Goal: Task Accomplishment & Management: Complete application form

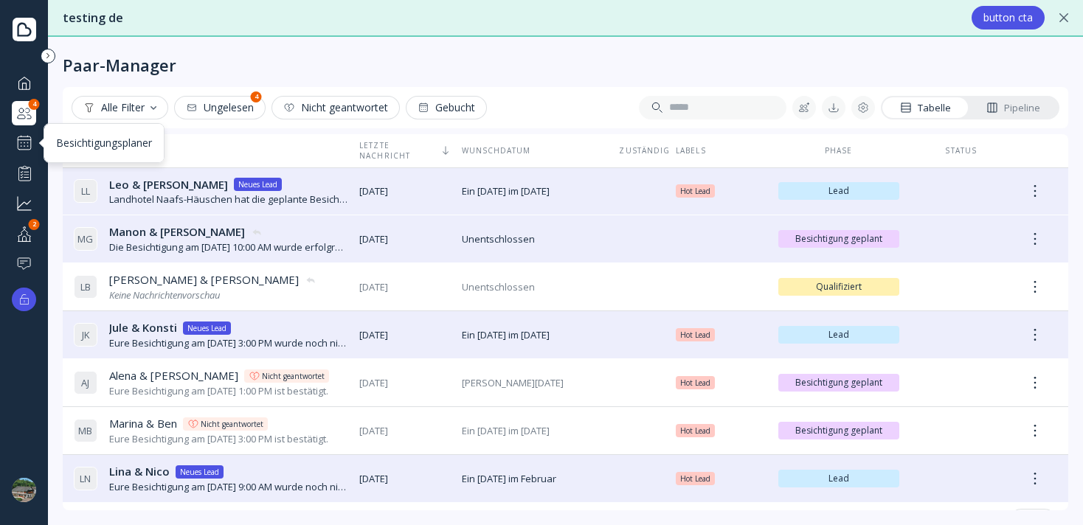
click at [21, 146] on div at bounding box center [24, 143] width 18 height 18
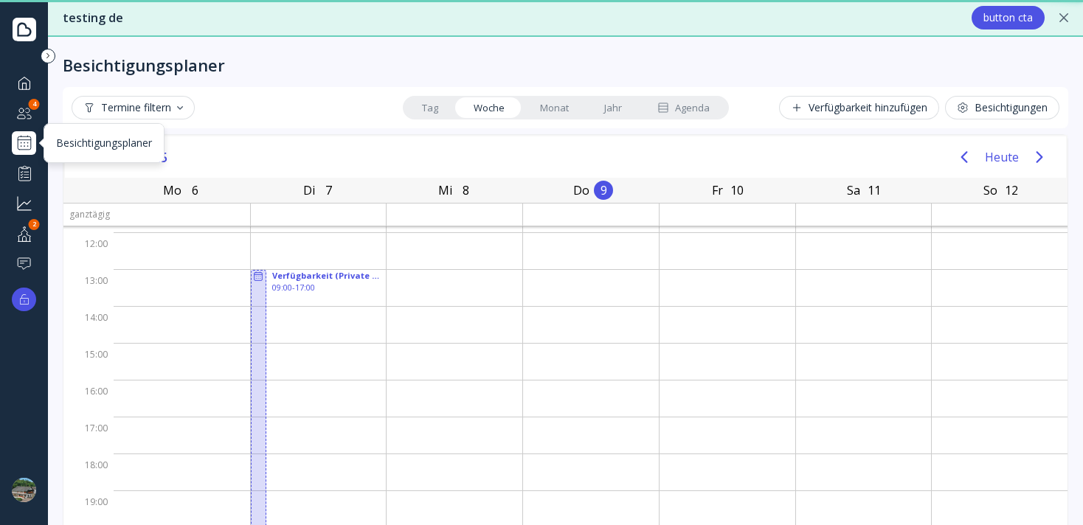
scroll to position [136, 0]
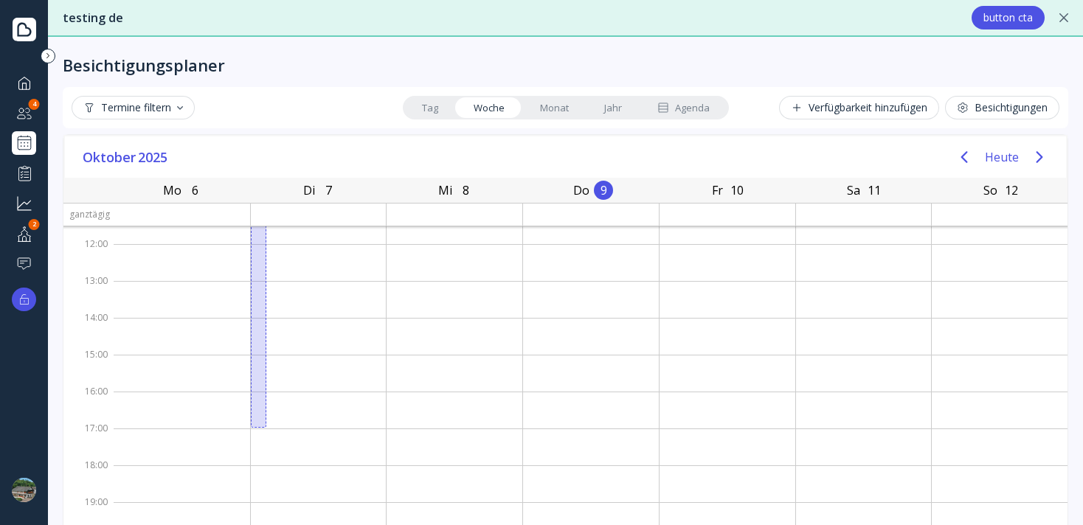
click at [813, 116] on button "Verfügbarkeit hinzufügen" at bounding box center [859, 108] width 160 height 24
click at [816, 110] on div "Verfügbarkeit hinzufügen" at bounding box center [859, 108] width 136 height 12
click at [997, 111] on div "Besichtigungen" at bounding box center [1002, 108] width 91 height 12
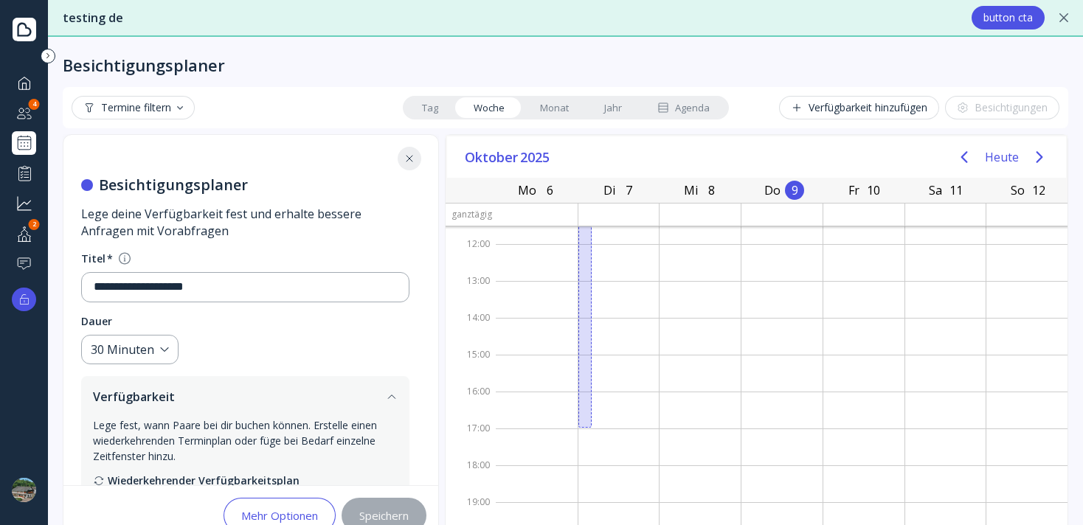
click at [918, 108] on div "Verfügbarkeit hinzufügen" at bounding box center [859, 108] width 136 height 12
click at [415, 164] on button at bounding box center [410, 159] width 24 height 24
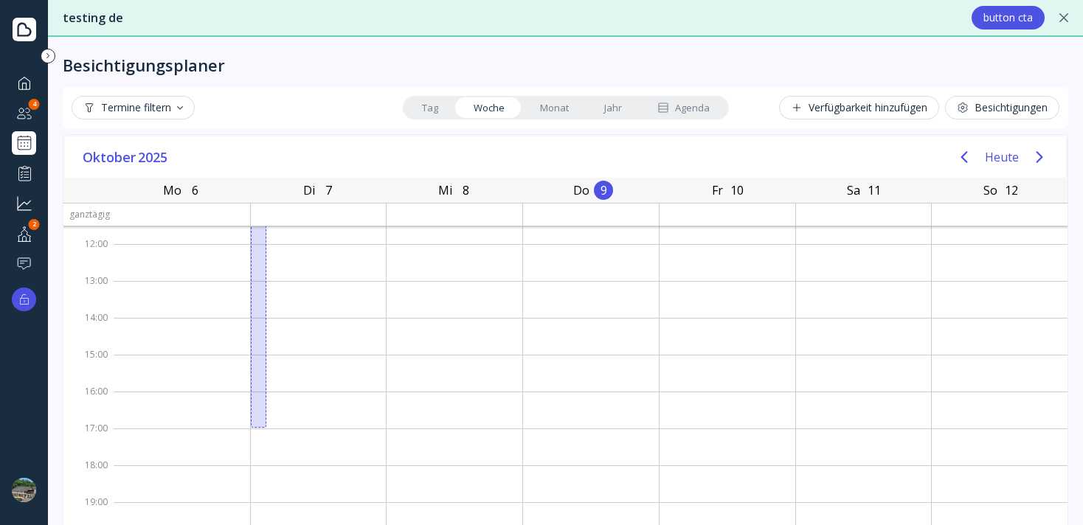
click at [843, 104] on div "Verfügbarkeit hinzufügen" at bounding box center [859, 108] width 136 height 12
click at [26, 491] on div at bounding box center [24, 490] width 24 height 24
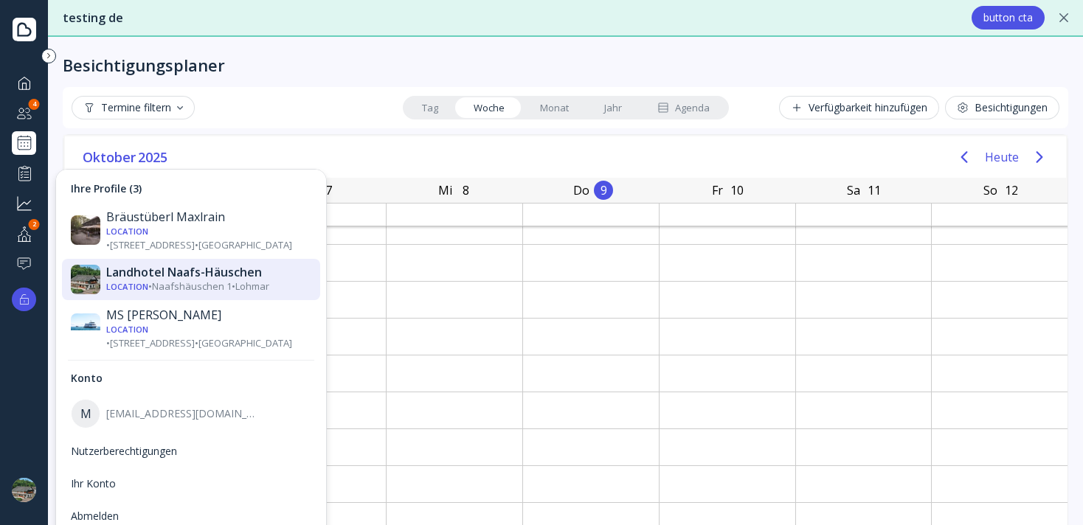
click at [49, 54] on icon at bounding box center [48, 56] width 3 height 5
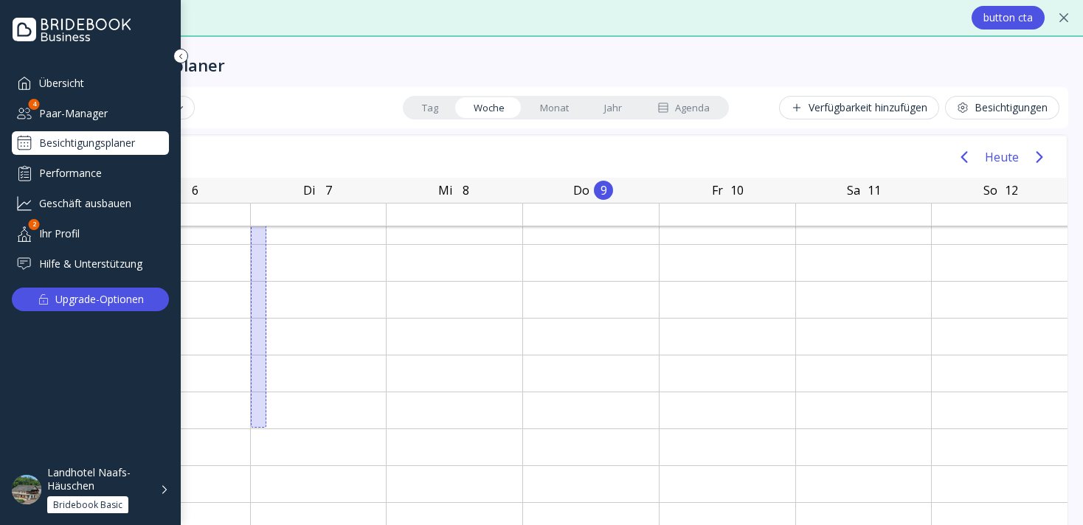
click at [153, 491] on div "Landhotel Naafs-Häuschen Bridebook Basic" at bounding box center [108, 490] width 122 height 48
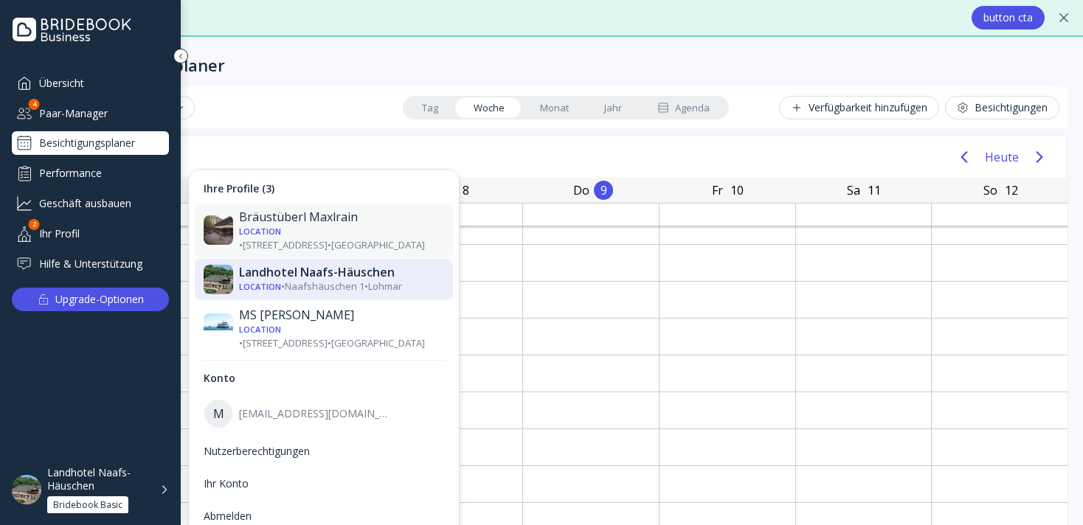
click at [280, 229] on div "Location • [STREET_ADDRESS] • [GEOGRAPHIC_DATA]" at bounding box center [341, 237] width 205 height 27
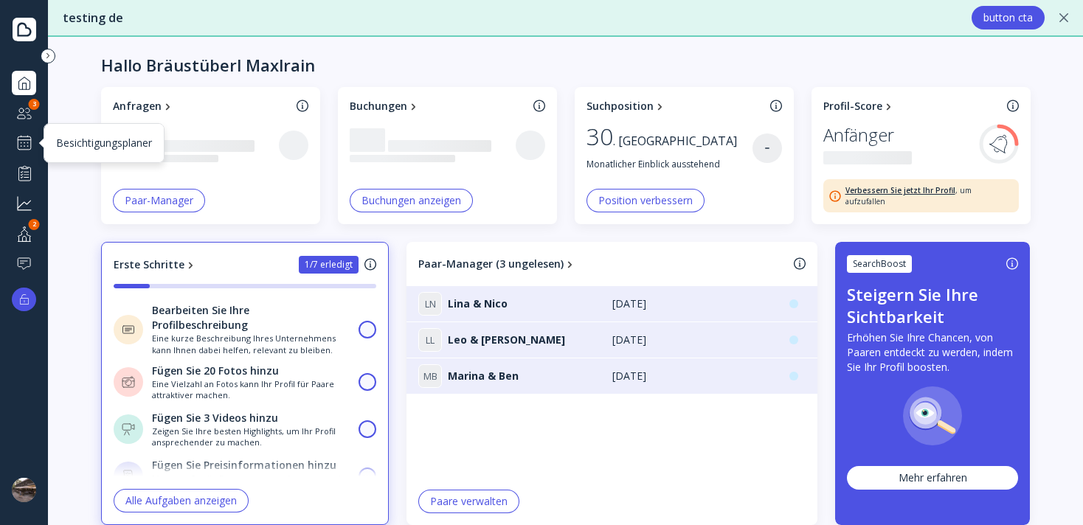
click at [19, 153] on div "Besichtigungsplaner" at bounding box center [24, 143] width 24 height 24
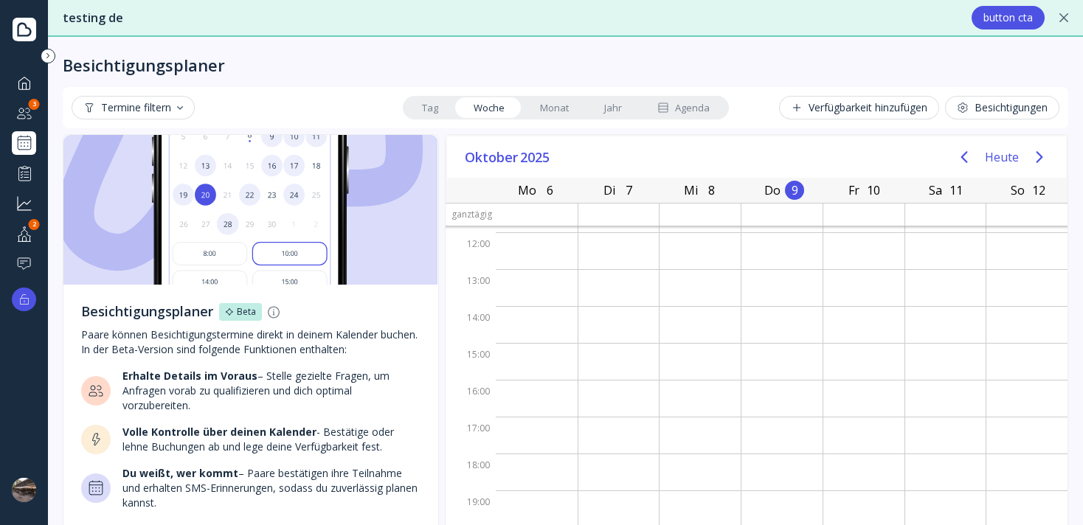
scroll to position [136, 0]
click at [866, 111] on div "Verfügbarkeit hinzufügen" at bounding box center [859, 108] width 136 height 12
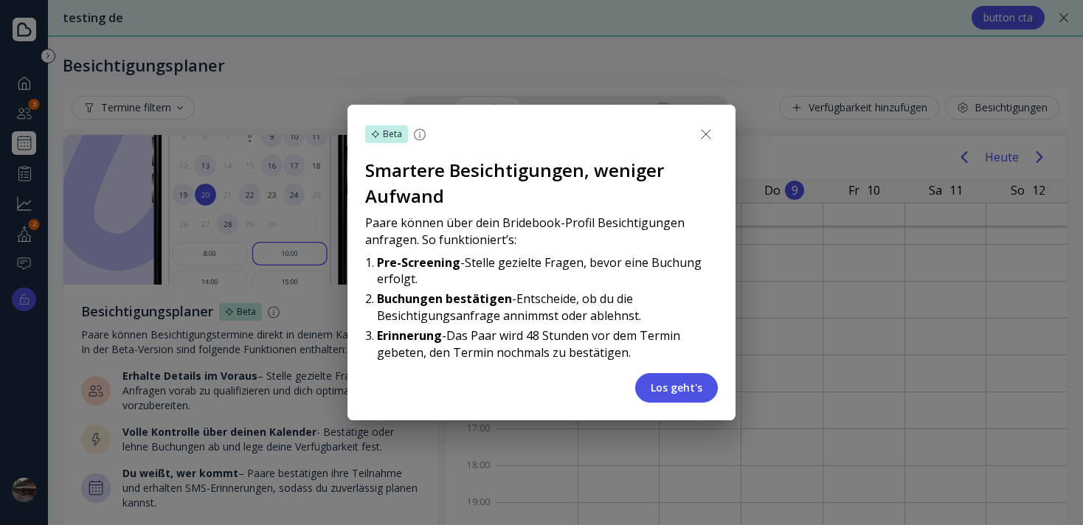
click at [687, 381] on button "Los geht's" at bounding box center [676, 388] width 83 height 30
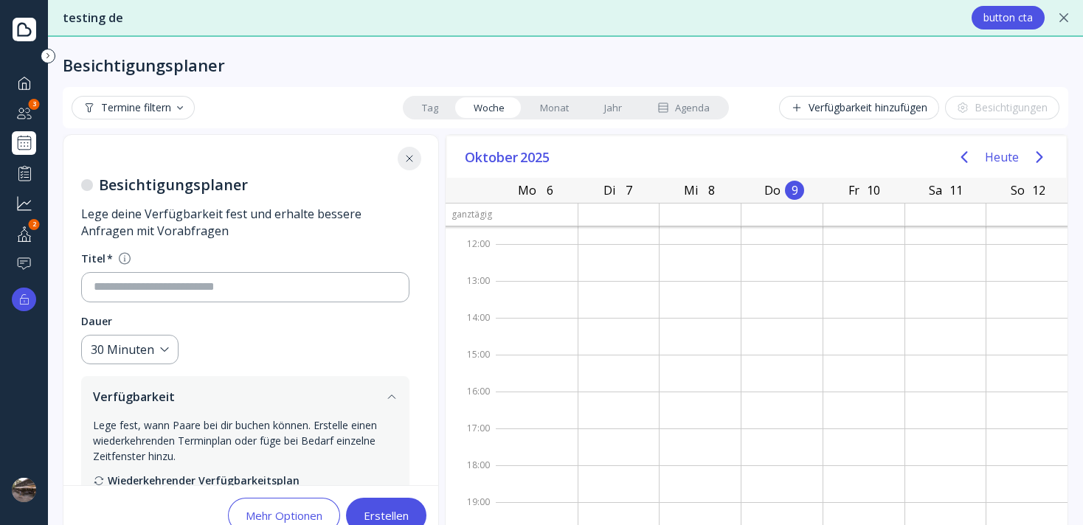
click at [149, 293] on input at bounding box center [245, 287] width 303 height 17
click at [426, 109] on link "Tag" at bounding box center [430, 107] width 52 height 21
click at [479, 108] on link "Woche" at bounding box center [489, 107] width 66 height 21
click at [437, 110] on link "Tag" at bounding box center [430, 107] width 52 height 21
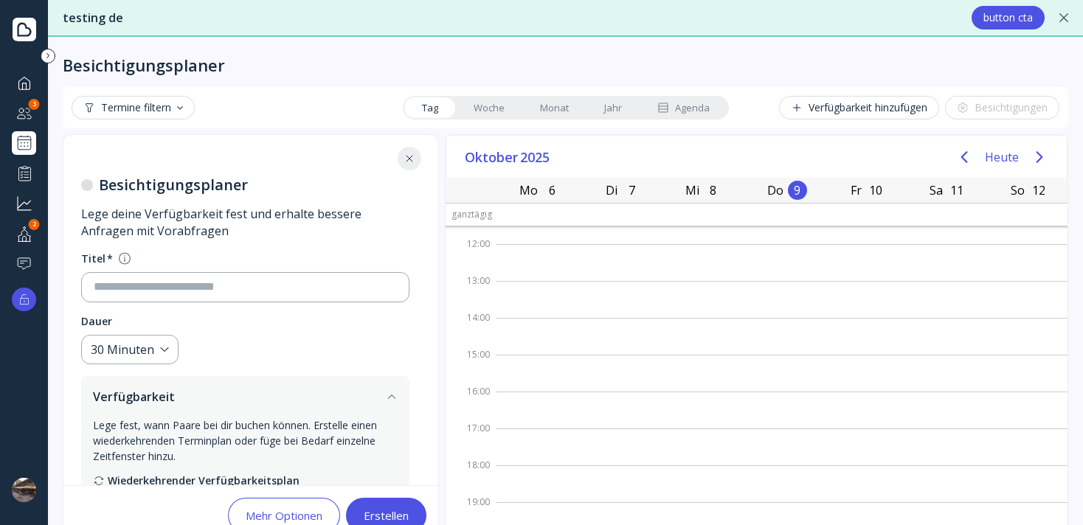
click at [498, 103] on link "Woche" at bounding box center [489, 107] width 66 height 21
click at [565, 105] on link "Monat" at bounding box center [554, 107] width 64 height 21
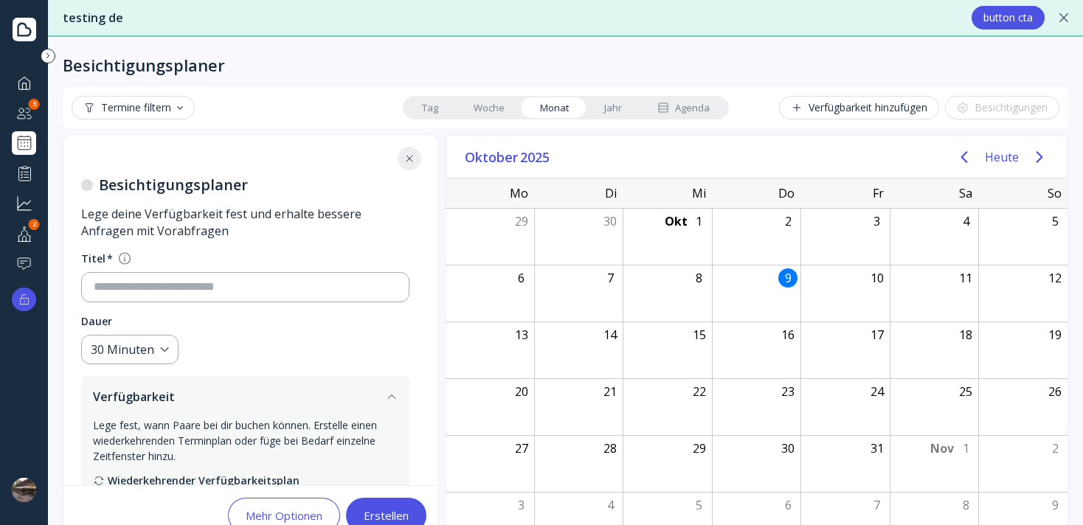
click at [601, 106] on link "Jahr" at bounding box center [612, 107] width 53 height 21
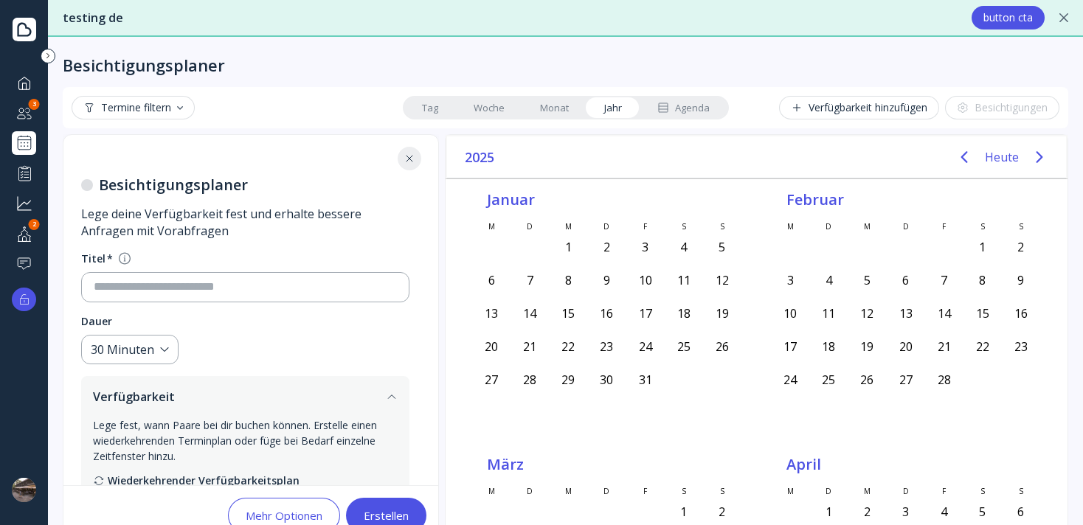
click at [651, 105] on link "Agenda" at bounding box center [684, 107] width 88 height 21
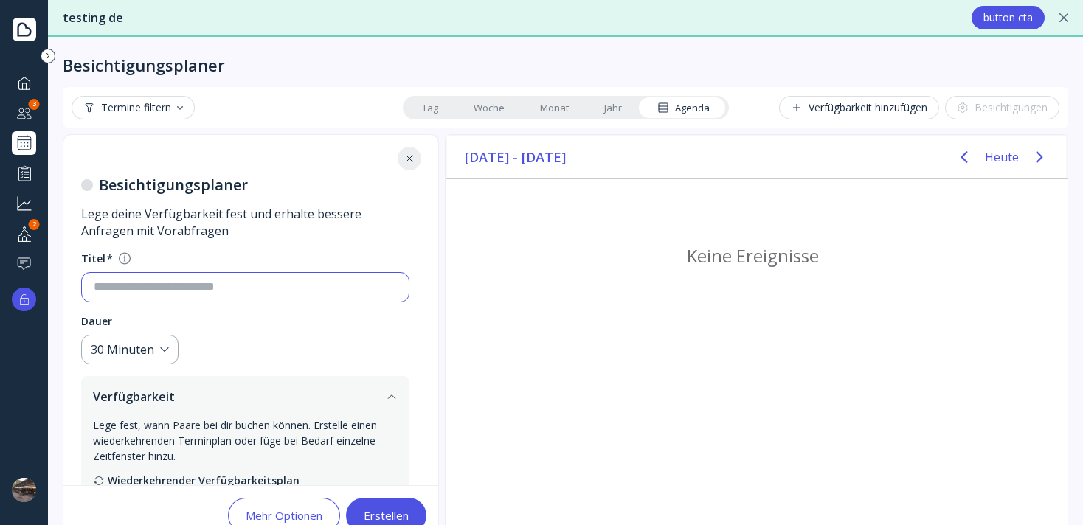
click at [149, 288] on input at bounding box center [245, 287] width 303 height 17
click at [28, 86] on div at bounding box center [24, 83] width 18 height 18
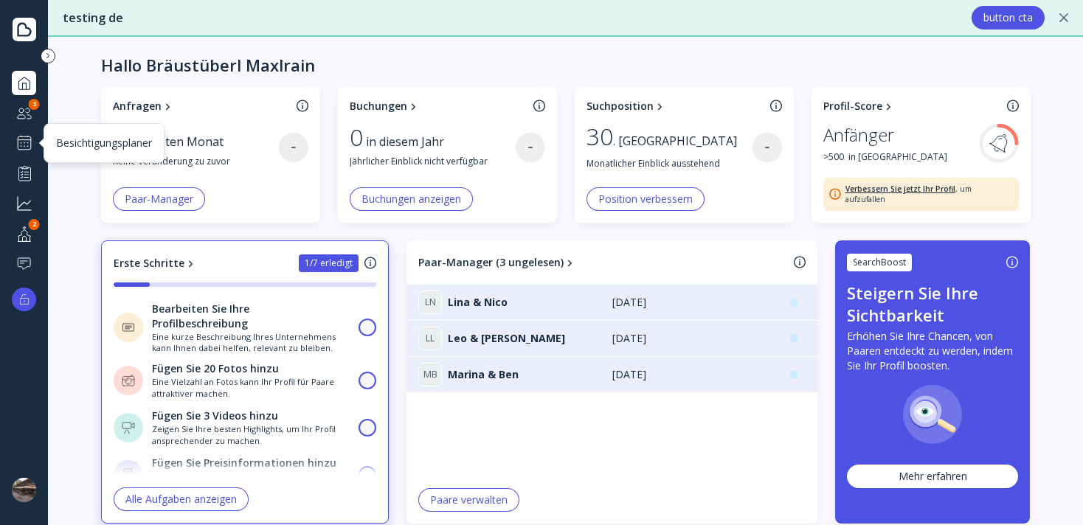
click at [27, 139] on div at bounding box center [24, 143] width 18 height 18
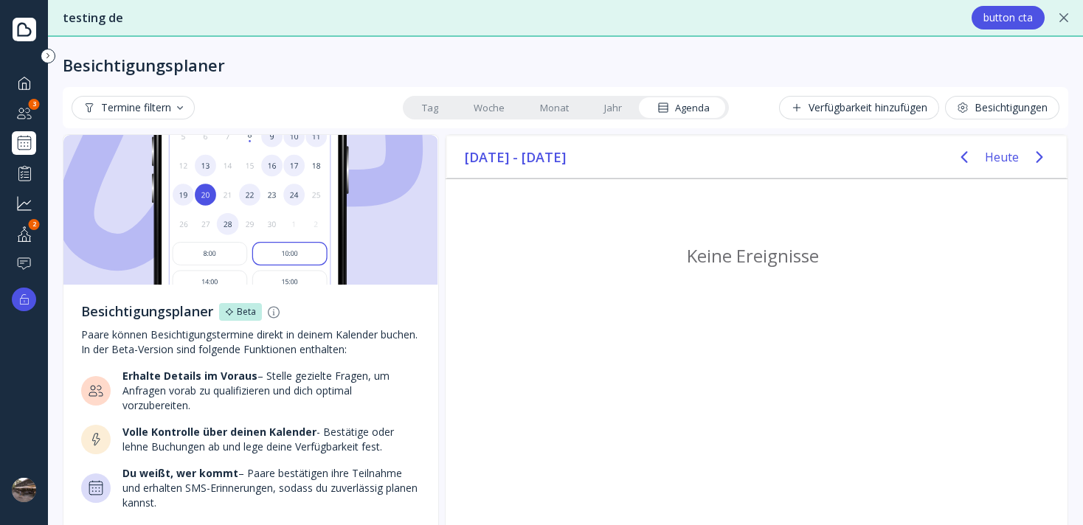
click at [140, 108] on div "Termine filtern" at bounding box center [133, 108] width 100 height 12
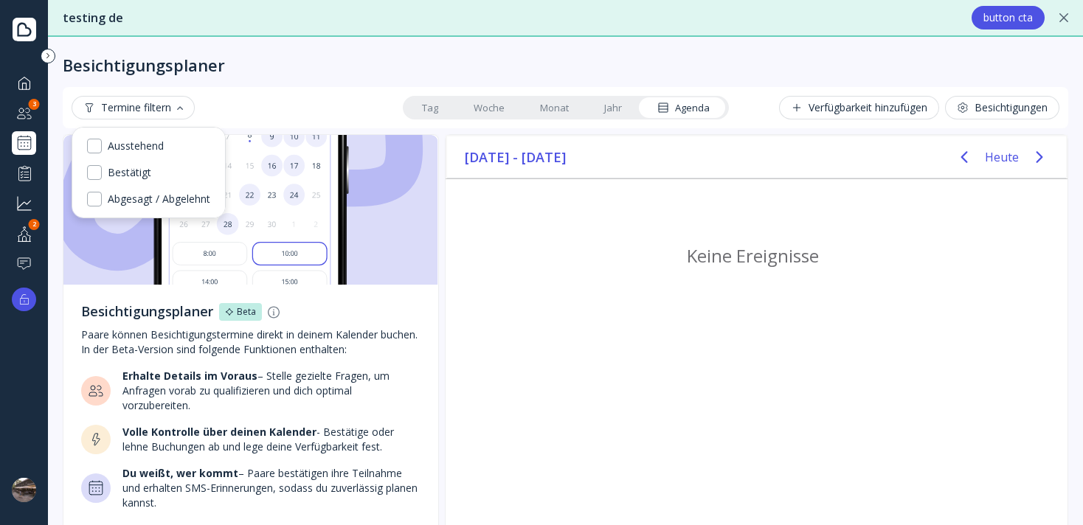
click at [262, 99] on div "Termine filtern Tag Woche Monat Jahr Agenda Verfügbarkeit hinzufügen Besichtigu…" at bounding box center [566, 108] width 988 height 24
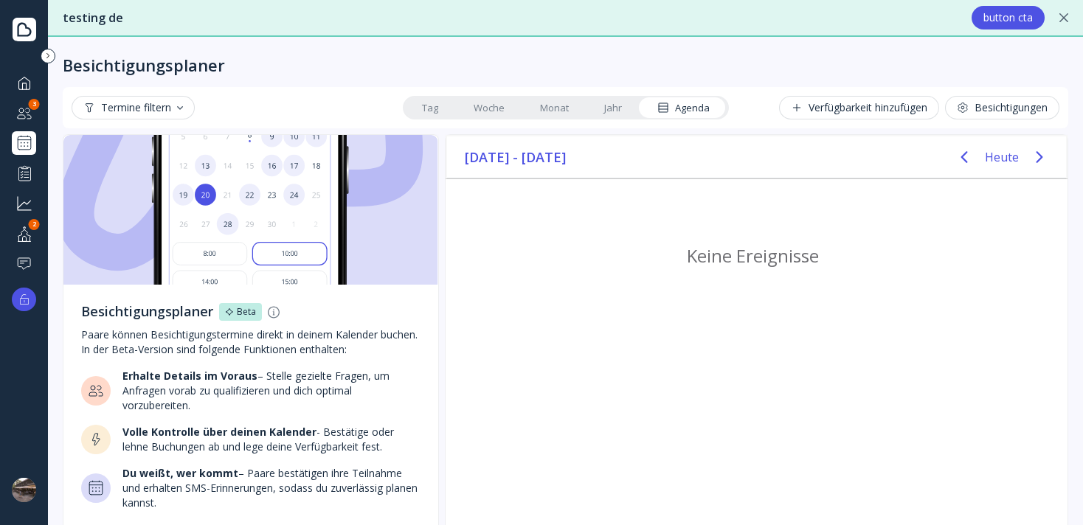
click at [1021, 111] on div "Besichtigungen" at bounding box center [1002, 108] width 91 height 12
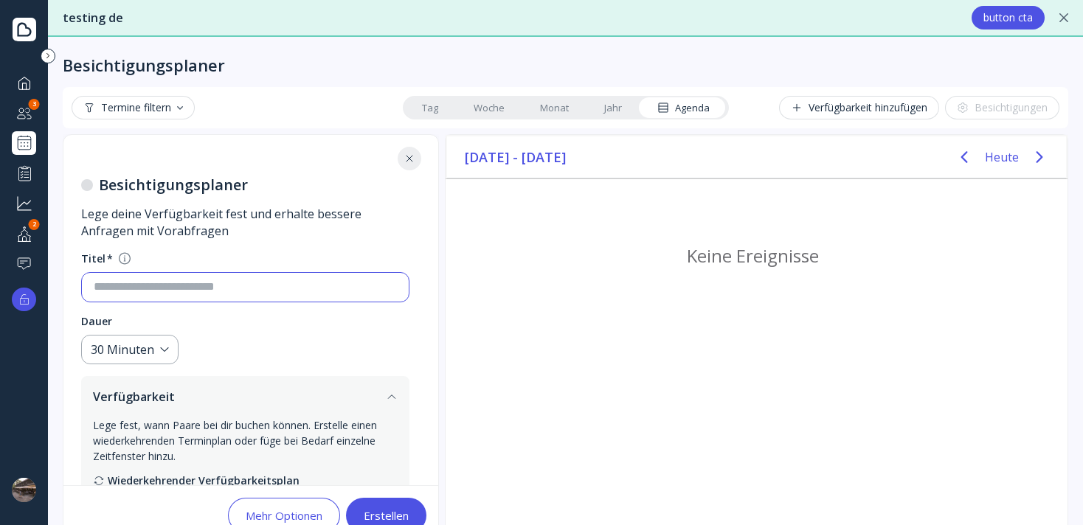
click at [175, 285] on input at bounding box center [245, 287] width 303 height 17
type input "*"
type input "**********"
click at [143, 358] on div "30 Minuten" at bounding box center [122, 350] width 63 height 17
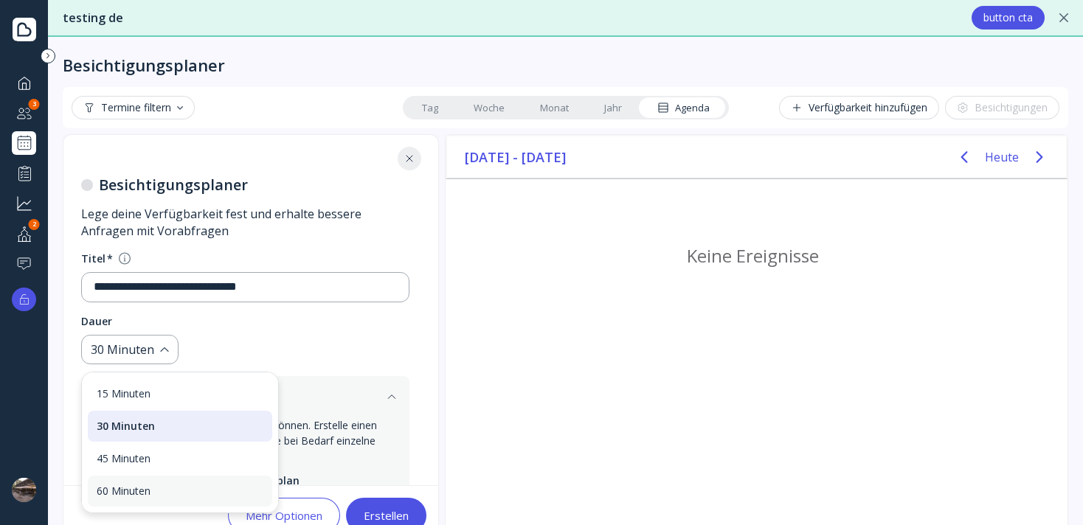
click at [134, 496] on div "60 Minuten" at bounding box center [180, 491] width 167 height 13
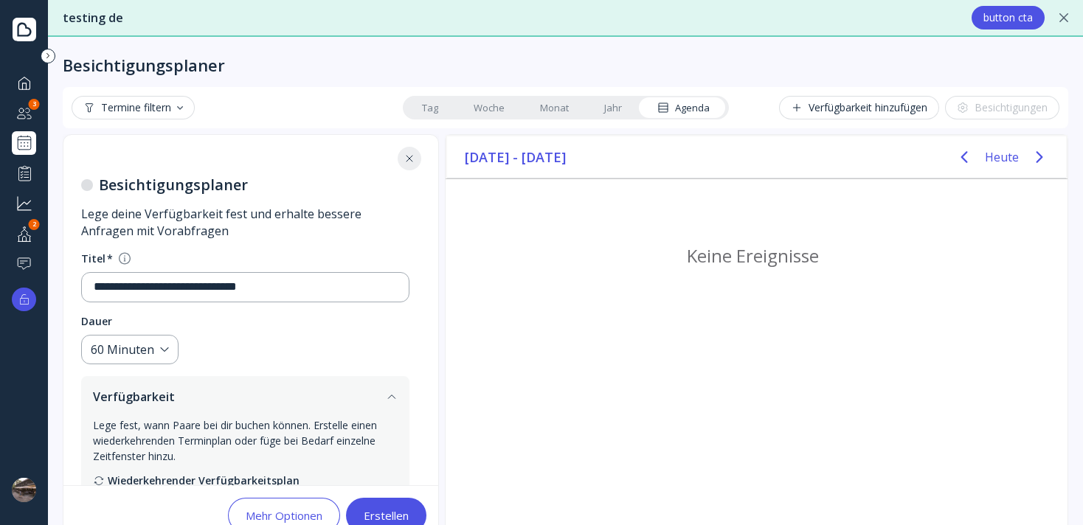
click at [235, 345] on fieldset "Dauer 60 Minuten" at bounding box center [245, 339] width 328 height 51
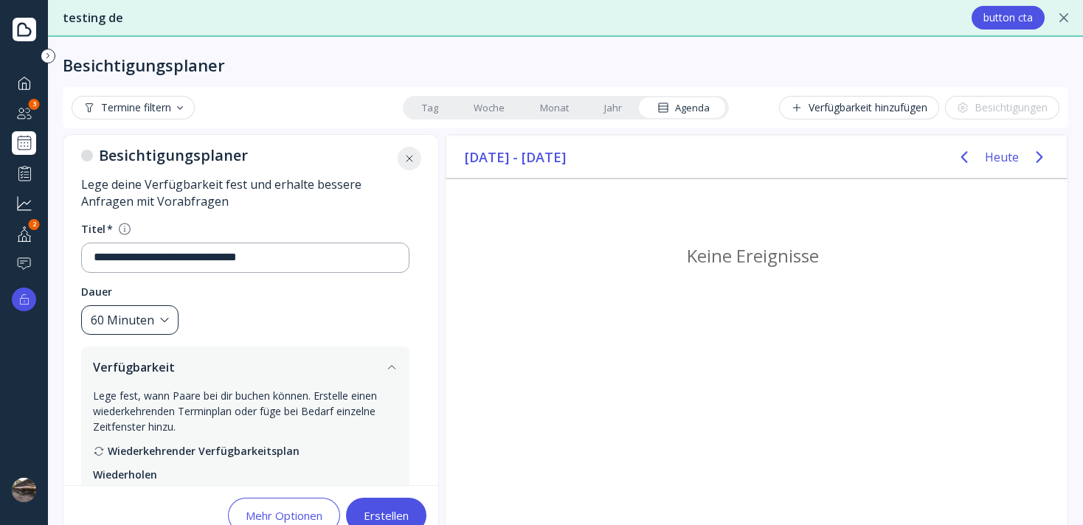
click at [147, 316] on div "60 Minuten" at bounding box center [122, 320] width 63 height 17
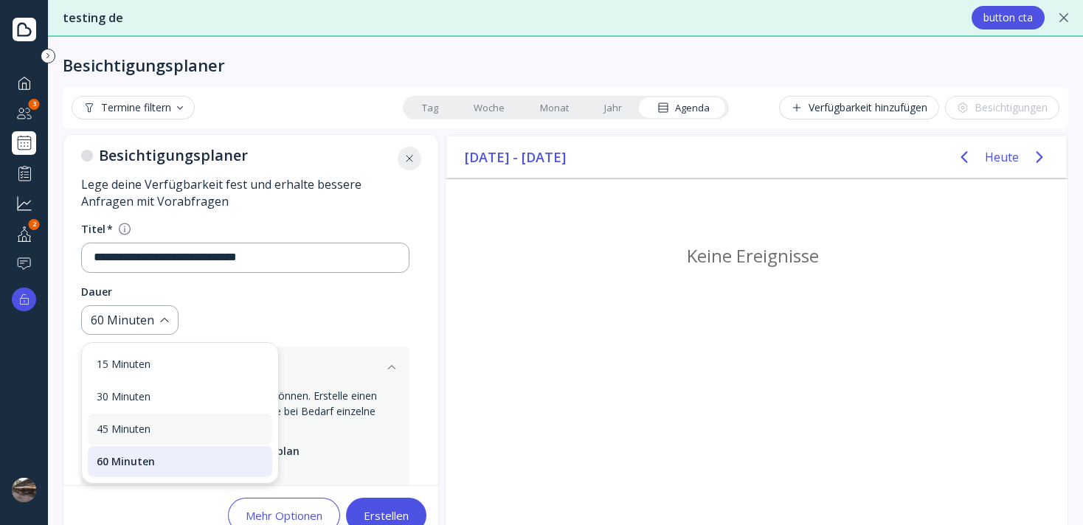
click at [138, 424] on div "45 Minuten" at bounding box center [180, 429] width 167 height 13
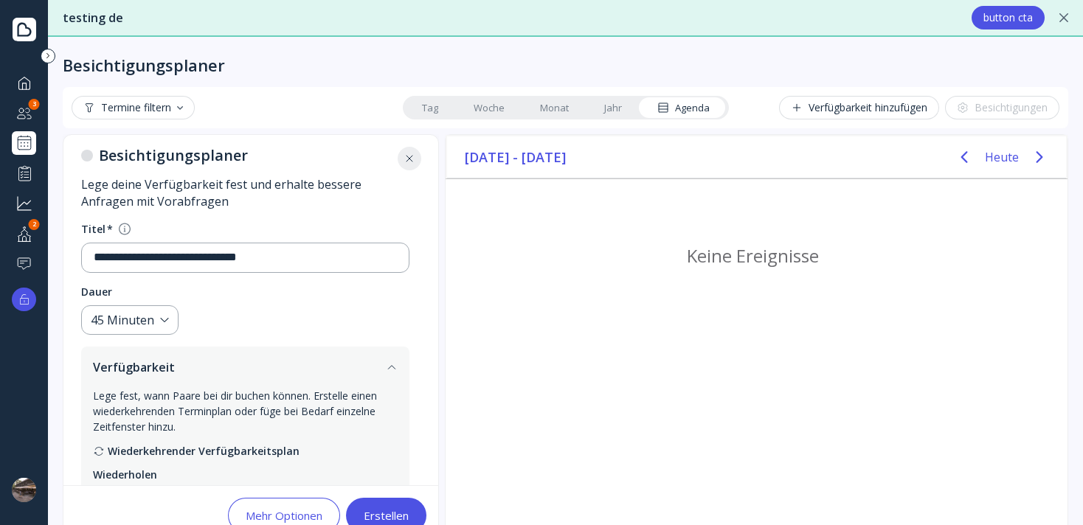
click at [306, 308] on fieldset "Dauer 45 Minuten" at bounding box center [245, 310] width 328 height 51
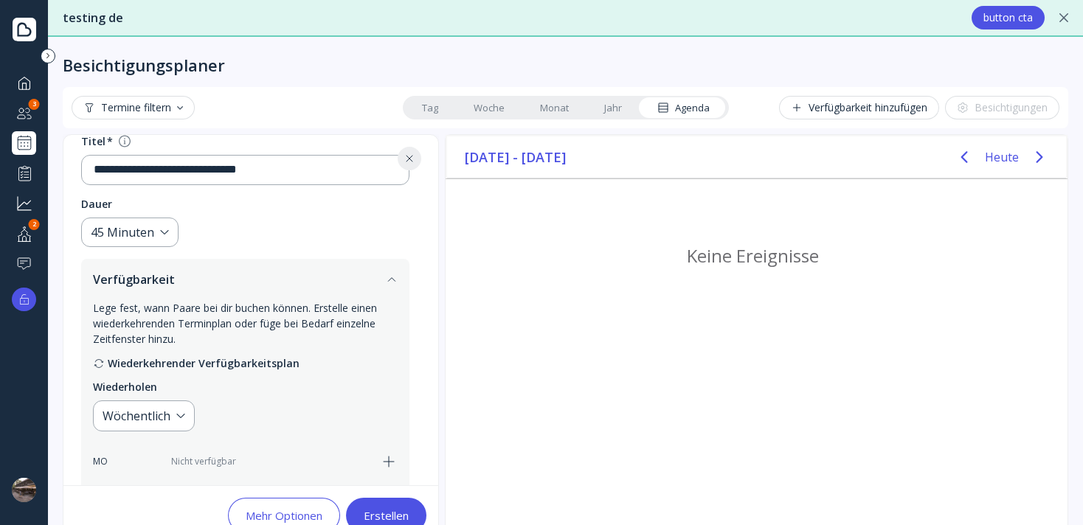
scroll to position [139, 0]
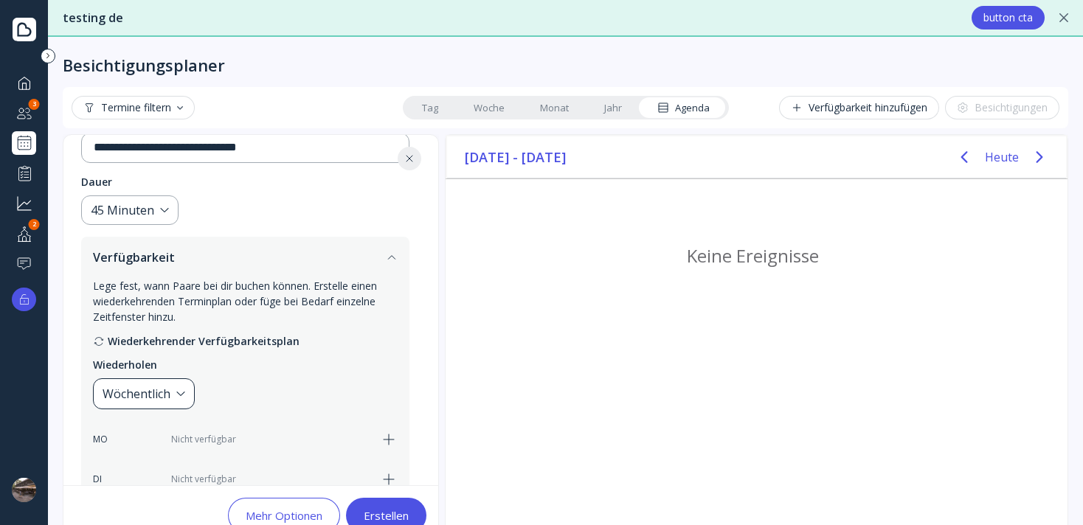
click at [163, 401] on div "Wöchentlich" at bounding box center [137, 394] width 68 height 18
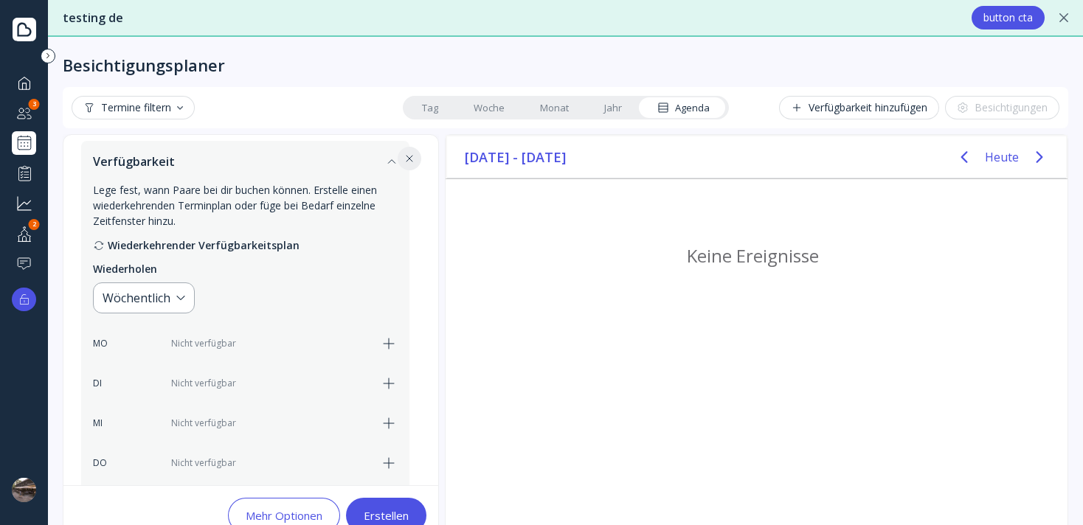
scroll to position [283, 0]
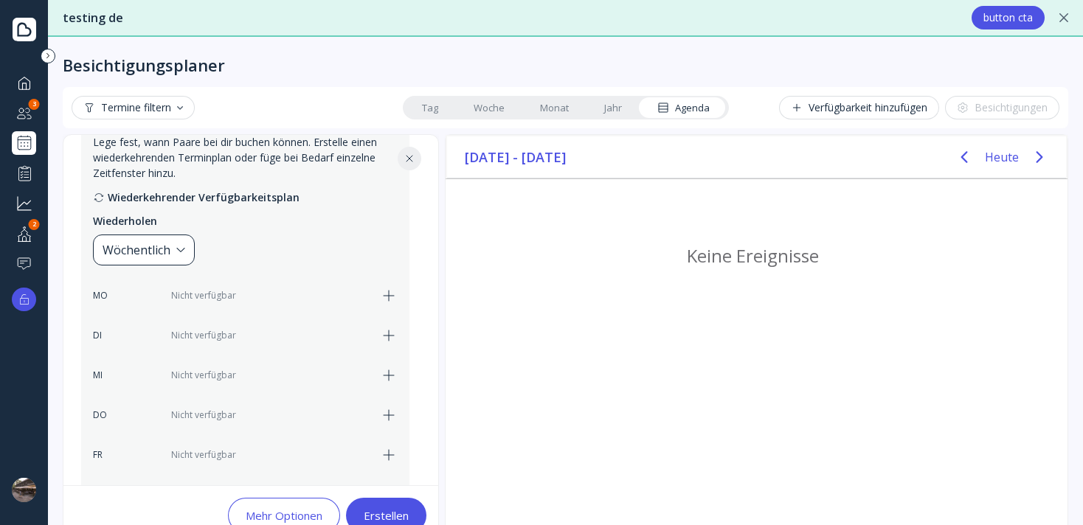
click at [145, 240] on div "Wöchentlich" at bounding box center [144, 250] width 102 height 31
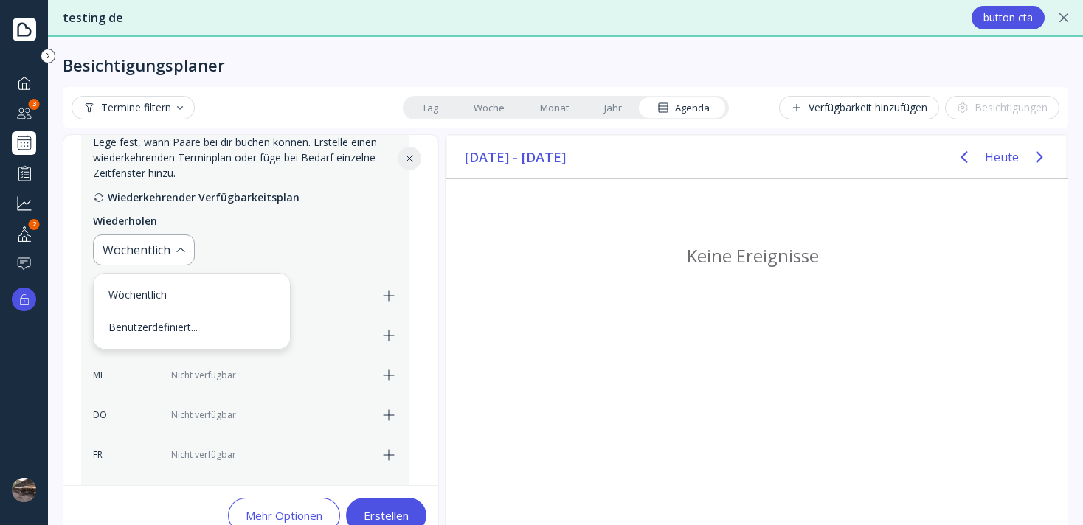
click at [240, 246] on div "Wiederkehrender Verfügbarkeitsplan Wiederholen Wöchentlich MO Nicht verfügbar D…" at bounding box center [245, 370] width 305 height 361
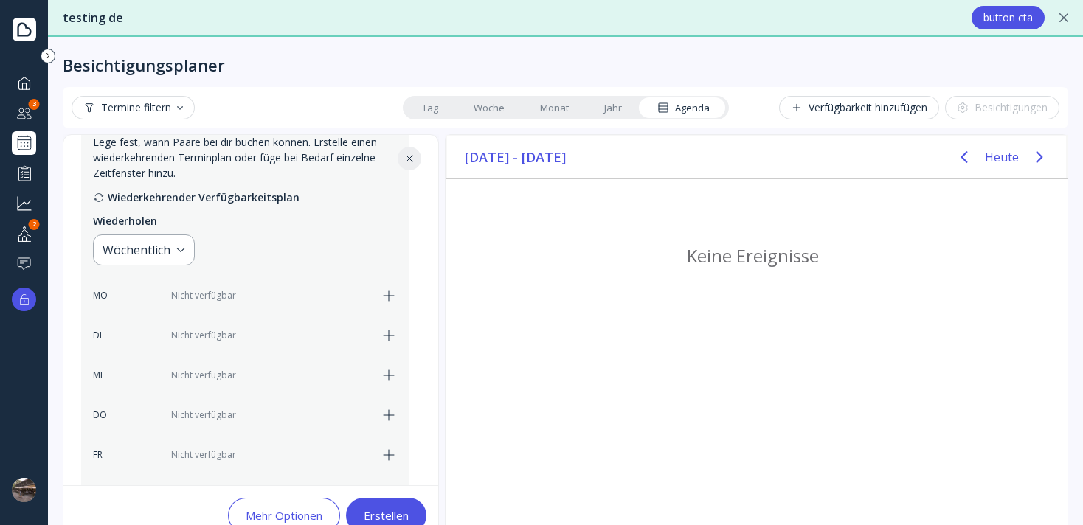
click at [398, 338] on icon "button" at bounding box center [389, 336] width 18 height 18
click at [246, 342] on div "17:00" at bounding box center [252, 336] width 29 height 18
click at [261, 432] on div "14:00" at bounding box center [272, 430] width 56 height 13
click at [398, 378] on icon "button" at bounding box center [389, 376] width 18 height 18
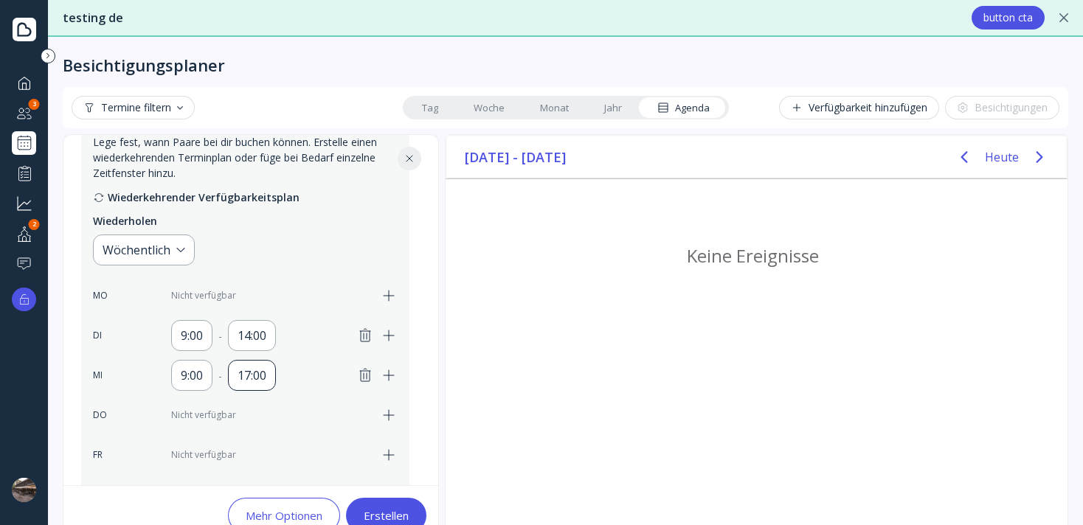
click at [243, 383] on div "17:00" at bounding box center [252, 376] width 29 height 18
click at [269, 249] on div "14:00" at bounding box center [272, 249] width 56 height 13
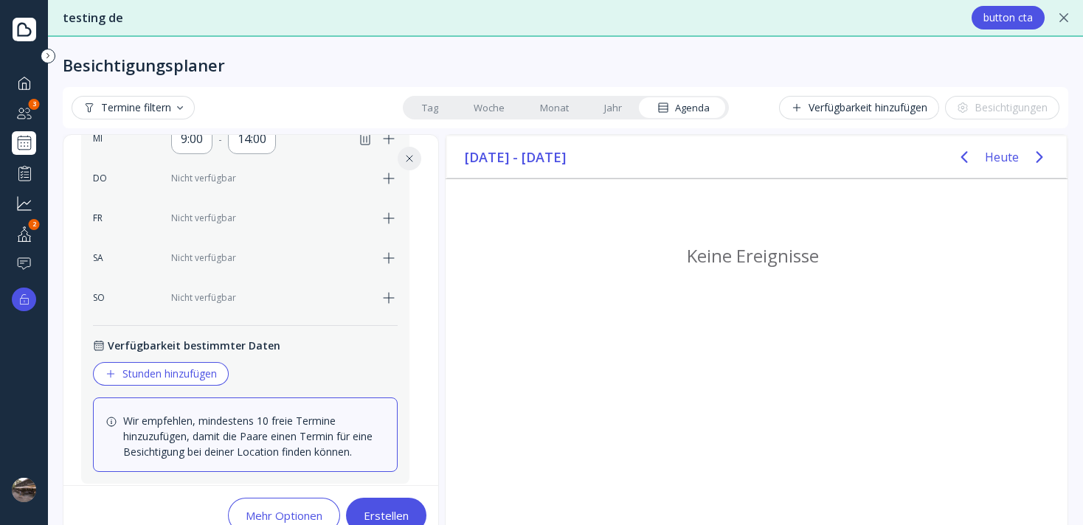
scroll to position [538, 0]
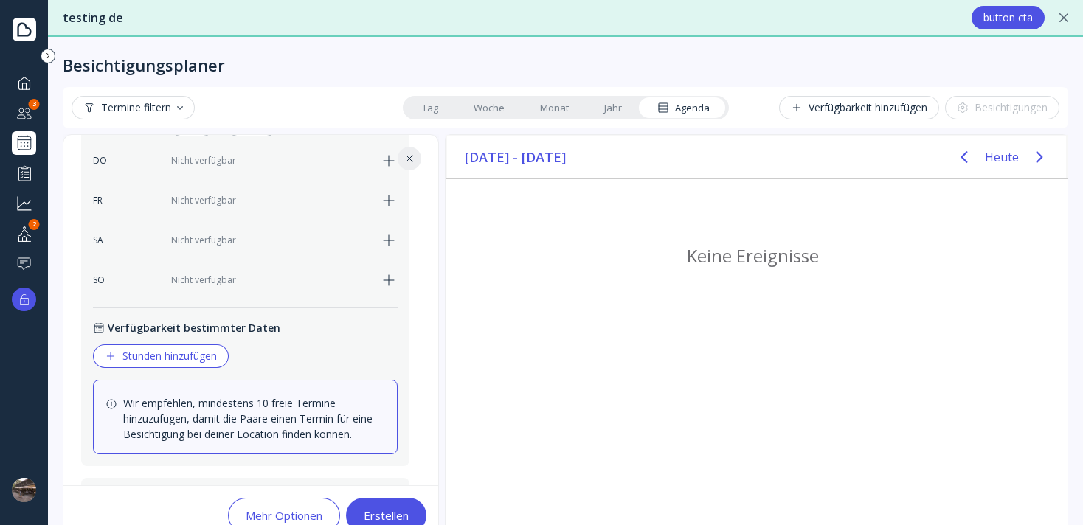
click at [159, 365] on button "Stunden hinzufügen" at bounding box center [161, 356] width 136 height 24
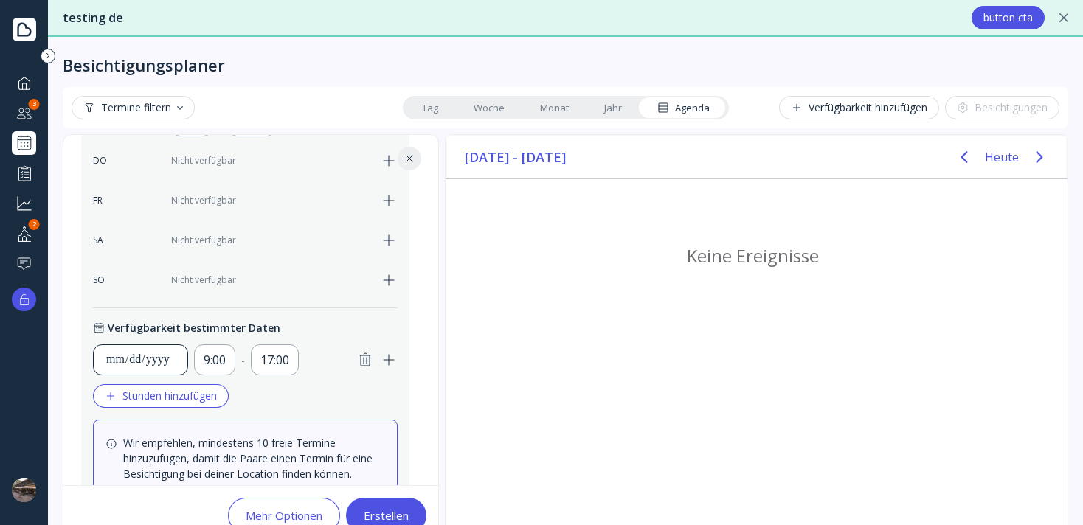
click at [139, 360] on div "**********" at bounding box center [140, 360] width 70 height 18
click at [252, 406] on div "**********" at bounding box center [245, 364] width 305 height 88
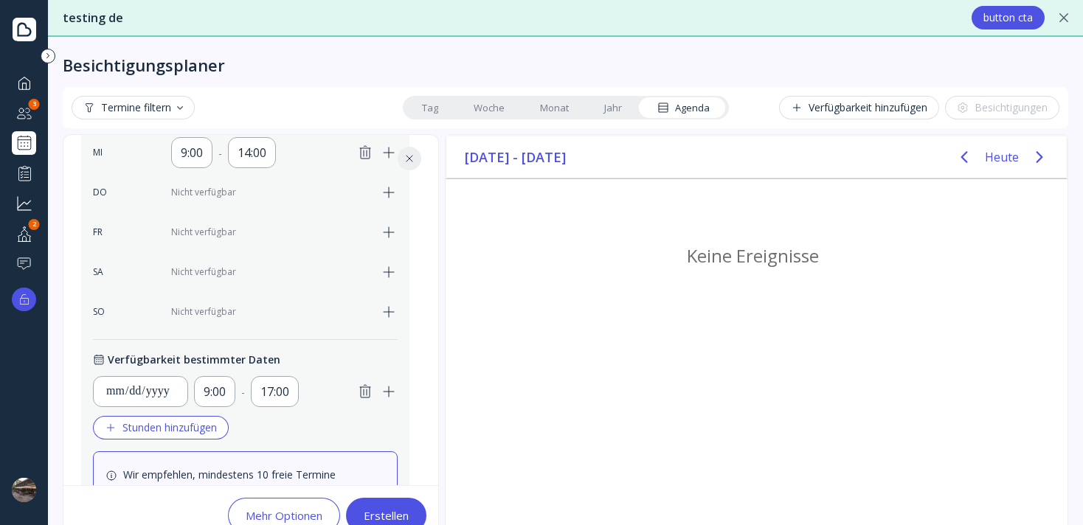
scroll to position [512, 0]
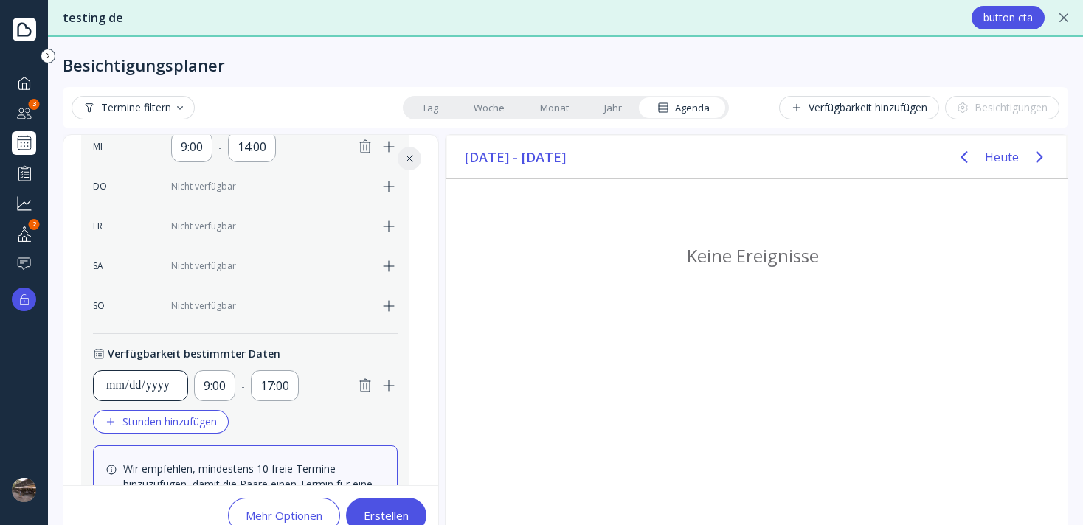
click at [159, 387] on div "**********" at bounding box center [140, 386] width 70 height 18
type input "**********"
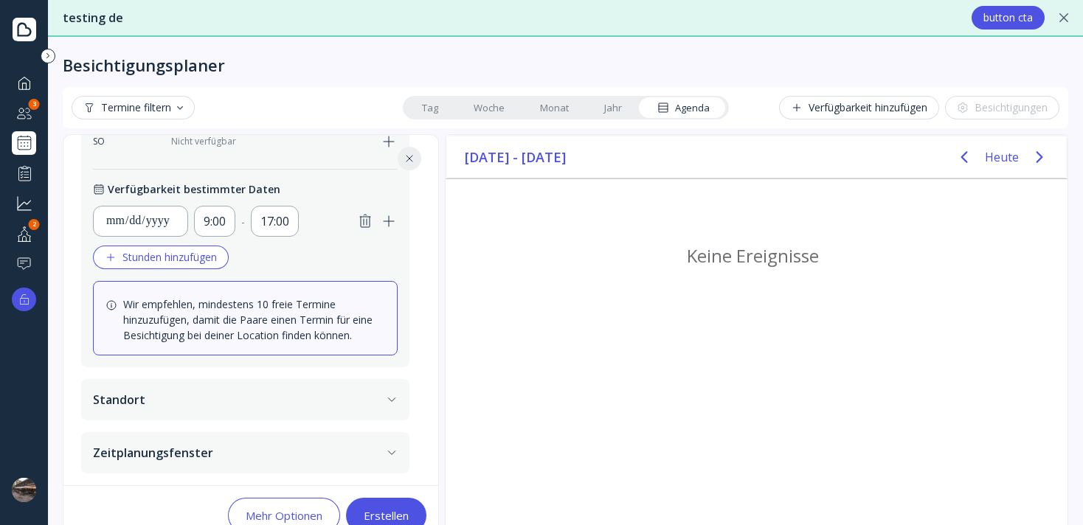
scroll to position [35, 0]
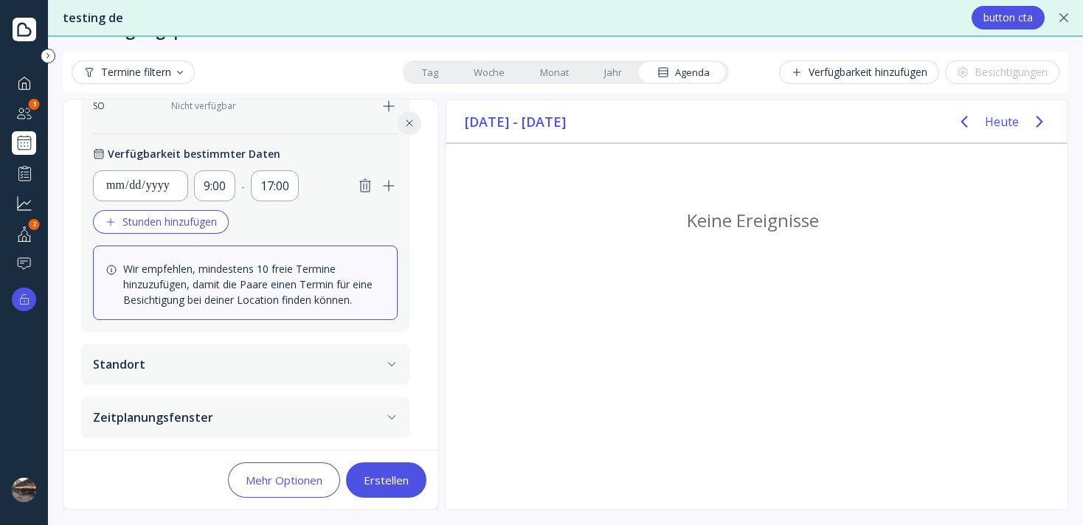
click at [353, 362] on button "Standort" at bounding box center [245, 364] width 328 height 41
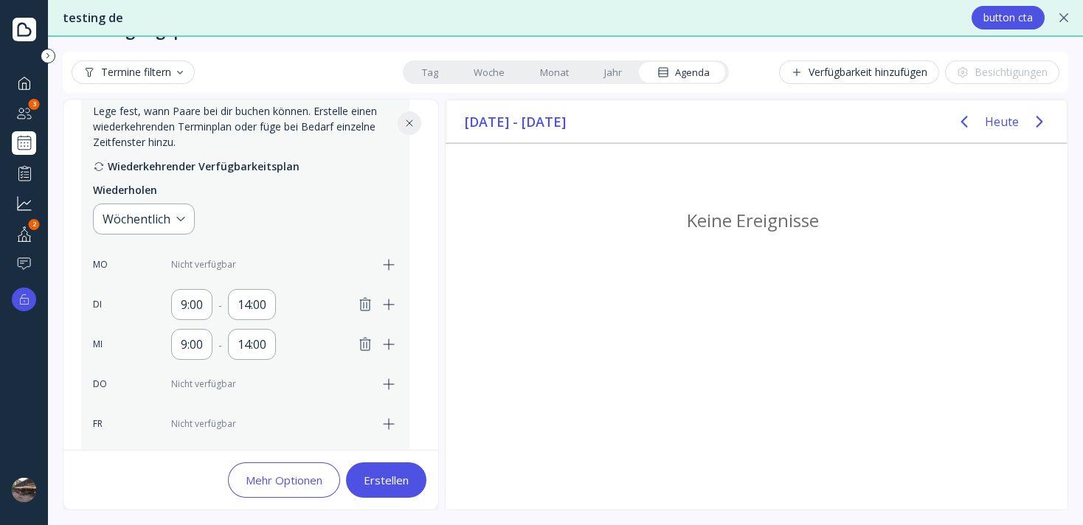
scroll to position [274, 0]
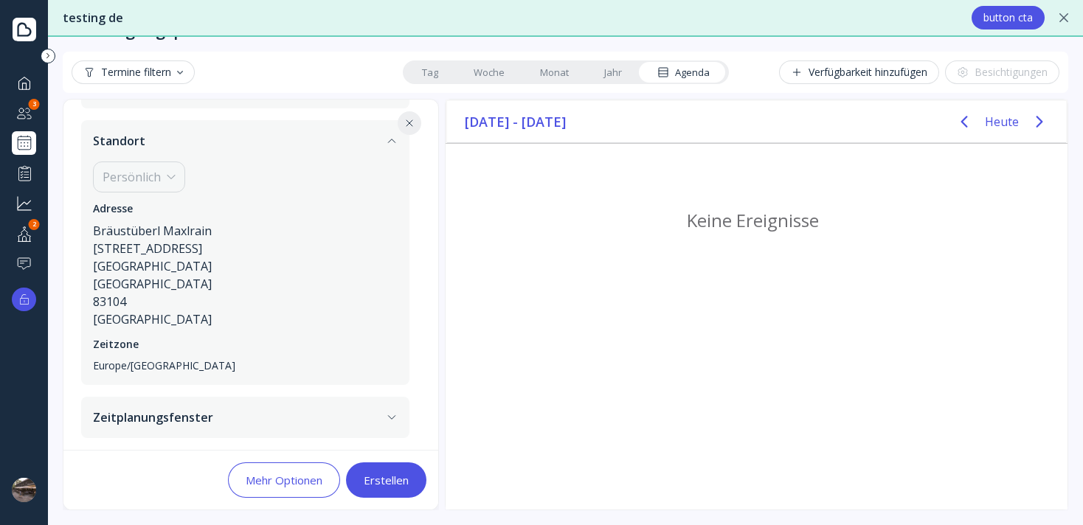
click at [309, 426] on button "Zeitplanungsfenster" at bounding box center [245, 417] width 328 height 41
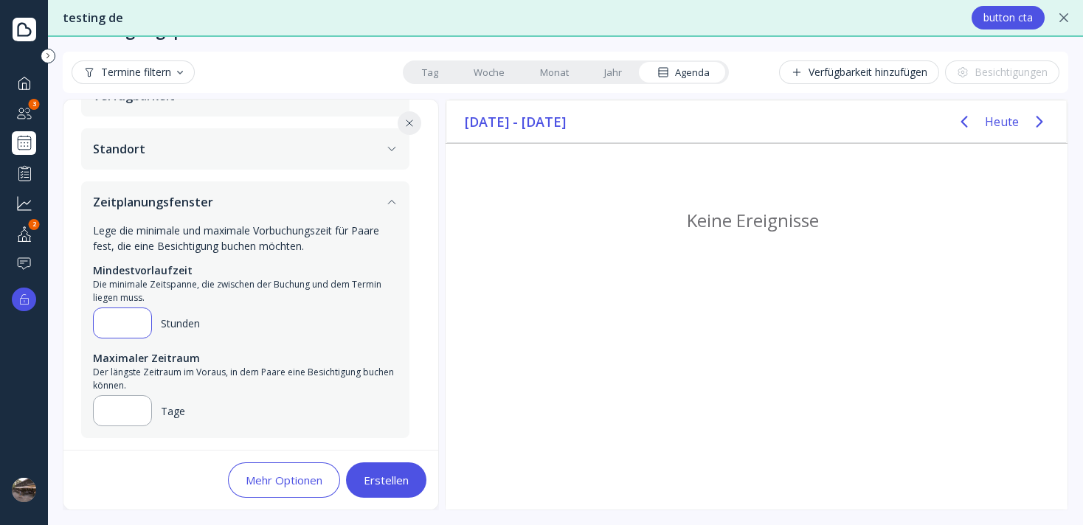
click at [119, 328] on input "**" at bounding box center [122, 323] width 34 height 18
click at [78, 313] on div "**********" at bounding box center [245, 142] width 364 height 616
drag, startPoint x: 120, startPoint y: 325, endPoint x: 85, endPoint y: 312, distance: 37.6
click at [85, 312] on div "Lege die minimale und maximale Vorbuchungszeit für Paare fest, die eine Besicht…" at bounding box center [245, 330] width 328 height 215
click at [131, 349] on div "Mindestvorlaufzeit Die minimale Zeitspanne, die zwischen der Buchung und dem Te…" at bounding box center [245, 345] width 305 height 164
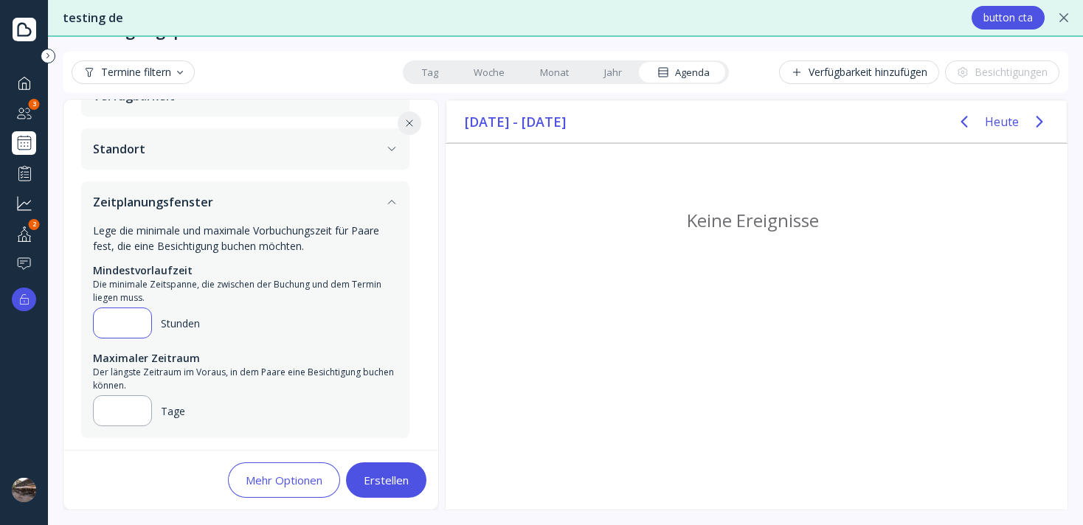
drag, startPoint x: 124, startPoint y: 325, endPoint x: 89, endPoint y: 314, distance: 37.1
click at [89, 314] on div "Lege die minimale und maximale Vorbuchungszeit für Paare fest, die eine Besicht…" at bounding box center [245, 330] width 328 height 215
click at [210, 381] on div "Der längste Zeitraum im Voraus, in dem Paare eine Besichtigung buchen können." at bounding box center [245, 379] width 305 height 27
click at [246, 350] on div "Maximaler Zeitraum" at bounding box center [245, 357] width 305 height 15
click at [115, 316] on input "*" at bounding box center [122, 323] width 34 height 18
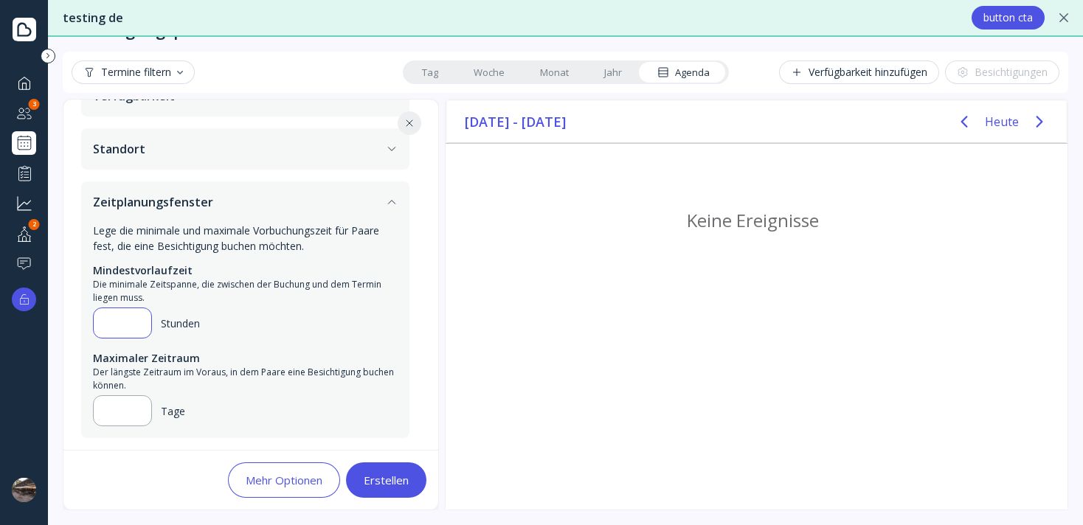
drag, startPoint x: 115, startPoint y: 318, endPoint x: 84, endPoint y: 307, distance: 32.9
click at [84, 307] on div "Lege die minimale und maximale Vorbuchungszeit für Paare fest, die eine Besicht…" at bounding box center [245, 330] width 328 height 215
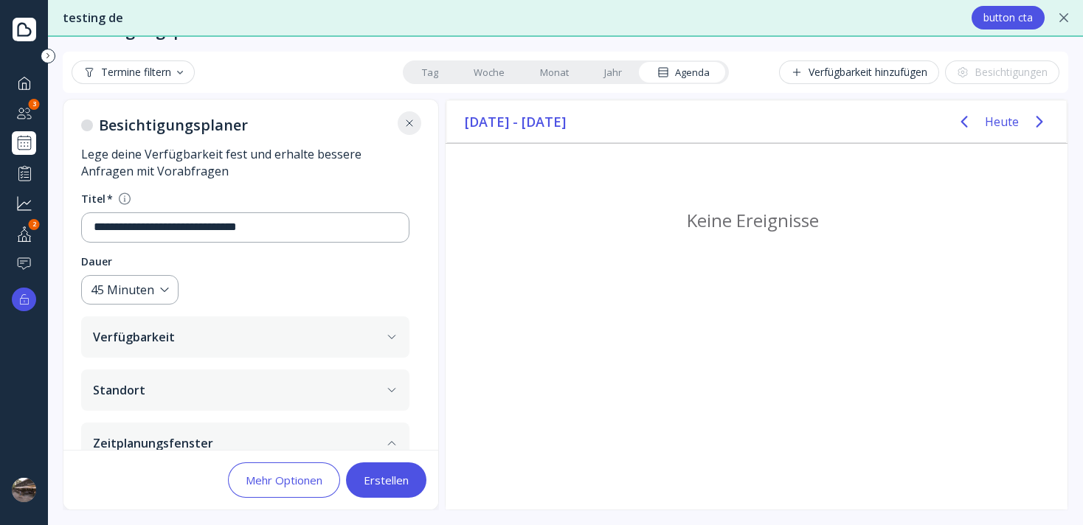
scroll to position [22, 0]
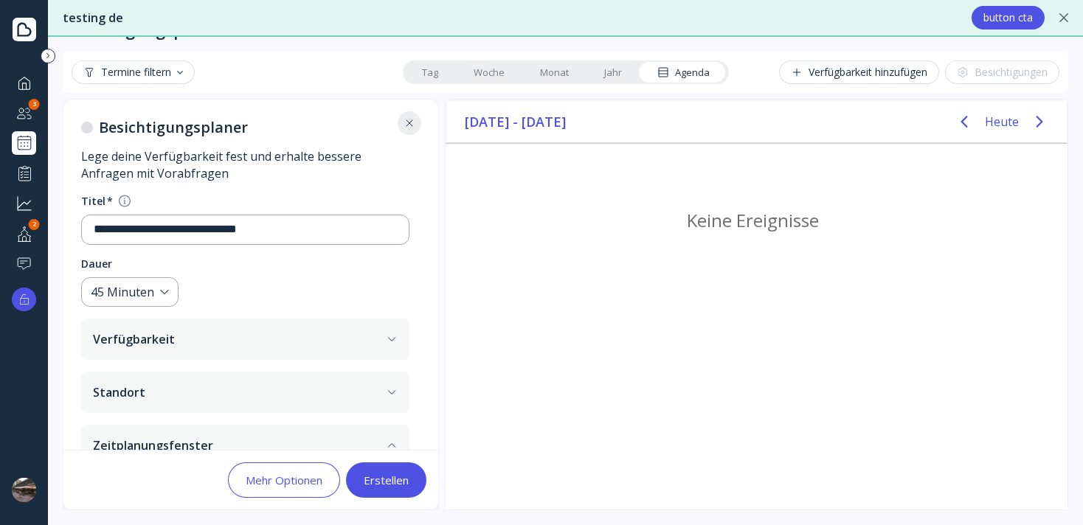
type input "**"
click at [178, 337] on button "Verfügbarkeit" at bounding box center [245, 339] width 328 height 41
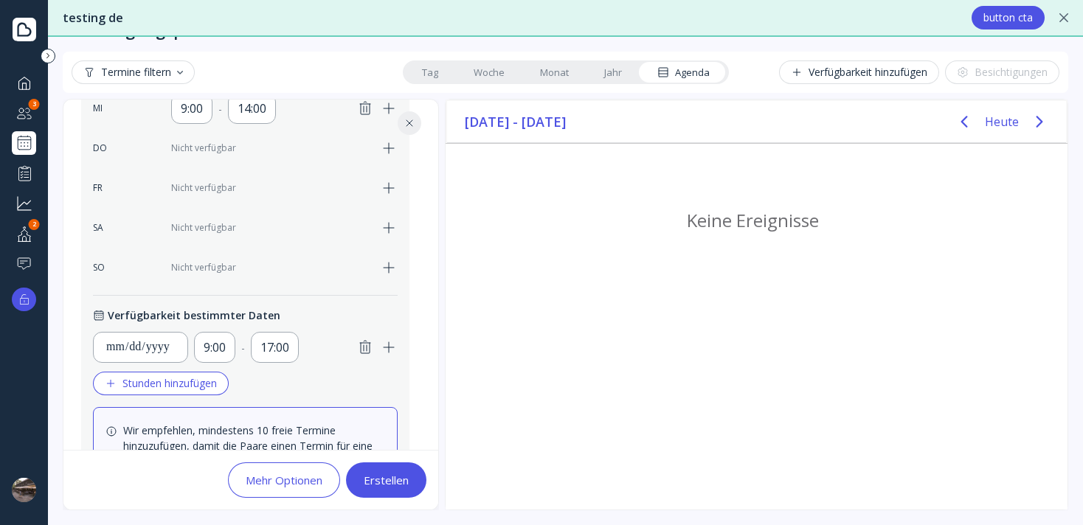
scroll to position [676, 0]
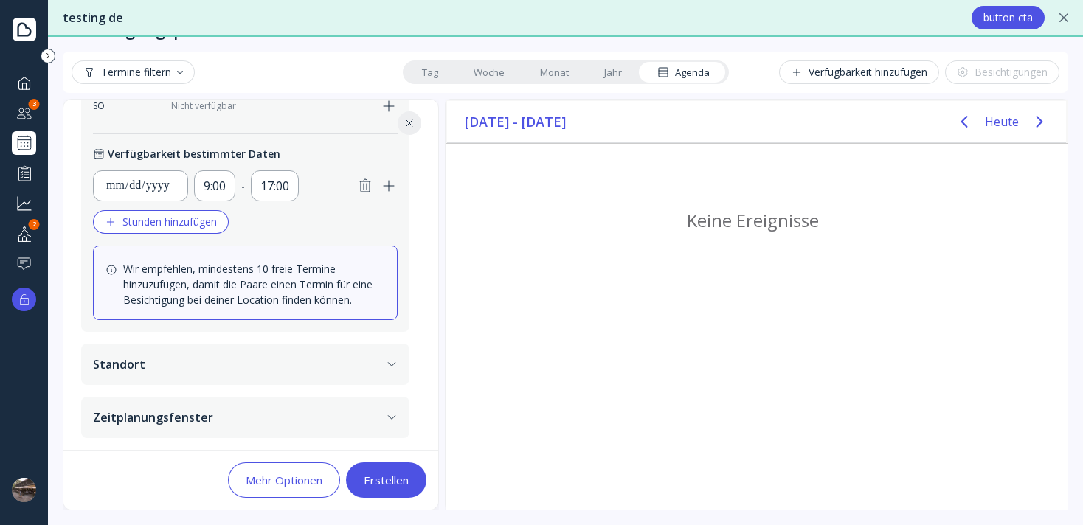
click at [184, 412] on button "Zeitplanungsfenster" at bounding box center [245, 417] width 328 height 41
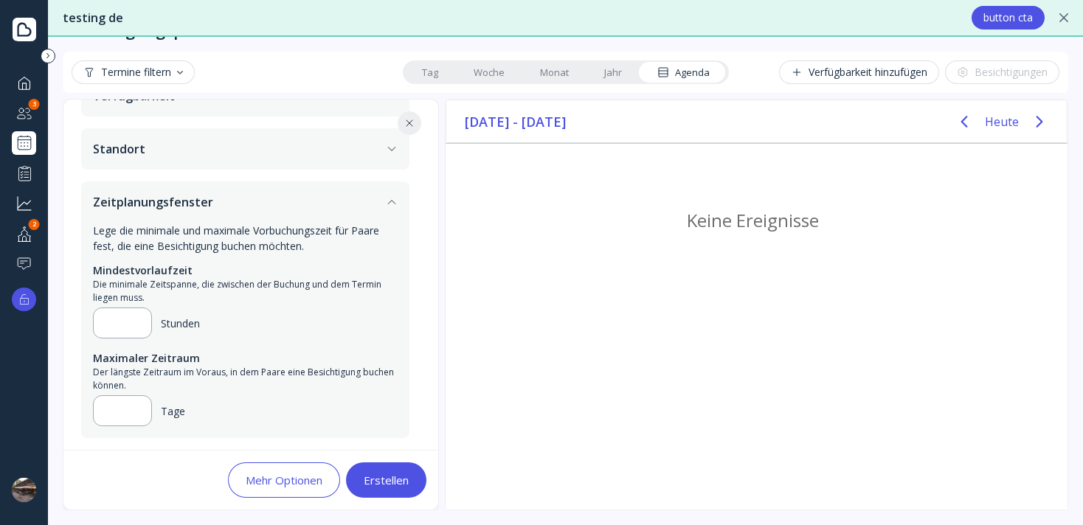
scroll to position [266, 0]
click at [108, 422] on div "**" at bounding box center [117, 411] width 46 height 30
click at [119, 408] on input "**" at bounding box center [122, 411] width 34 height 18
drag, startPoint x: 119, startPoint y: 408, endPoint x: 93, endPoint y: 394, distance: 29.4
click at [93, 394] on div "Maximaler Zeitraum Der längste Zeitraum im Voraus, in dem Paare eine Besichtigu…" at bounding box center [245, 388] width 305 height 76
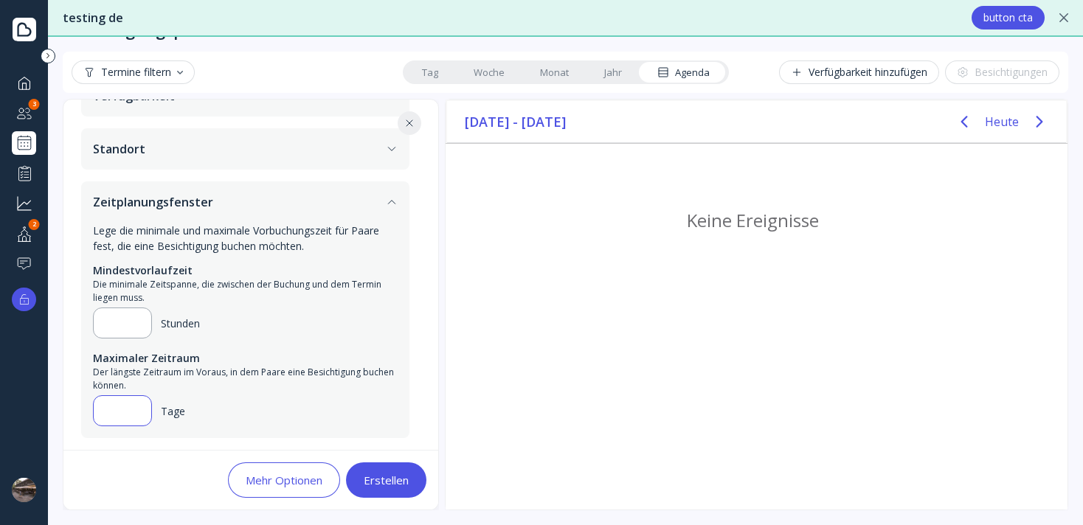
type input "**"
click at [336, 412] on div "** Tage" at bounding box center [245, 410] width 305 height 31
click at [305, 494] on button "Mehr Optionen" at bounding box center [284, 479] width 112 height 35
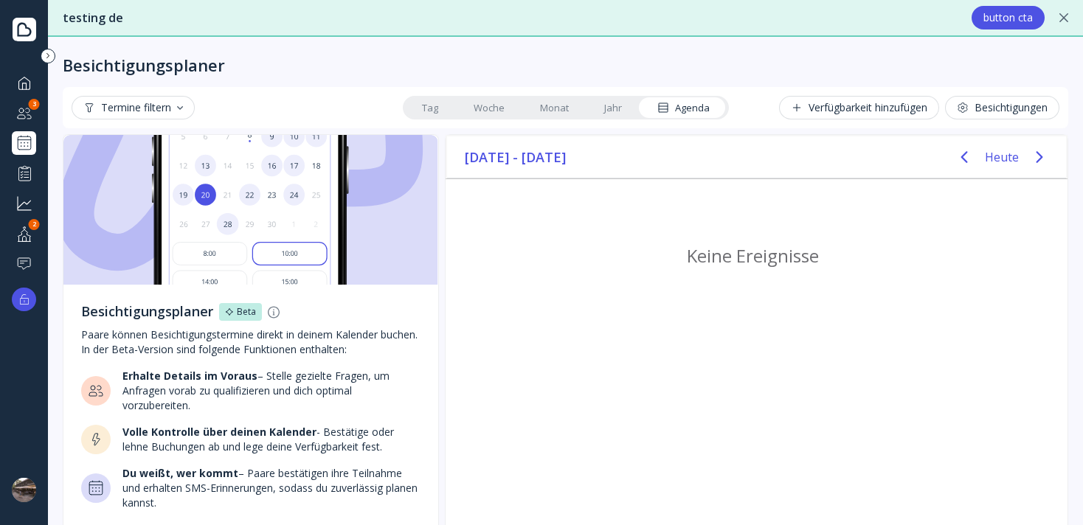
click at [1022, 111] on div "Besichtigungen" at bounding box center [1002, 108] width 91 height 12
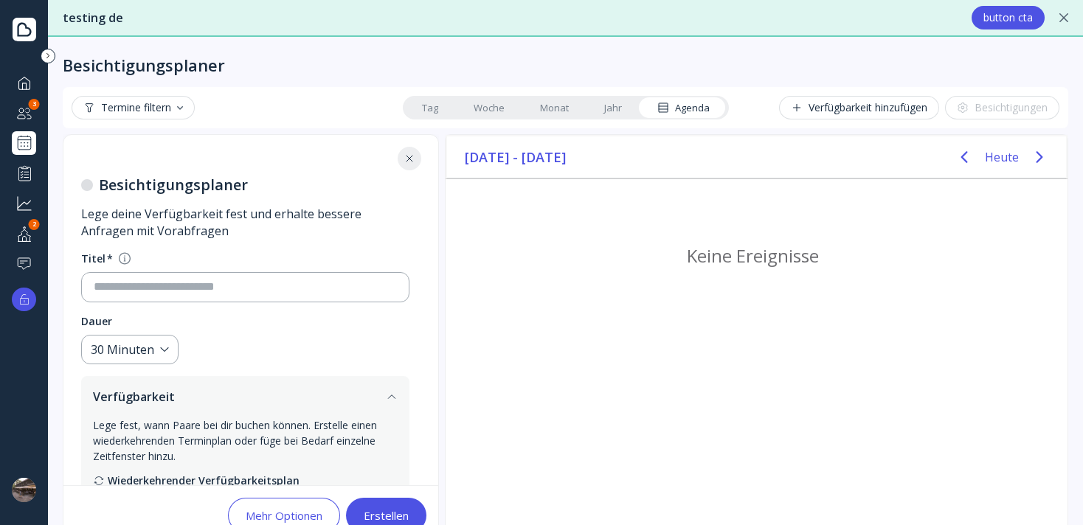
scroll to position [165, 0]
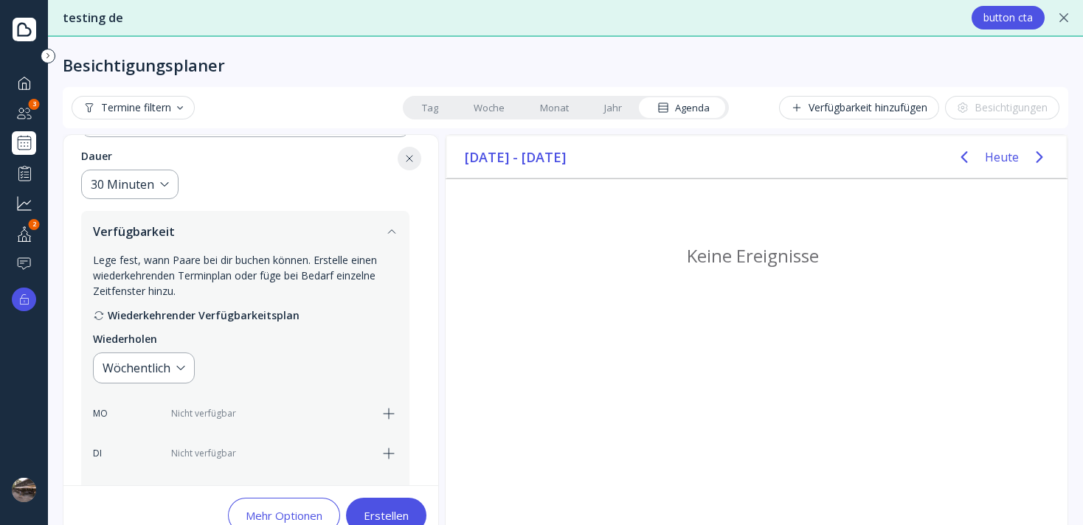
click at [252, 510] on div "Mehr Optionen" at bounding box center [284, 516] width 77 height 12
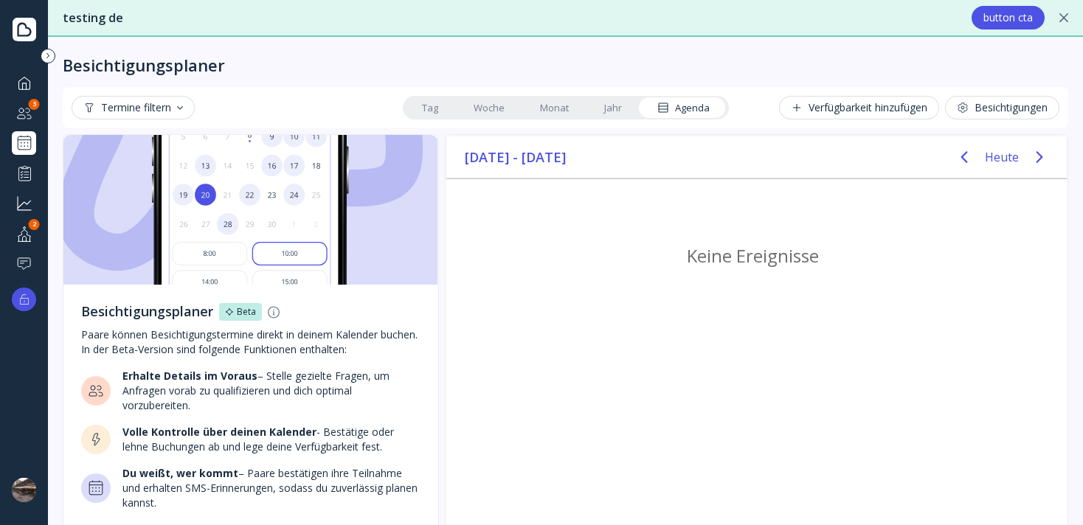
click at [1008, 108] on div "Besichtigungen" at bounding box center [1002, 108] width 91 height 12
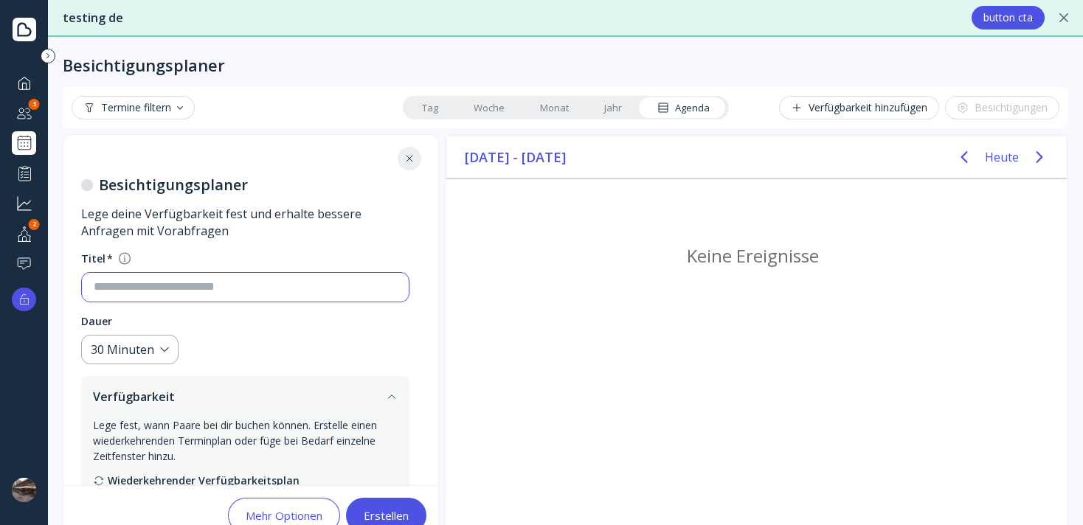
click at [192, 286] on input at bounding box center [245, 287] width 303 height 17
type input "*"
click at [33, 482] on div at bounding box center [24, 490] width 24 height 24
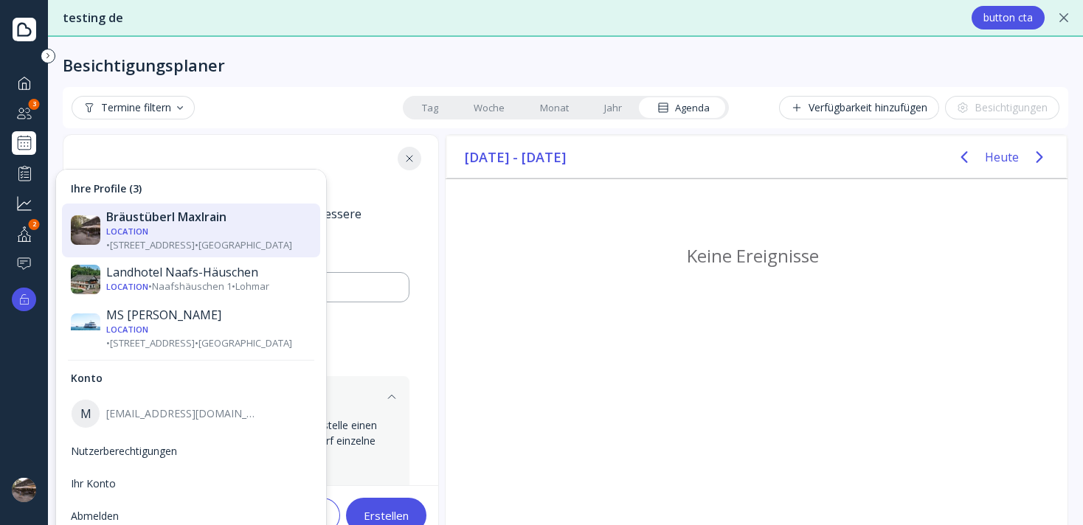
click at [33, 482] on img at bounding box center [24, 490] width 24 height 24
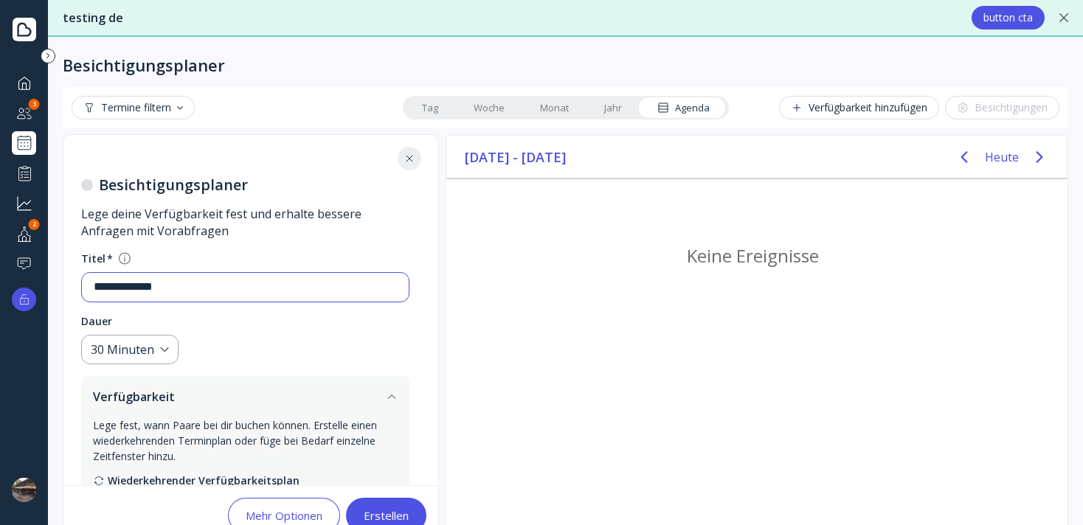
click at [166, 283] on input "**********" at bounding box center [245, 287] width 303 height 17
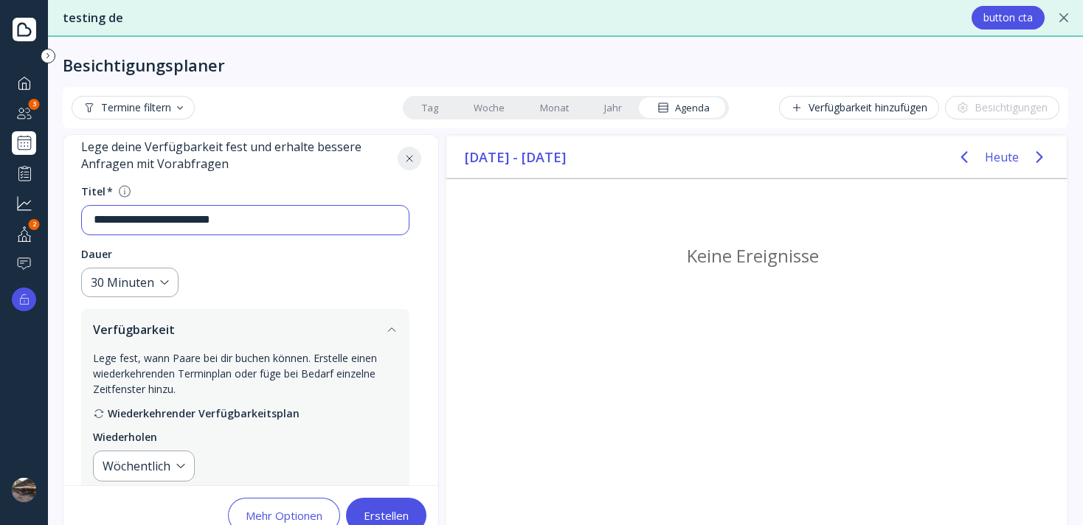
scroll to position [80, 0]
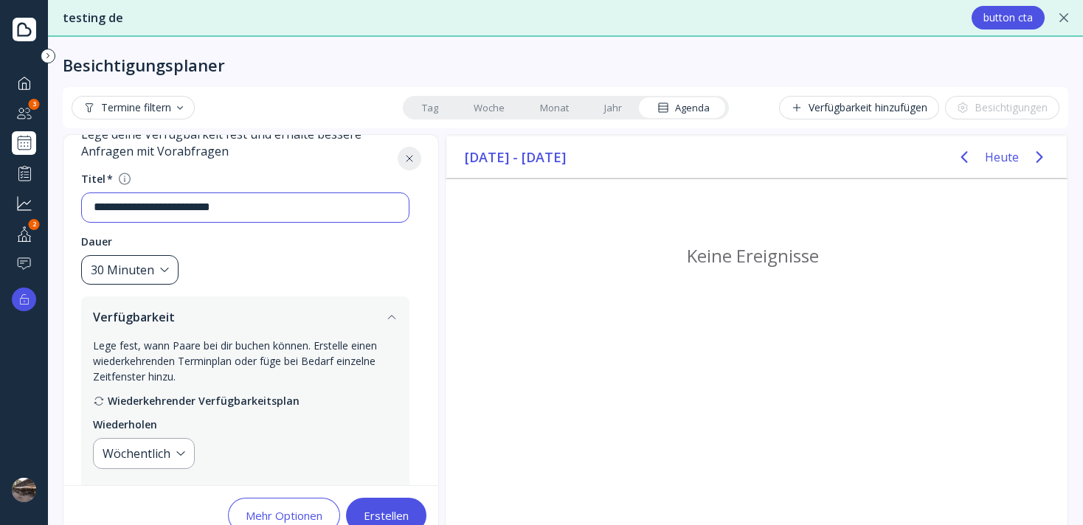
type input "**********"
click at [149, 274] on div "30 Minuten" at bounding box center [122, 270] width 63 height 17
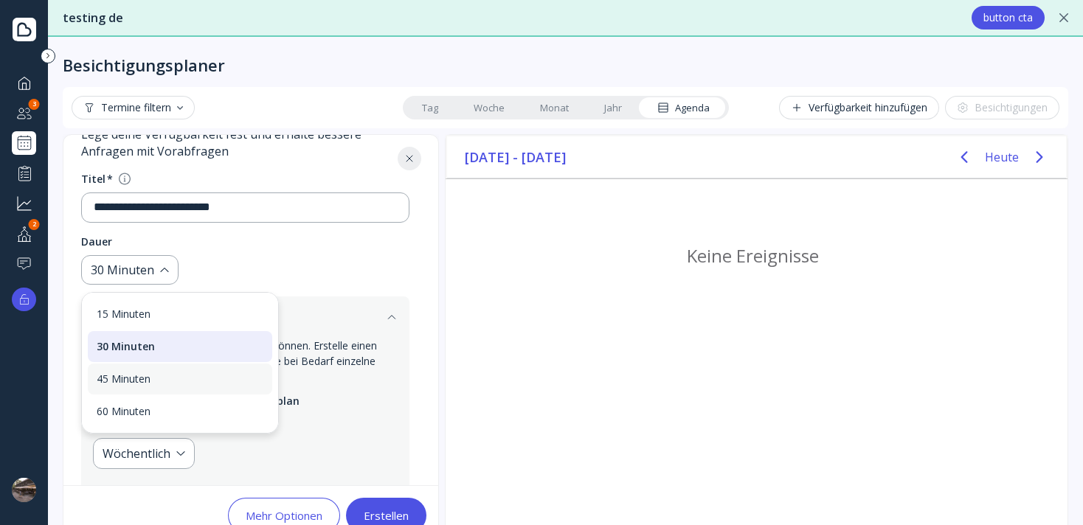
click at [125, 392] on div "45 Minuten" at bounding box center [180, 379] width 184 height 31
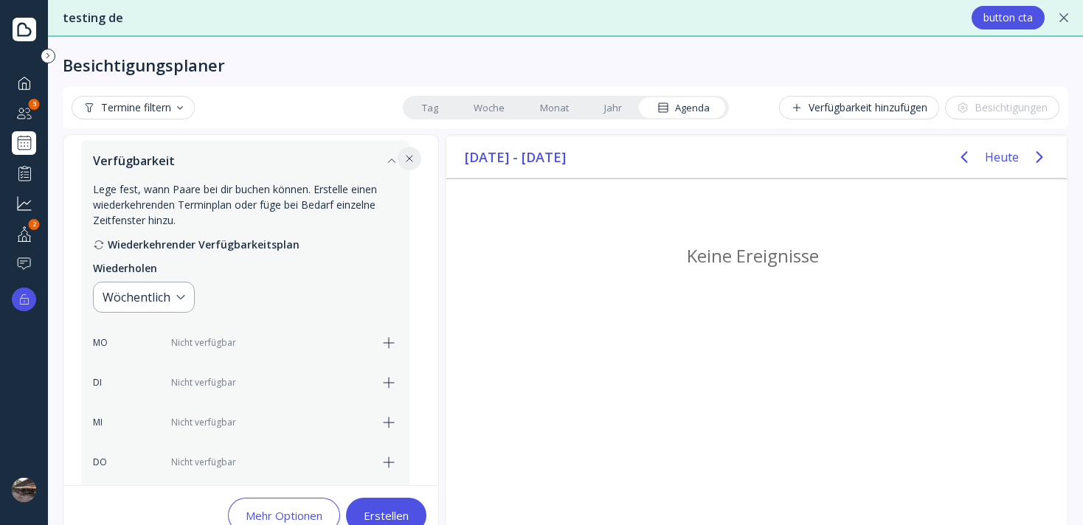
scroll to position [241, 0]
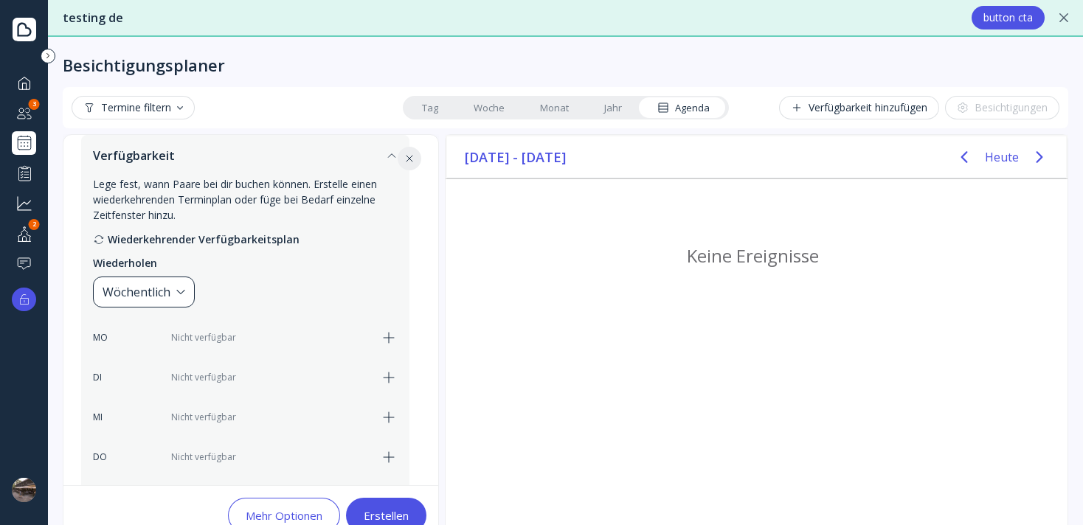
click at [179, 300] on div "Wöchentlich" at bounding box center [144, 292] width 102 height 31
click at [155, 336] on div "Wöchentlich" at bounding box center [191, 336] width 167 height 13
click at [160, 288] on div "Wöchentlich" at bounding box center [137, 292] width 68 height 18
click at [142, 368] on div "Benutzerdefiniert..." at bounding box center [191, 369] width 167 height 13
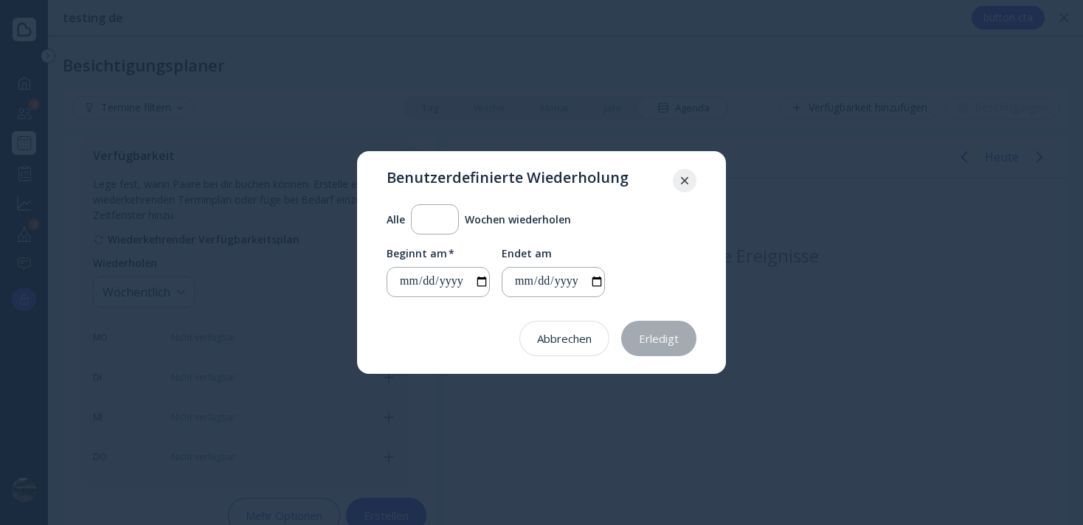
click at [688, 184] on div at bounding box center [685, 181] width 24 height 24
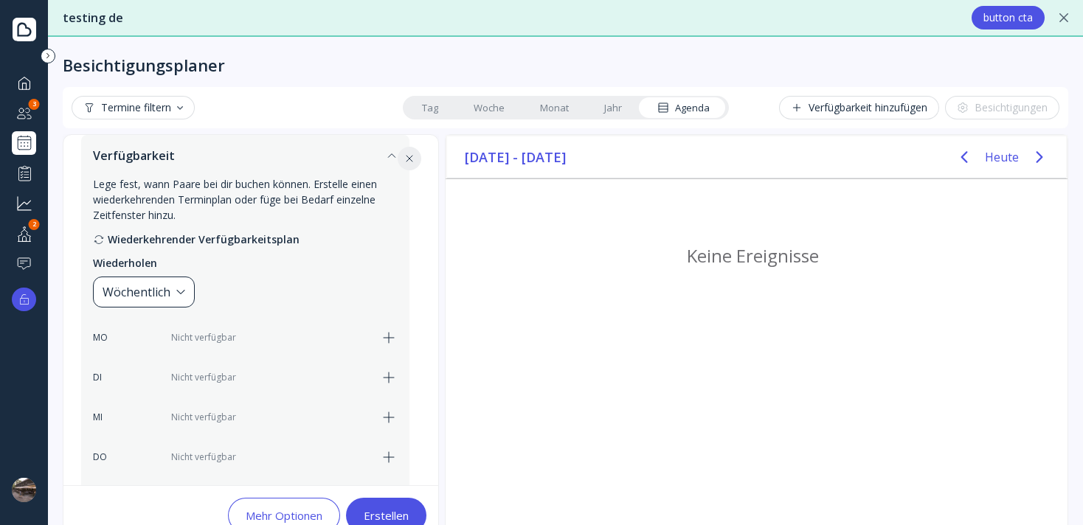
click at [159, 291] on div "Wöchentlich" at bounding box center [137, 292] width 68 height 18
click at [191, 364] on div "Benutzerdefiniert..." at bounding box center [191, 369] width 167 height 13
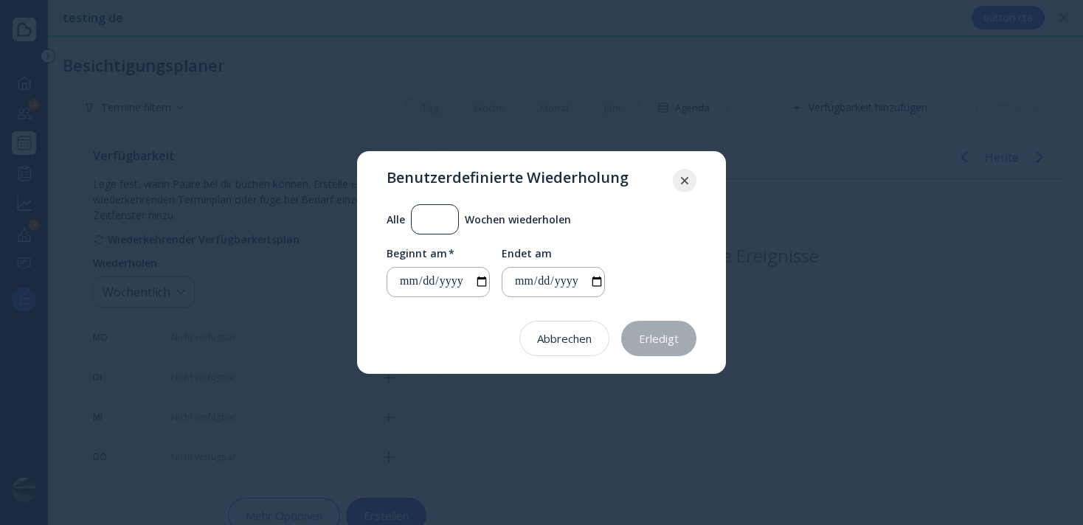
click at [440, 232] on div "*" at bounding box center [429, 219] width 35 height 29
click at [440, 222] on input "*" at bounding box center [434, 219] width 23 height 17
type input "*"
click at [528, 288] on input "date" at bounding box center [559, 282] width 90 height 17
click at [592, 283] on input "date" at bounding box center [559, 282] width 90 height 17
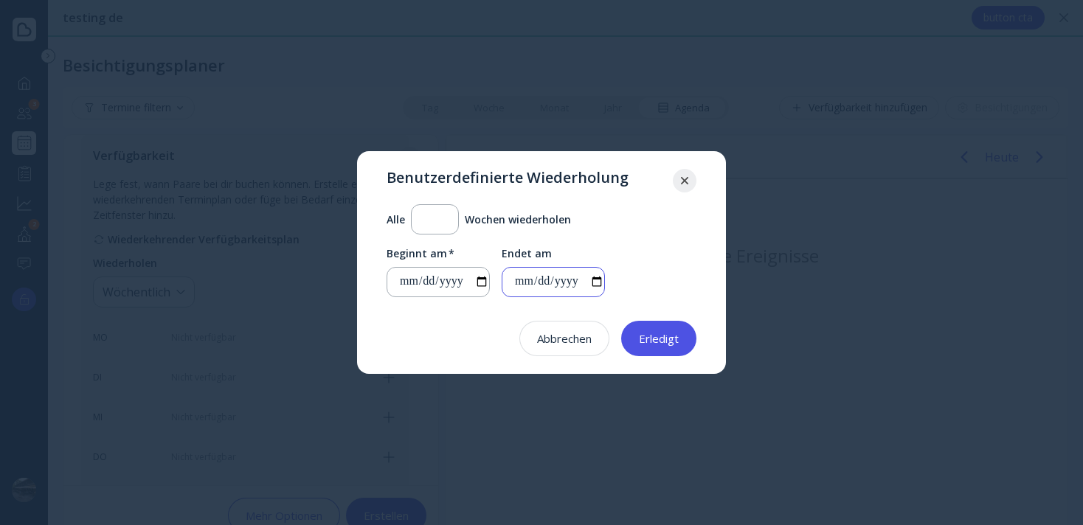
type input "**********"
click at [654, 349] on button "Erledigt" at bounding box center [658, 338] width 75 height 35
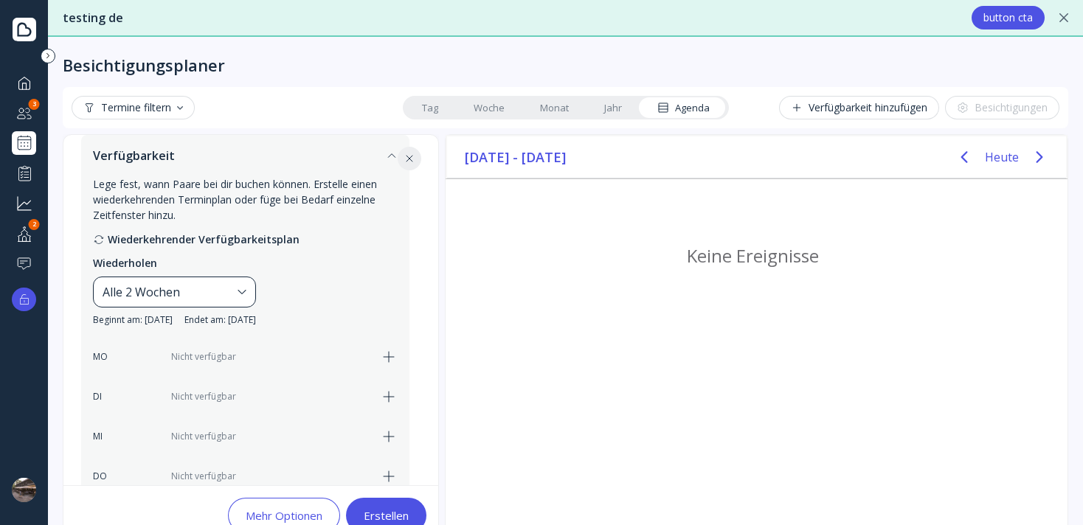
click at [245, 301] on div "Alle 2 Wochen" at bounding box center [174, 292] width 163 height 31
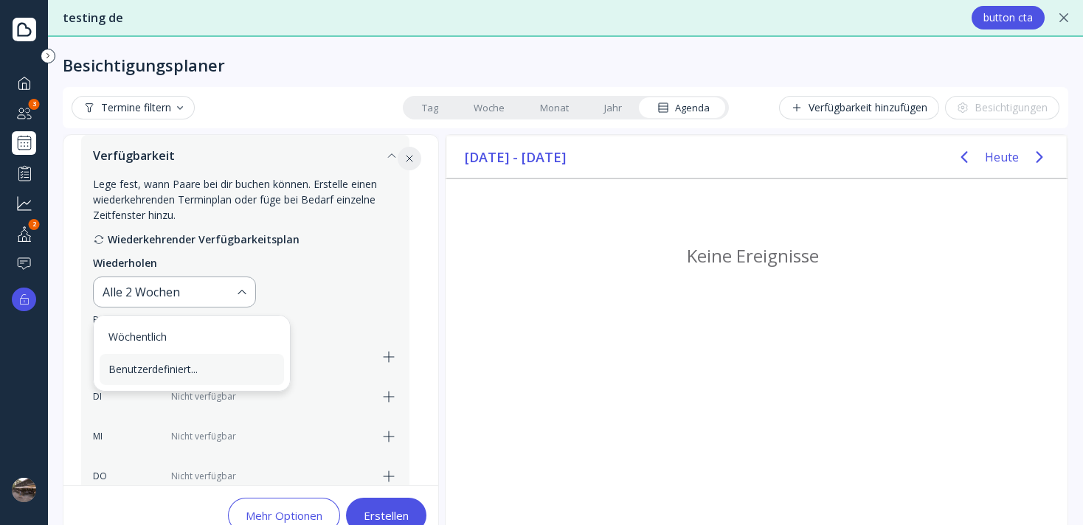
click at [217, 364] on div "Benutzerdefiniert..." at bounding box center [191, 369] width 167 height 13
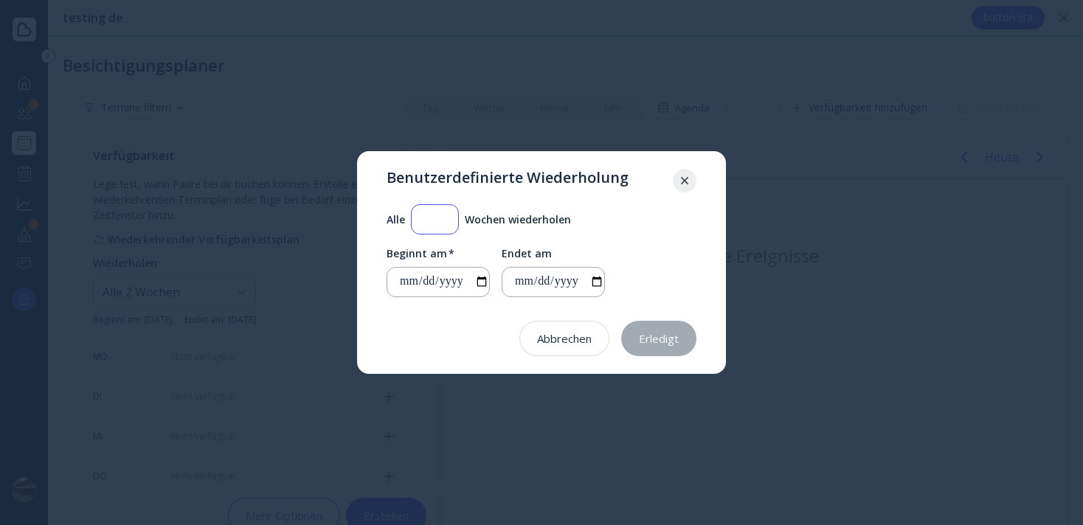
click at [446, 219] on input "*" at bounding box center [434, 219] width 23 height 17
click at [435, 221] on input "*" at bounding box center [434, 219] width 23 height 17
drag, startPoint x: 435, startPoint y: 221, endPoint x: 425, endPoint y: 216, distance: 11.2
click at [425, 216] on div "*" at bounding box center [429, 219] width 35 height 29
type input "*"
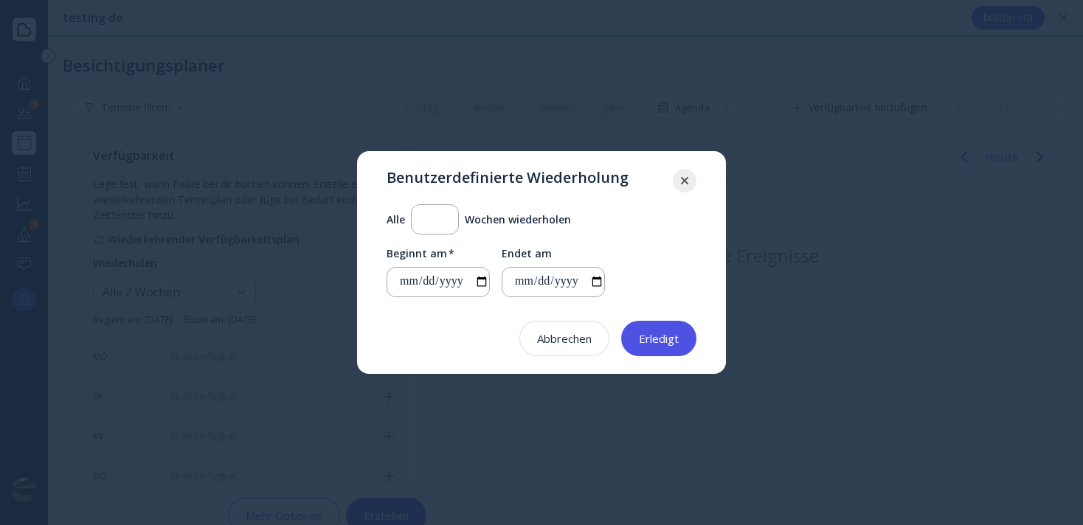
click at [645, 329] on button "Erledigt" at bounding box center [658, 338] width 75 height 35
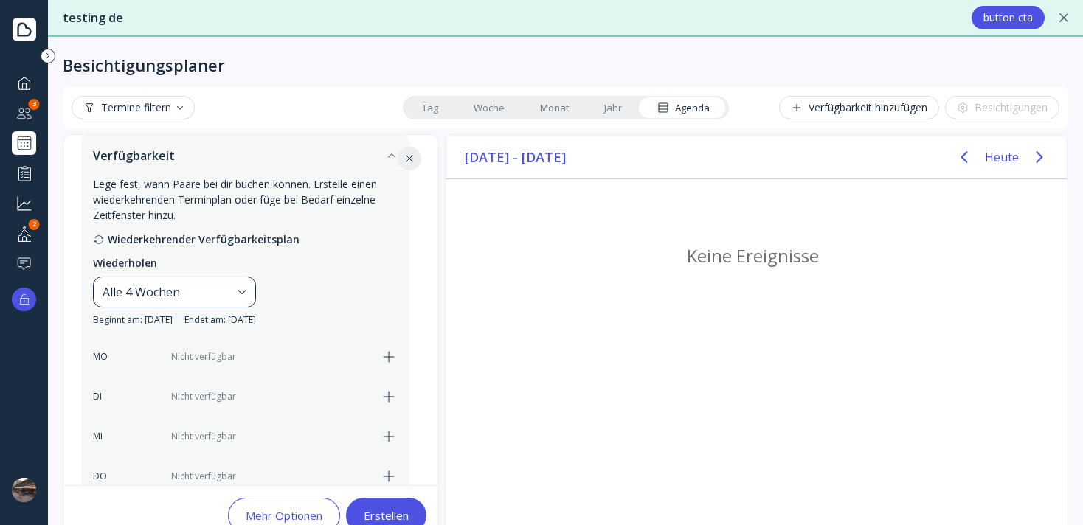
click at [164, 288] on div "Alle 4 Wochen" at bounding box center [167, 292] width 129 height 18
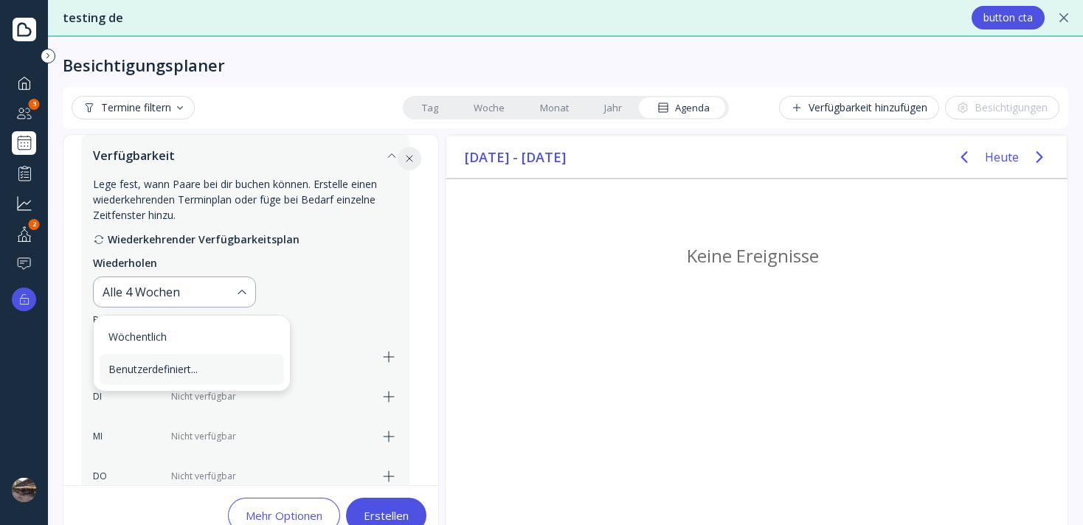
click at [184, 378] on div "Benutzerdefiniert..." at bounding box center [192, 369] width 184 height 31
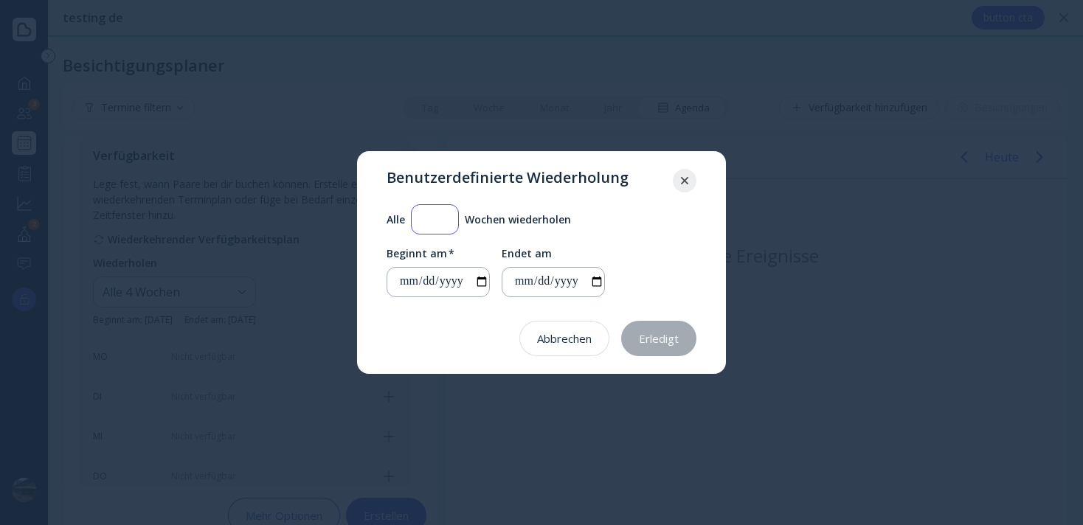
click at [443, 217] on input "*" at bounding box center [434, 219] width 23 height 17
type input "*"
click at [609, 283] on div "**********" at bounding box center [542, 271] width 310 height 51
click at [594, 285] on input "**********" at bounding box center [559, 282] width 90 height 17
type input "**********"
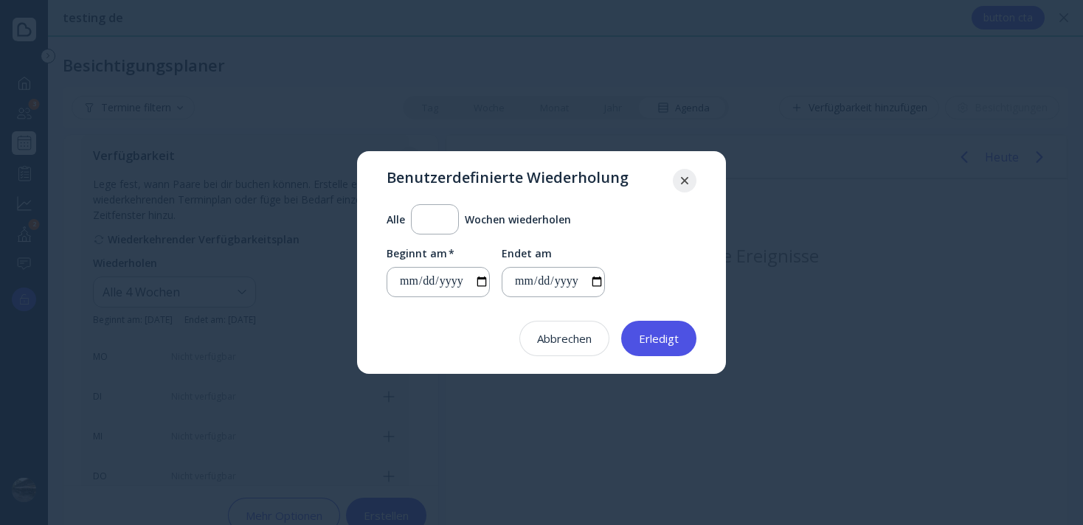
click at [673, 339] on div "Erledigt" at bounding box center [659, 339] width 40 height 12
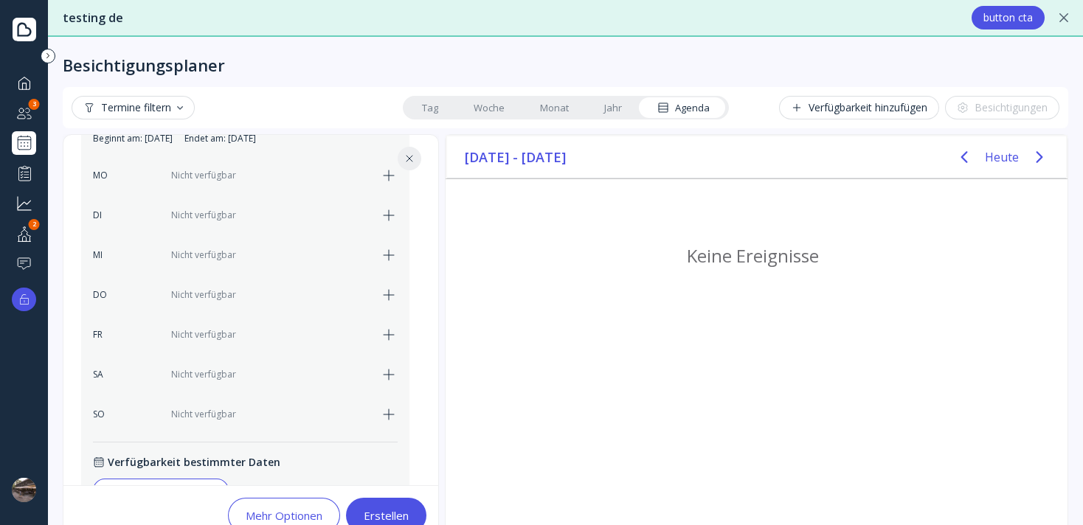
scroll to position [419, 0]
click at [398, 218] on icon "button" at bounding box center [389, 219] width 18 height 18
click at [254, 220] on div "17:00" at bounding box center [252, 219] width 29 height 18
click at [259, 330] on div "14:00" at bounding box center [272, 337] width 74 height 31
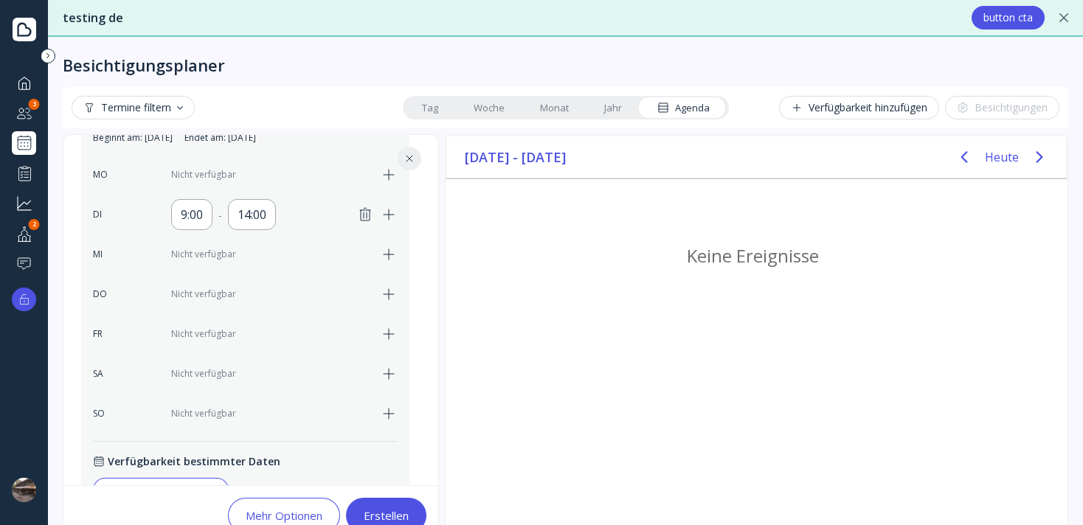
scroll to position [425, 0]
click at [218, 251] on div "Nicht verfügbar" at bounding box center [271, 252] width 200 height 13
click at [394, 253] on icon "button" at bounding box center [389, 253] width 10 height 10
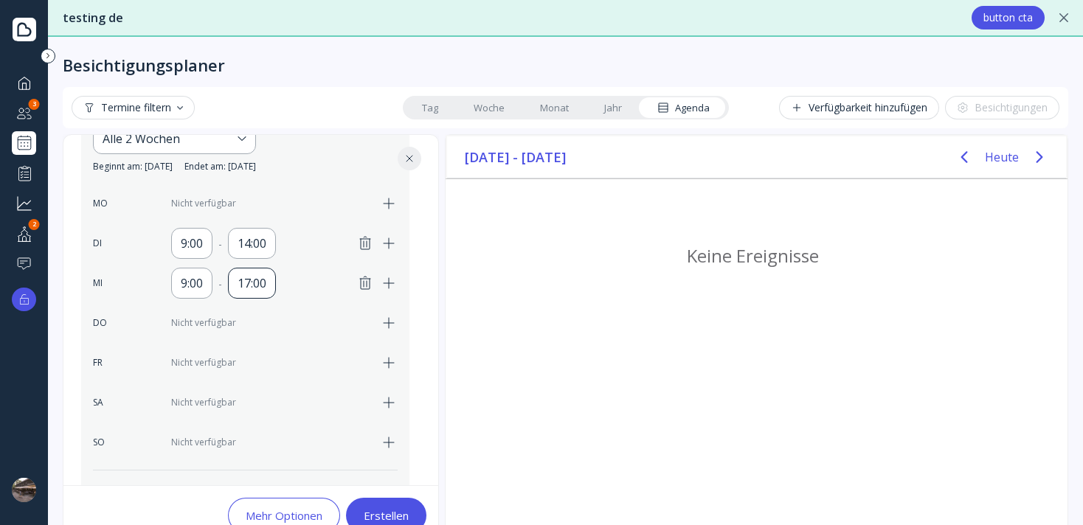
scroll to position [387, 0]
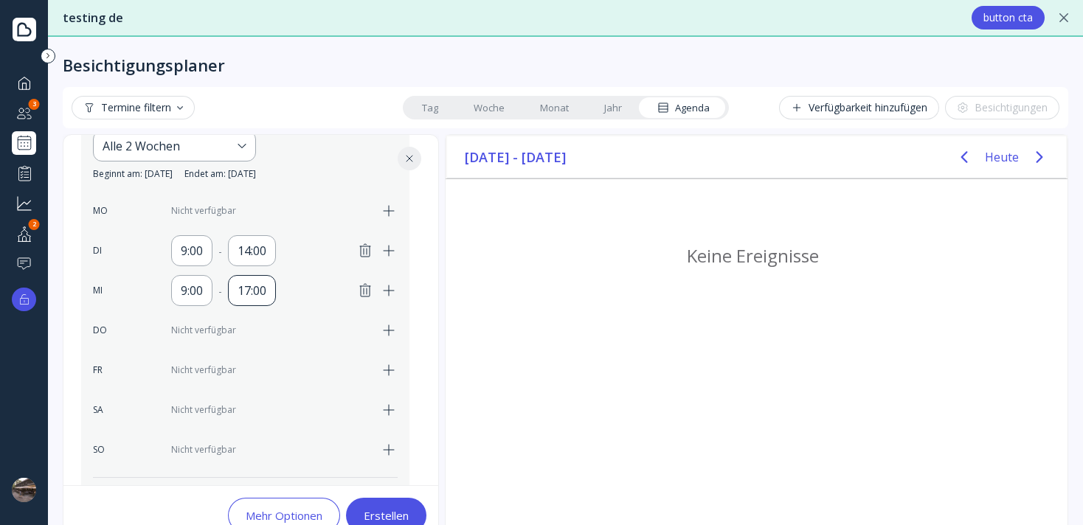
click at [243, 291] on div "17:00" at bounding box center [252, 291] width 29 height 18
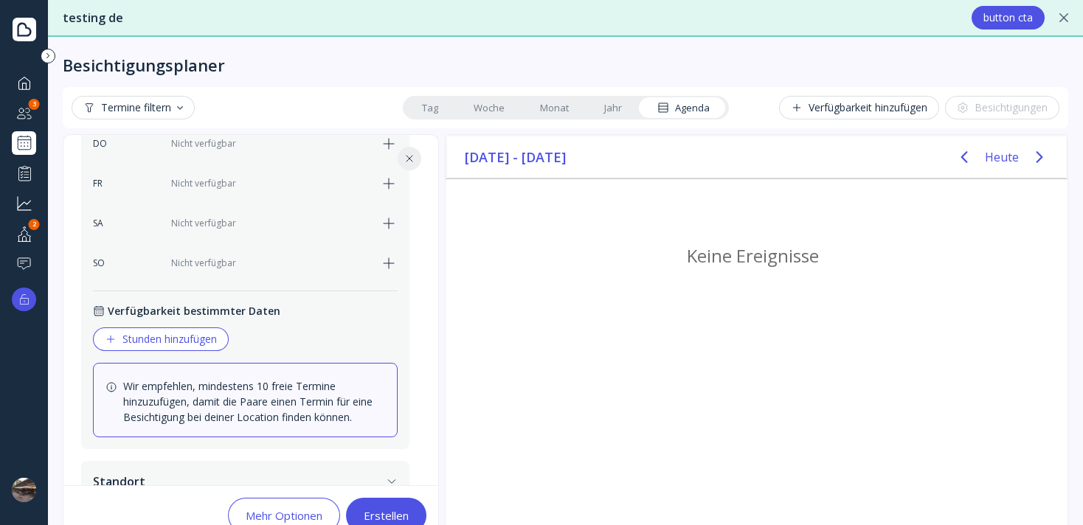
scroll to position [435, 0]
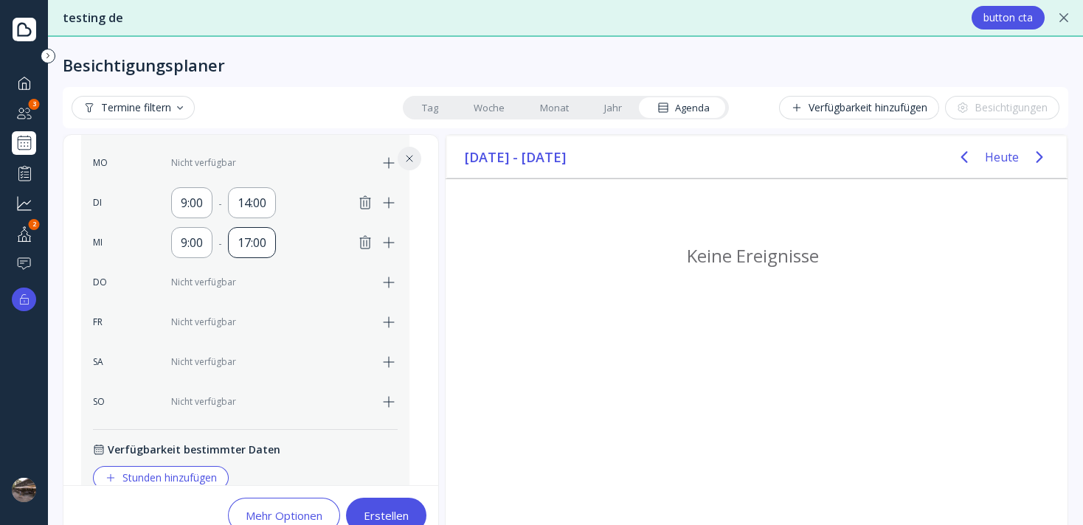
click at [247, 240] on div "17:00" at bounding box center [252, 243] width 29 height 18
click at [271, 329] on div "14:00" at bounding box center [272, 326] width 56 height 13
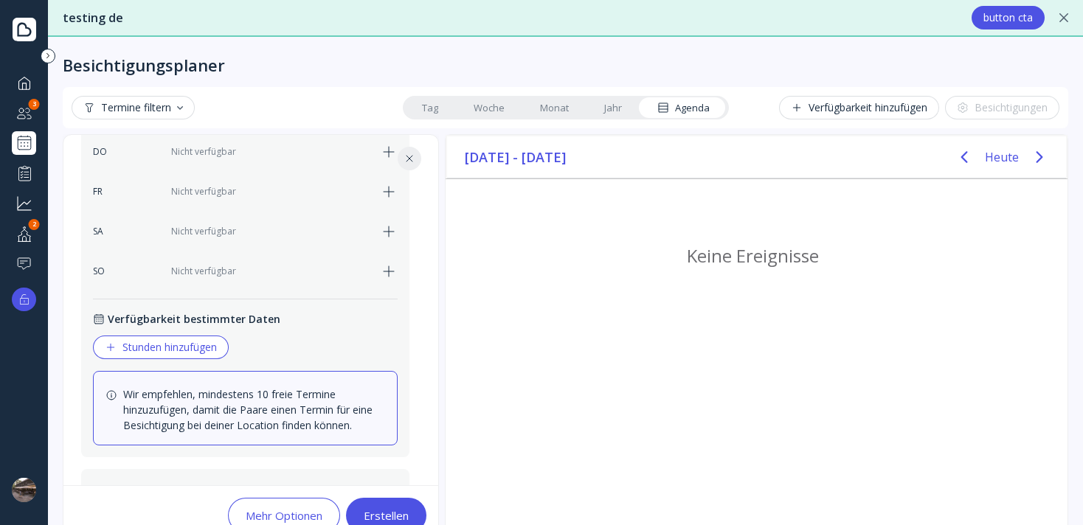
scroll to position [656, 0]
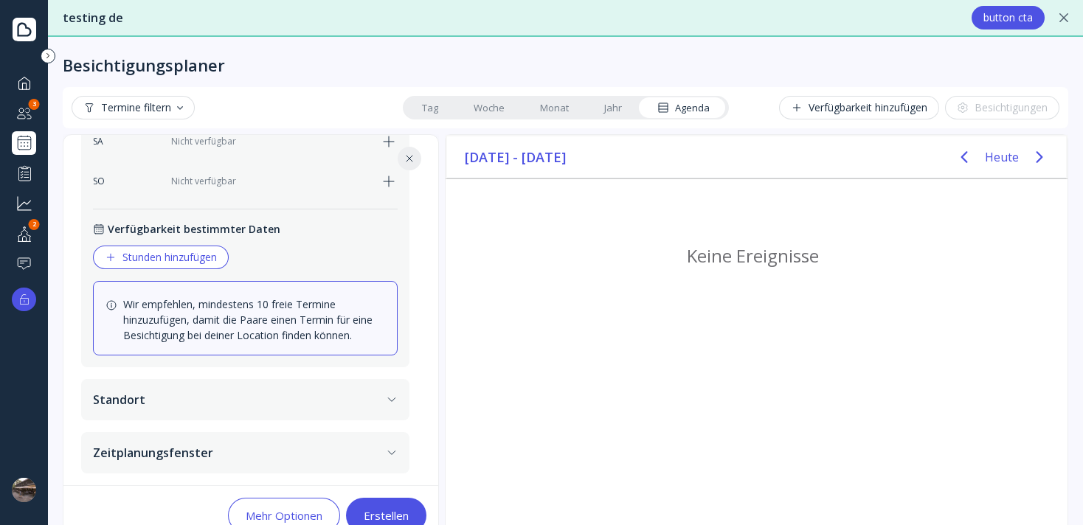
click at [187, 265] on button "Stunden hinzufügen" at bounding box center [161, 258] width 136 height 24
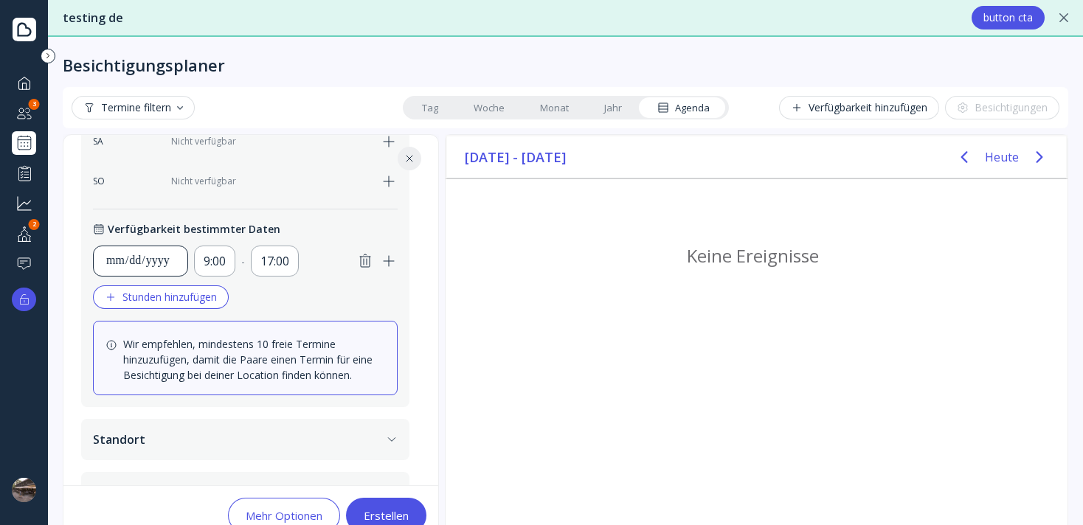
click at [153, 252] on div "**********" at bounding box center [140, 261] width 70 height 18
type input "**********"
click at [280, 260] on div "17:00" at bounding box center [274, 261] width 29 height 18
click at [292, 328] on div "14:00" at bounding box center [295, 321] width 74 height 31
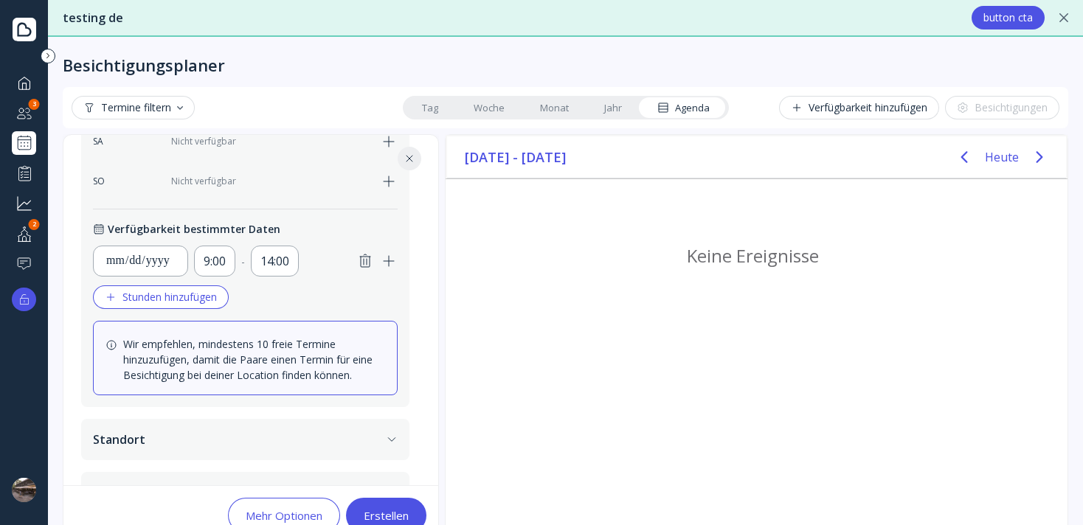
click at [330, 305] on div "**********" at bounding box center [245, 265] width 305 height 88
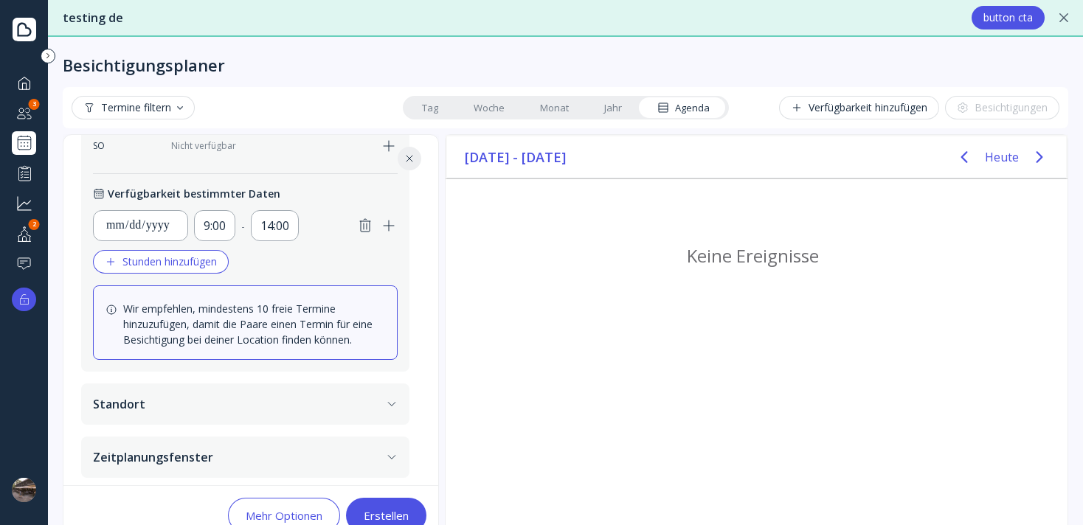
scroll to position [696, 0]
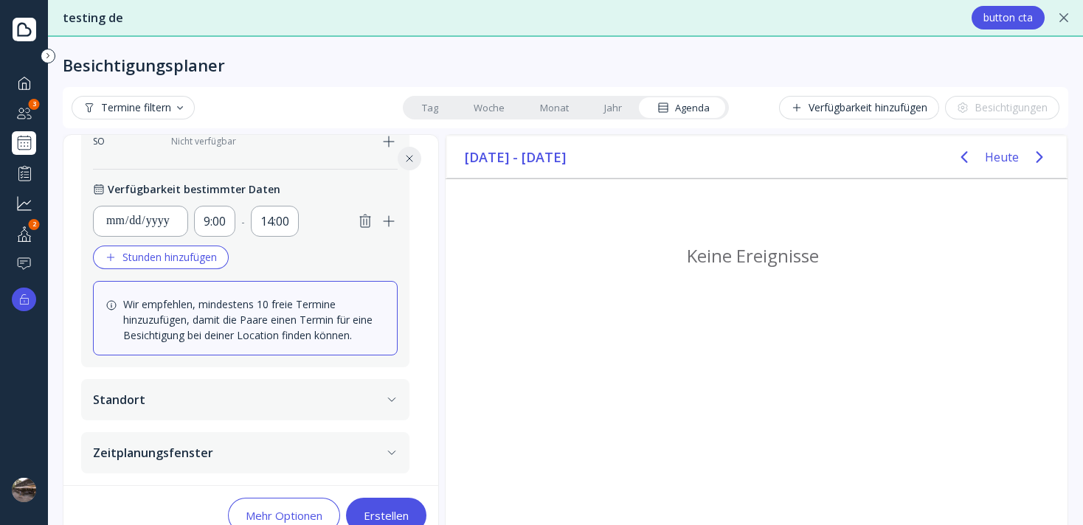
click at [249, 414] on button "Standort" at bounding box center [245, 399] width 328 height 41
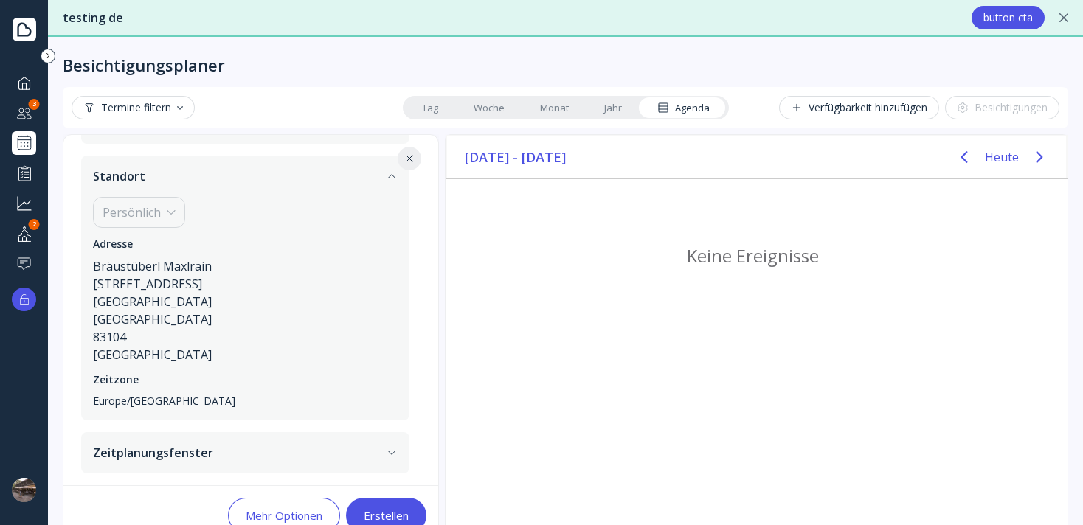
scroll to position [274, 0]
click at [269, 462] on button "Zeitplanungsfenster" at bounding box center [245, 452] width 328 height 41
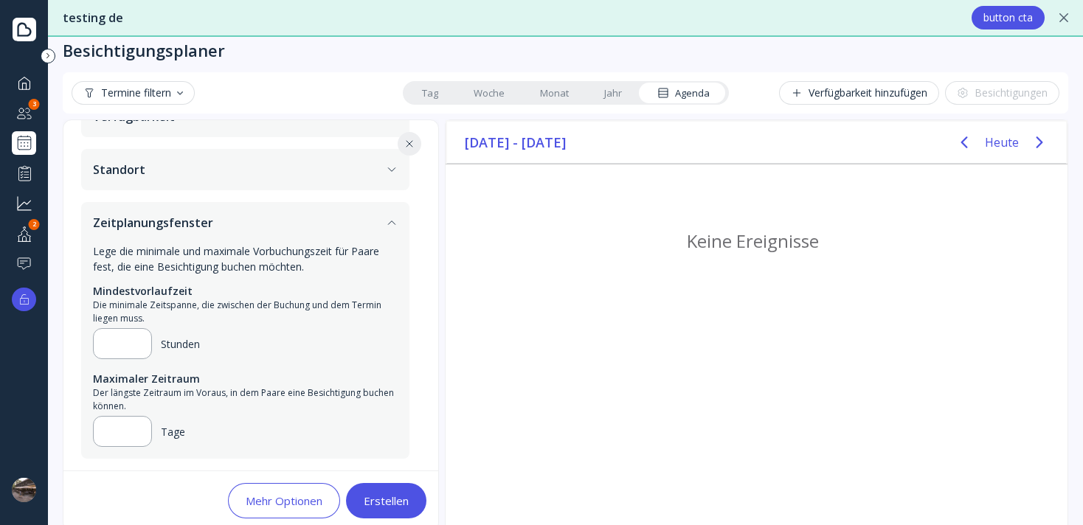
scroll to position [23, 0]
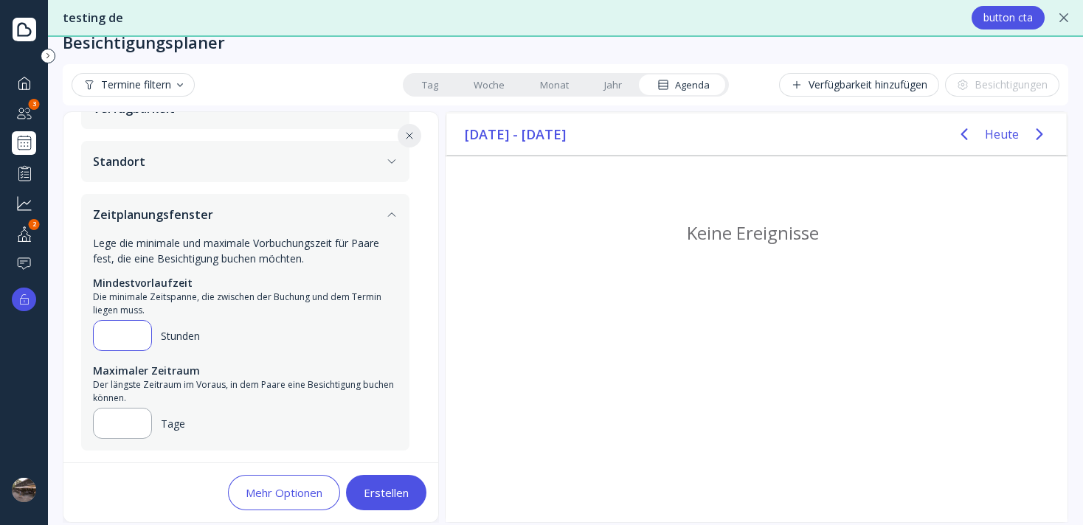
drag, startPoint x: 123, startPoint y: 339, endPoint x: 34, endPoint y: 315, distance: 92.3
click at [34, 315] on div "**********" at bounding box center [541, 262] width 1083 height 525
type input "**"
click at [303, 367] on div "Maximaler Zeitraum" at bounding box center [245, 370] width 305 height 15
click at [129, 425] on input "**" at bounding box center [122, 424] width 34 height 18
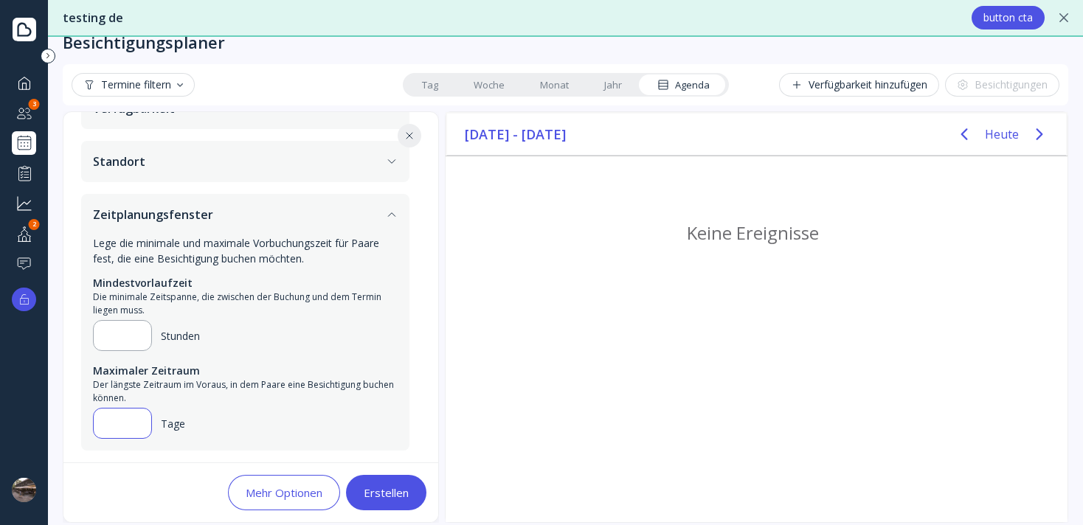
drag, startPoint x: 117, startPoint y: 423, endPoint x: 83, endPoint y: 415, distance: 35.6
click at [83, 415] on div "Lege die minimale und maximale Vorbuchungszeit für Paare fest, die eine Besicht…" at bounding box center [245, 342] width 328 height 215
type input "**"
click at [398, 496] on div "Erstellen" at bounding box center [386, 493] width 45 height 12
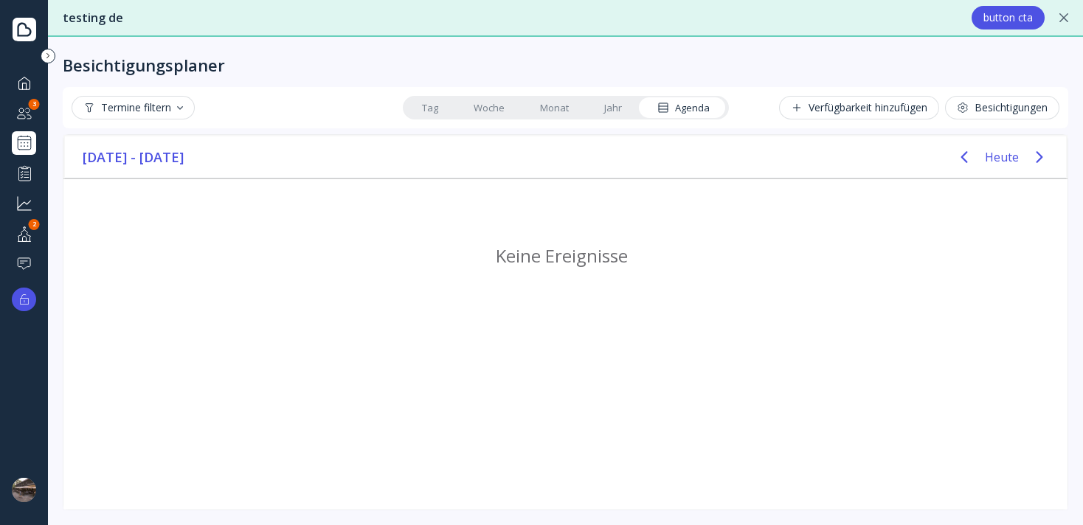
click at [420, 101] on link "Tag" at bounding box center [430, 107] width 52 height 21
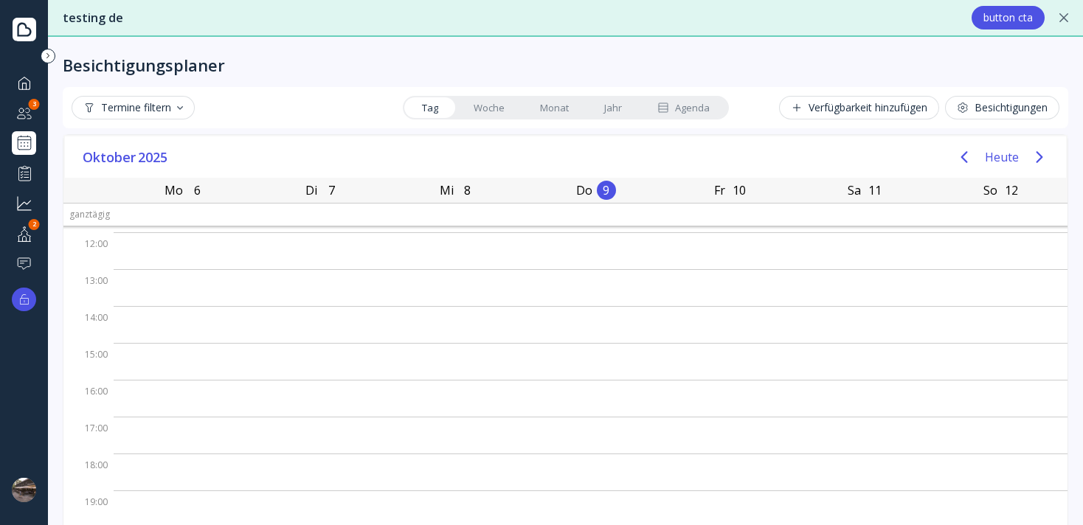
scroll to position [136, 0]
click at [472, 111] on link "Woche" at bounding box center [489, 107] width 66 height 21
click at [533, 104] on link "Monat" at bounding box center [554, 107] width 64 height 21
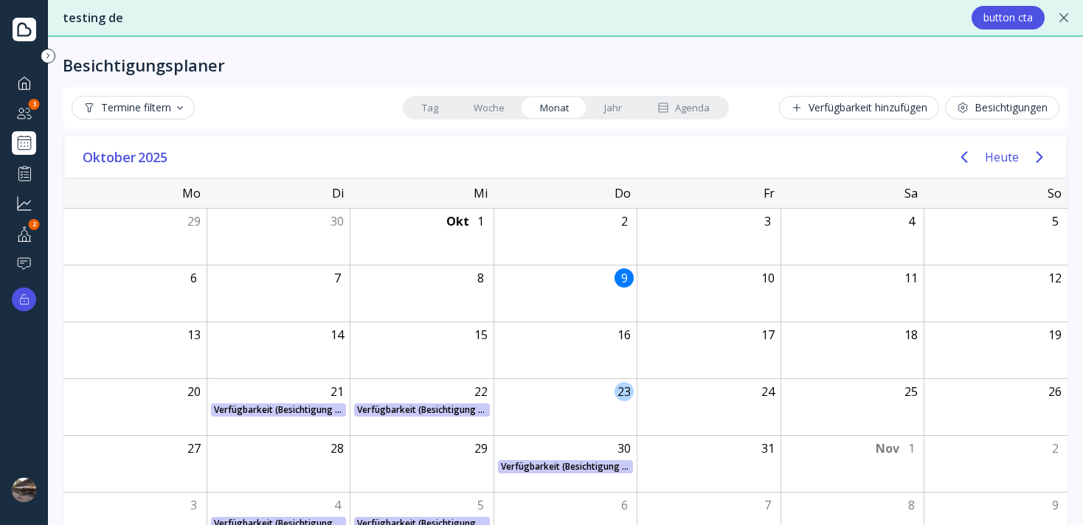
scroll to position [35, 0]
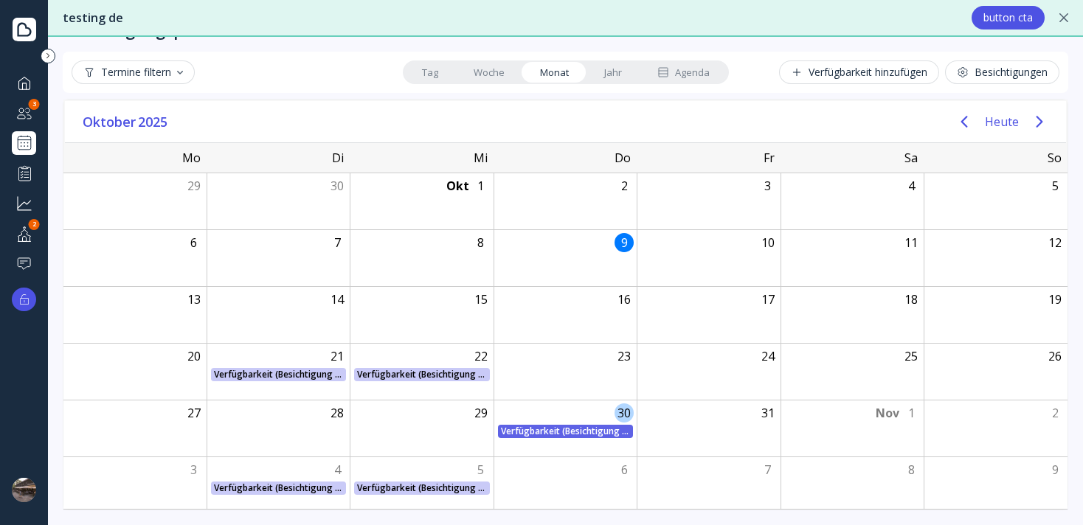
click at [519, 436] on div "Verfügbarkeit (Besichtigung für Hochzeits) Verfügbarkeit (Besichtigung für Hoch…" at bounding box center [565, 431] width 144 height 13
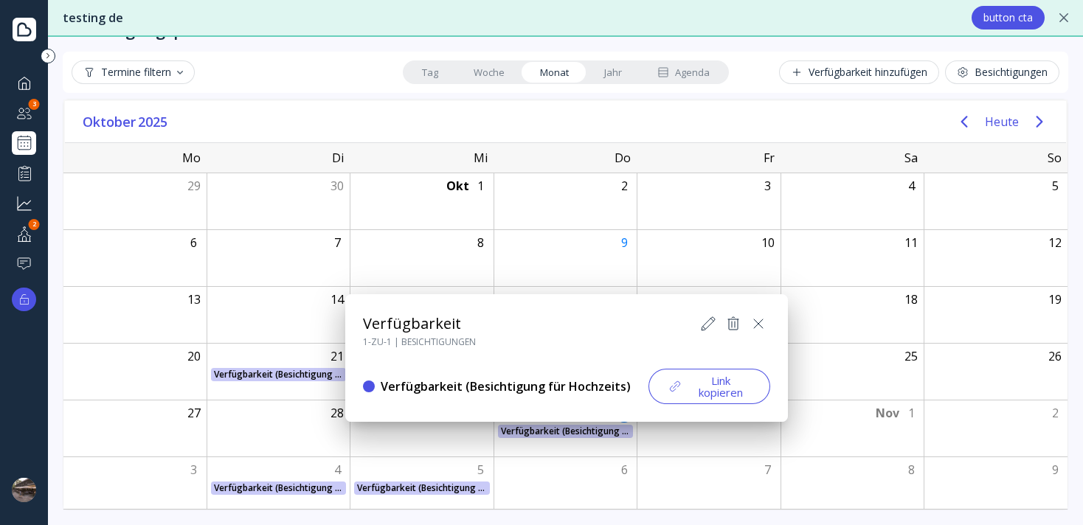
click at [720, 396] on button "Link kopieren" at bounding box center [709, 386] width 122 height 35
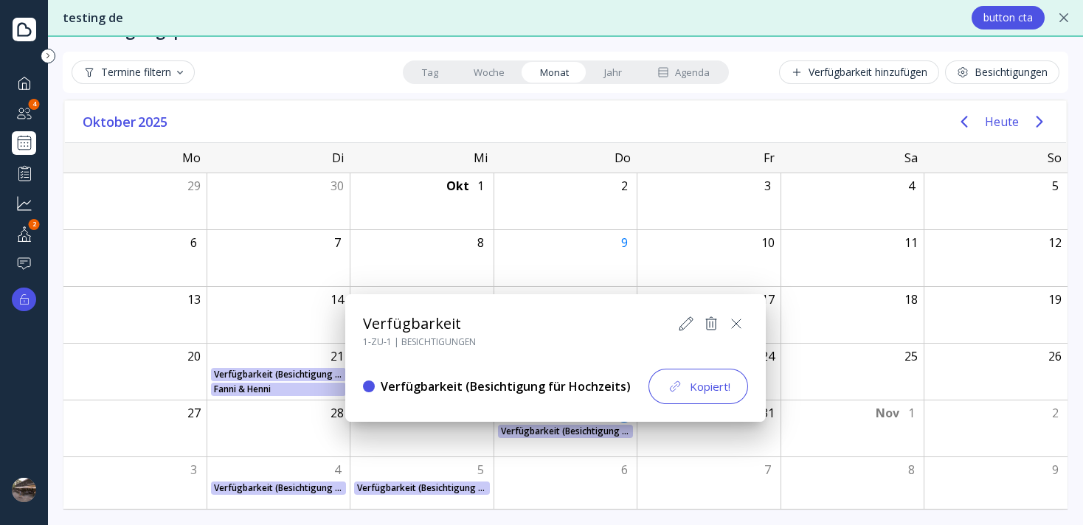
click at [981, 74] on div at bounding box center [541, 262] width 1319 height 761
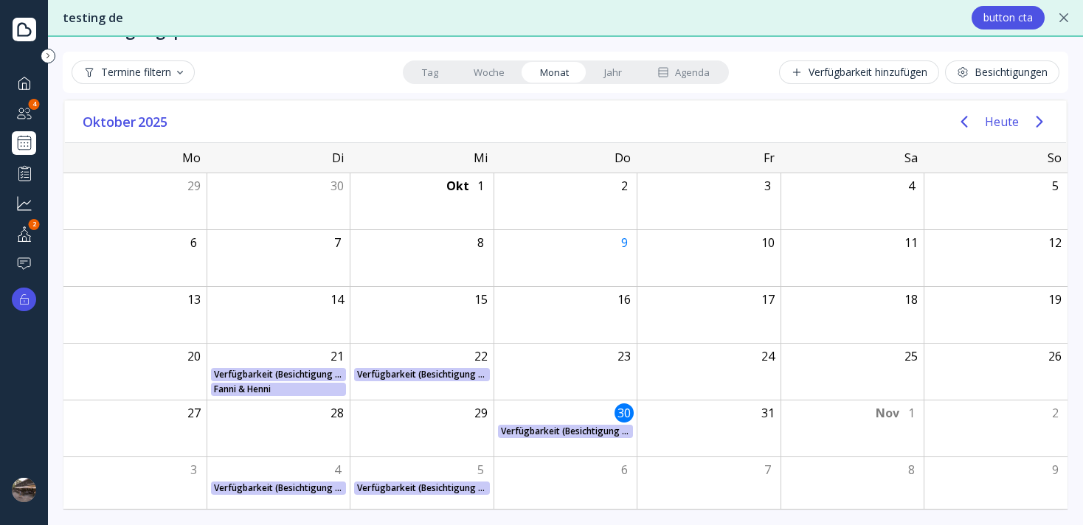
click at [981, 74] on div "Besichtigungen" at bounding box center [1002, 72] width 91 height 12
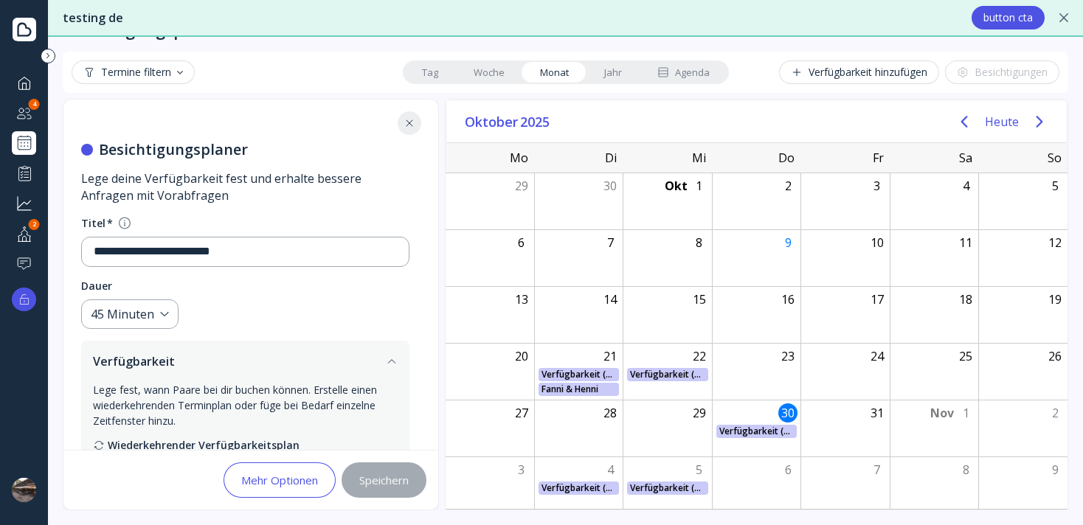
click at [415, 119] on icon at bounding box center [409, 123] width 12 height 12
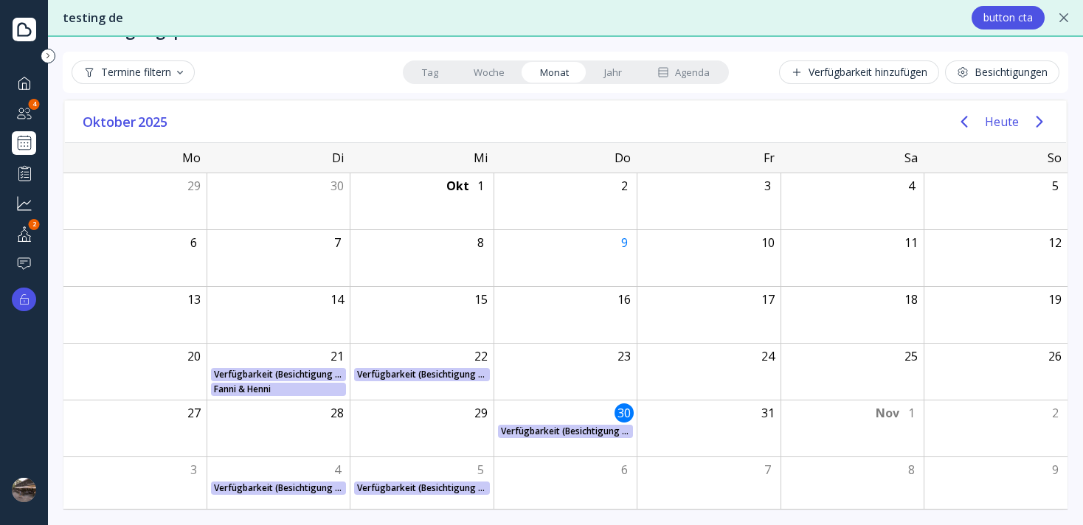
click at [1014, 75] on div "Besichtigungen" at bounding box center [1002, 72] width 91 height 12
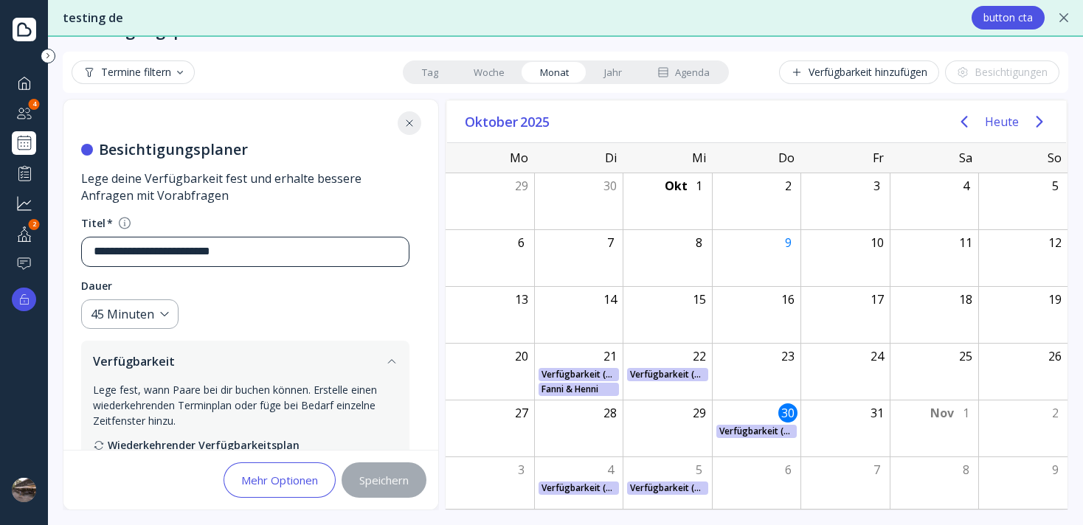
click at [166, 263] on div "**********" at bounding box center [239, 252] width 315 height 29
click at [260, 254] on input "**********" at bounding box center [245, 251] width 303 height 17
type input "**********"
click at [283, 328] on fieldset "Dauer 45 Minuten" at bounding box center [245, 304] width 328 height 51
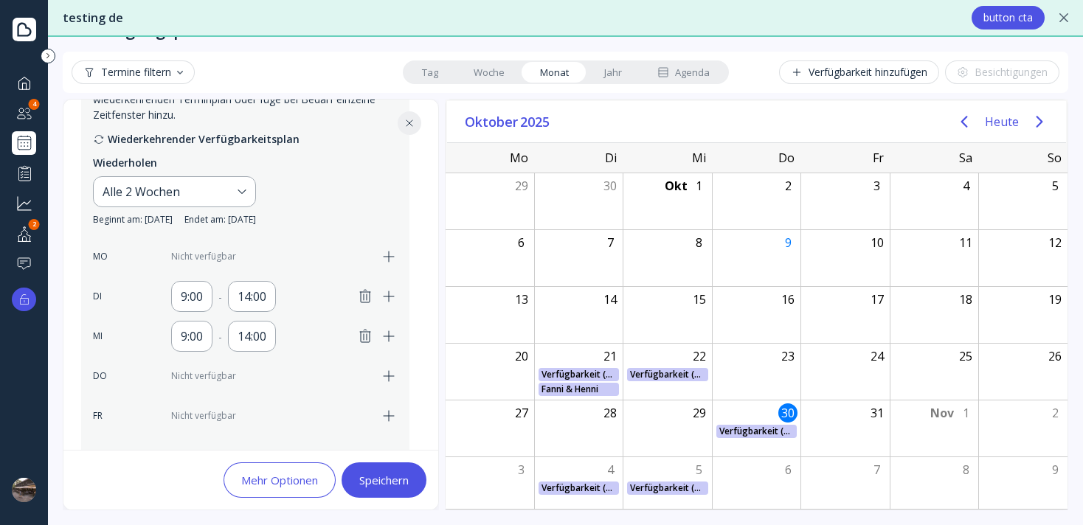
scroll to position [318, 0]
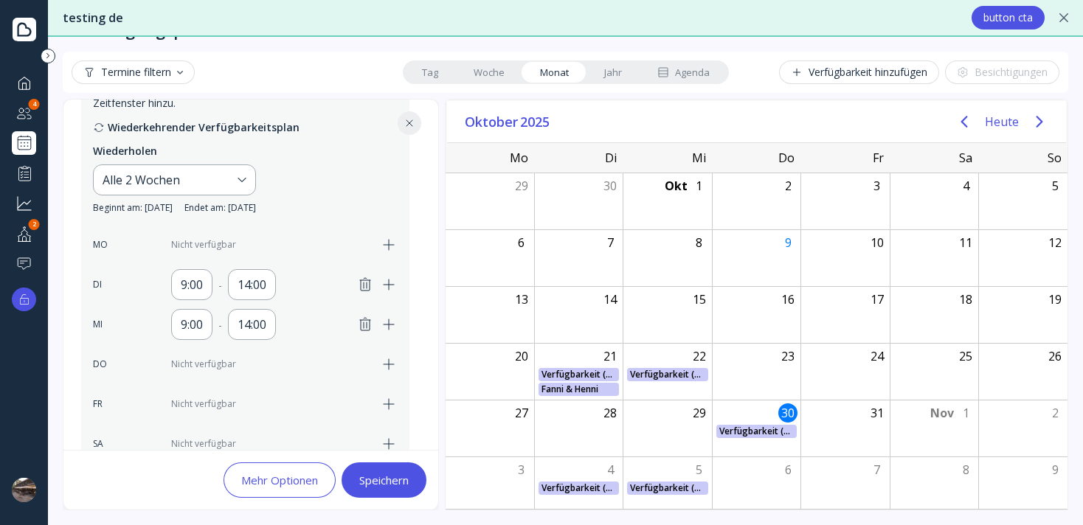
click at [374, 291] on icon "button" at bounding box center [365, 285] width 18 height 18
click at [374, 323] on icon "button" at bounding box center [365, 325] width 18 height 18
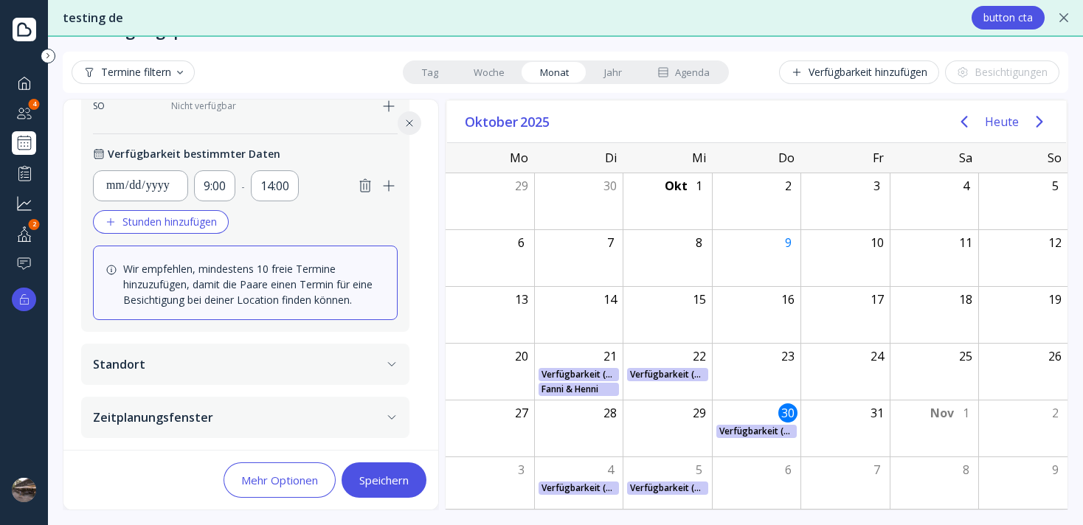
click at [374, 183] on icon "button" at bounding box center [365, 186] width 18 height 18
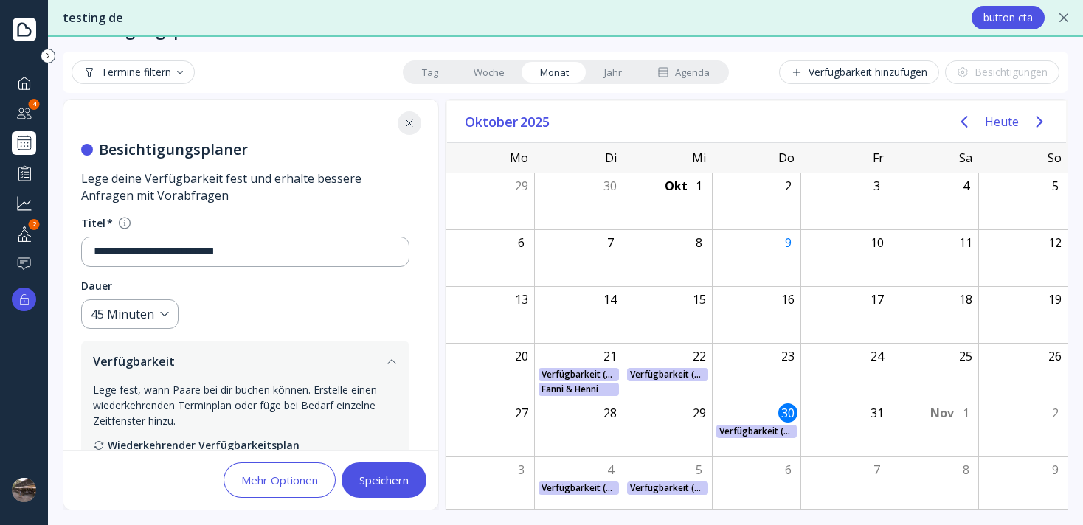
scroll to position [0, 0]
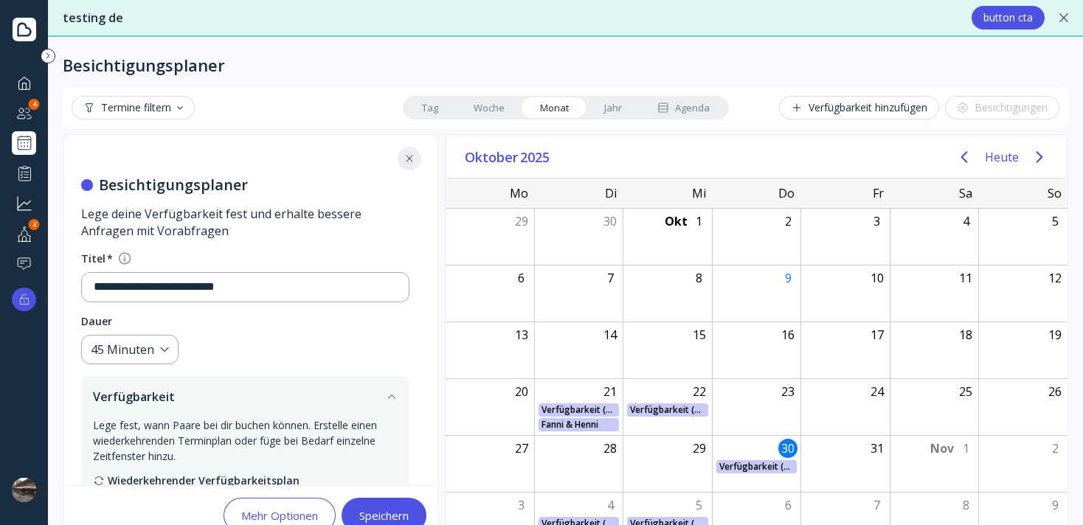
click at [378, 510] on div "Speichern" at bounding box center [383, 516] width 49 height 12
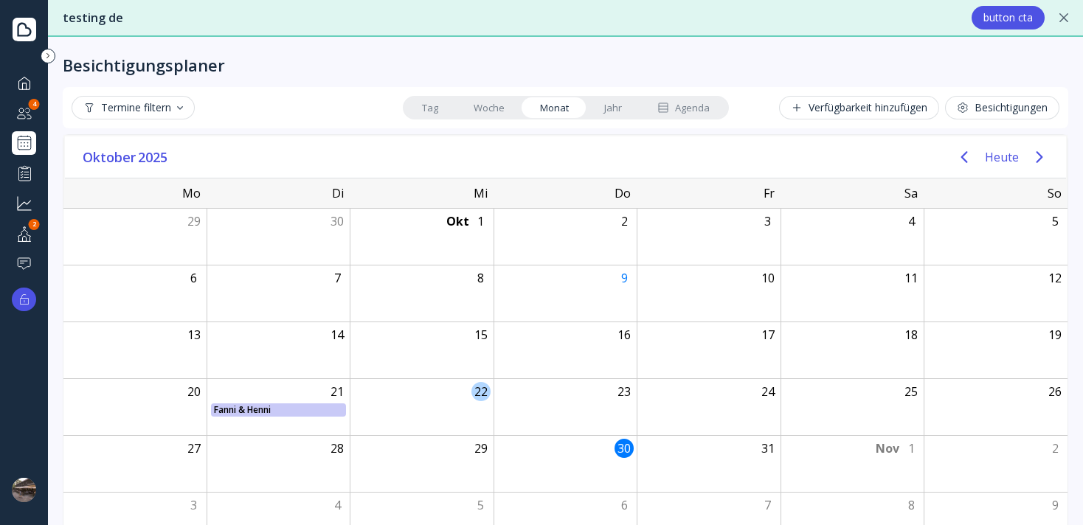
scroll to position [35, 0]
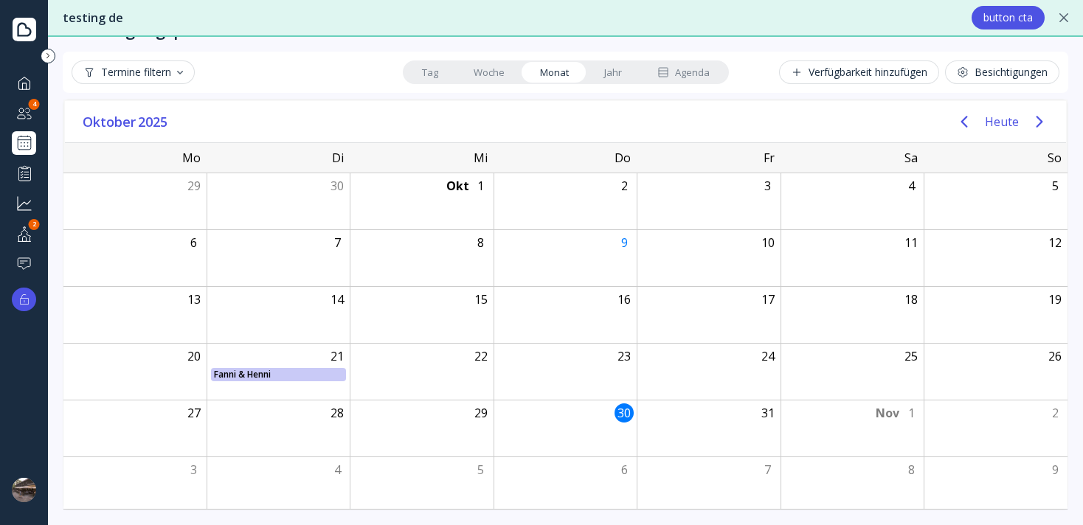
click at [683, 70] on div "Agenda" at bounding box center [683, 73] width 52 height 14
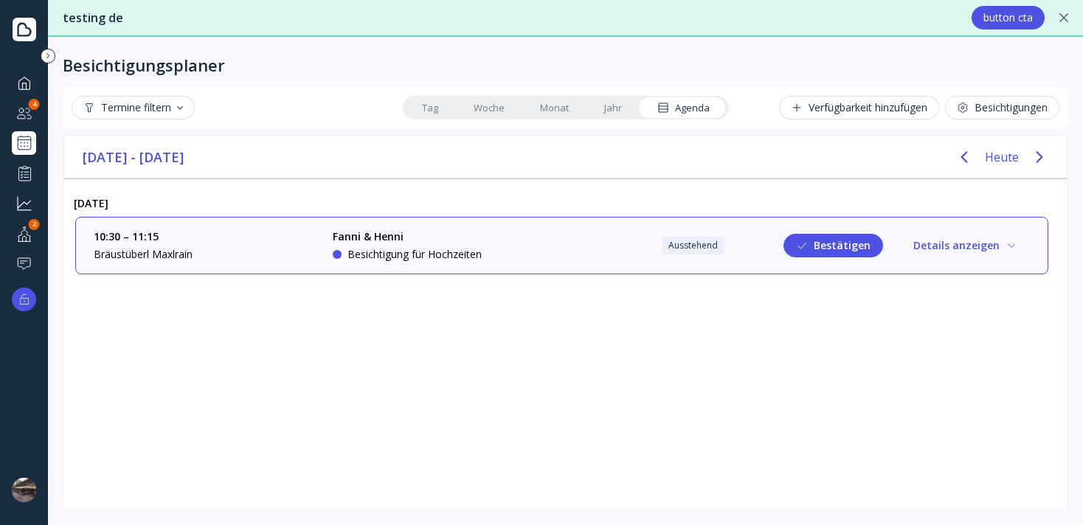
click at [957, 252] on button "Details anzeigen" at bounding box center [965, 246] width 129 height 24
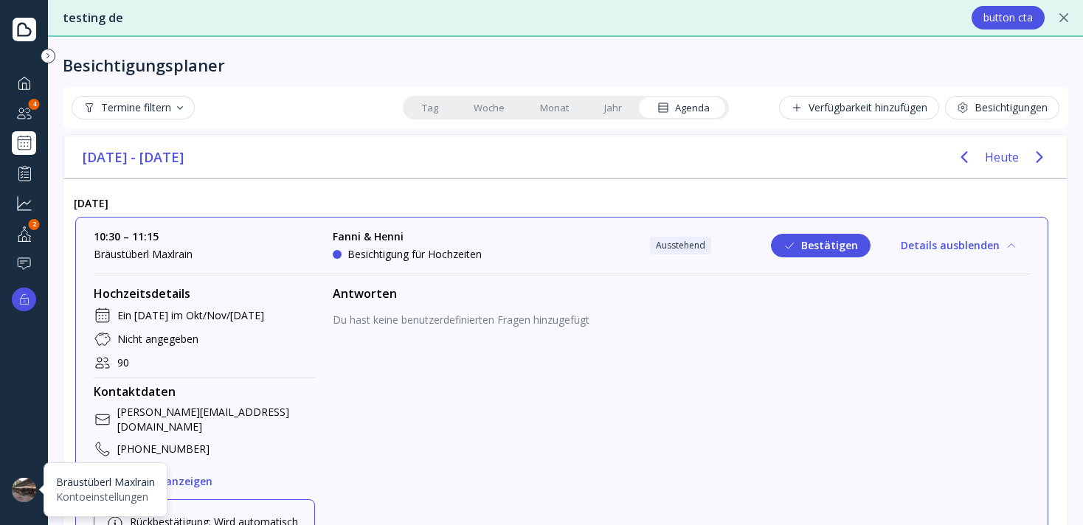
click at [24, 483] on div at bounding box center [24, 490] width 24 height 24
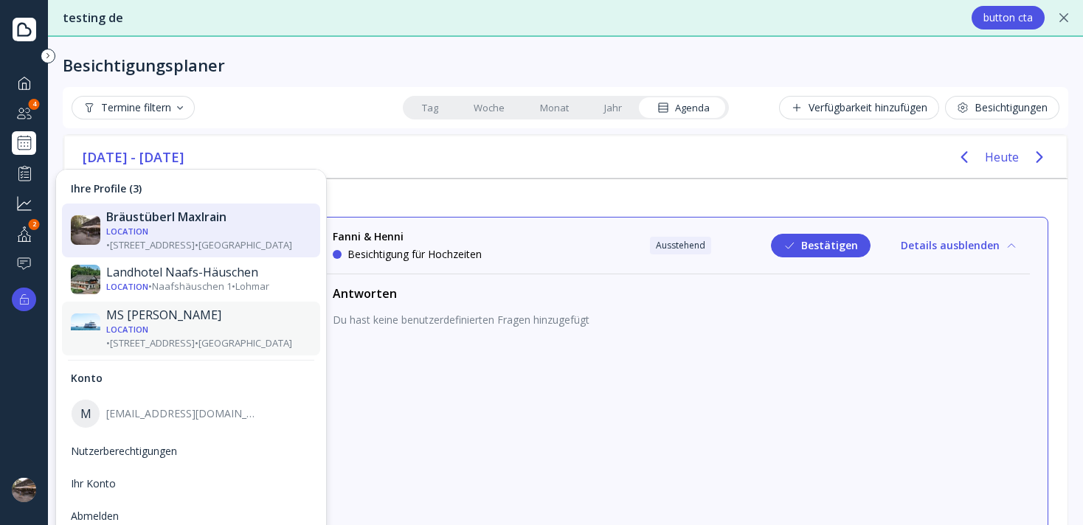
click at [135, 324] on div "Location" at bounding box center [127, 329] width 42 height 11
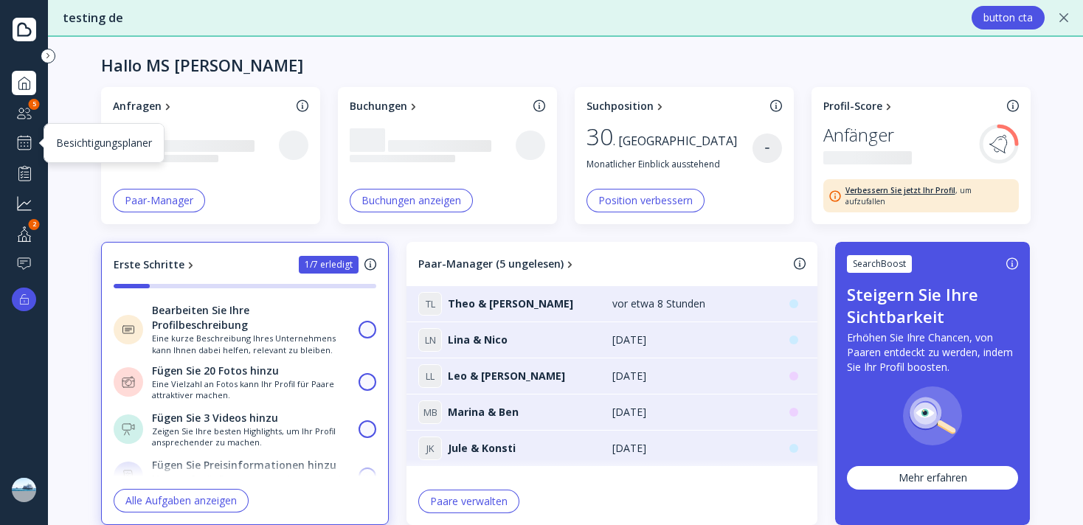
click at [22, 143] on div at bounding box center [24, 143] width 18 height 18
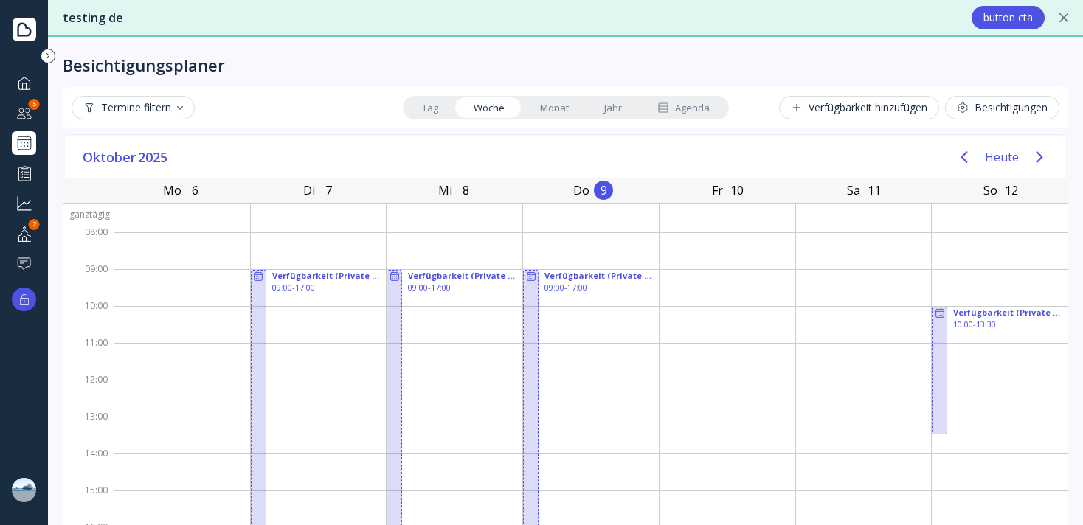
click at [995, 110] on div "Besichtigungen" at bounding box center [1002, 108] width 91 height 12
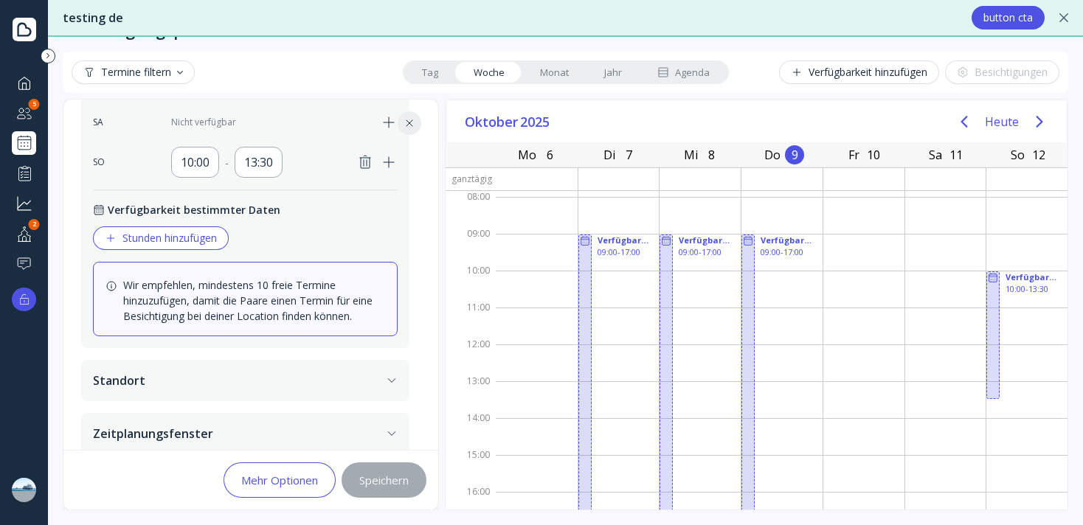
scroll to position [656, 0]
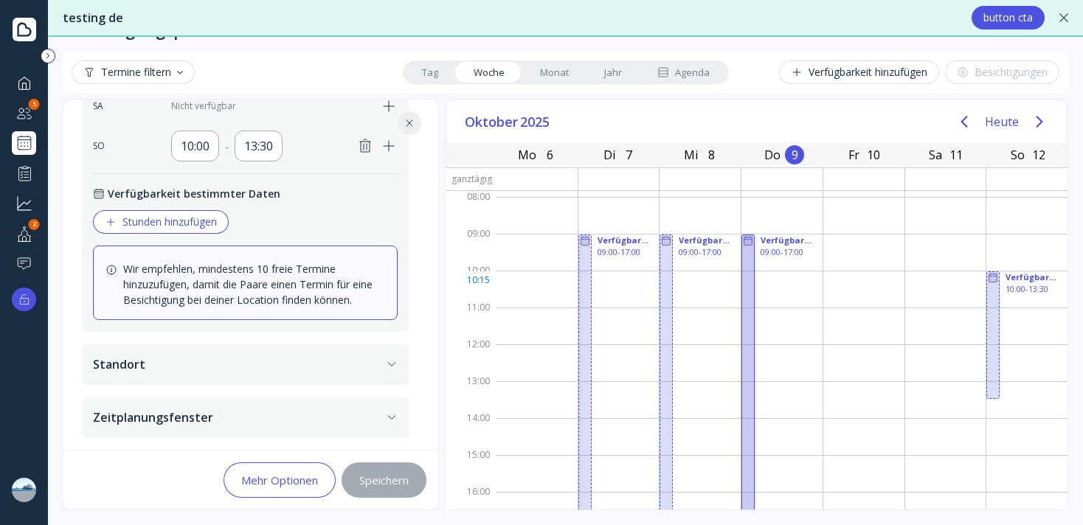
click at [753, 288] on div at bounding box center [747, 382] width 13 height 294
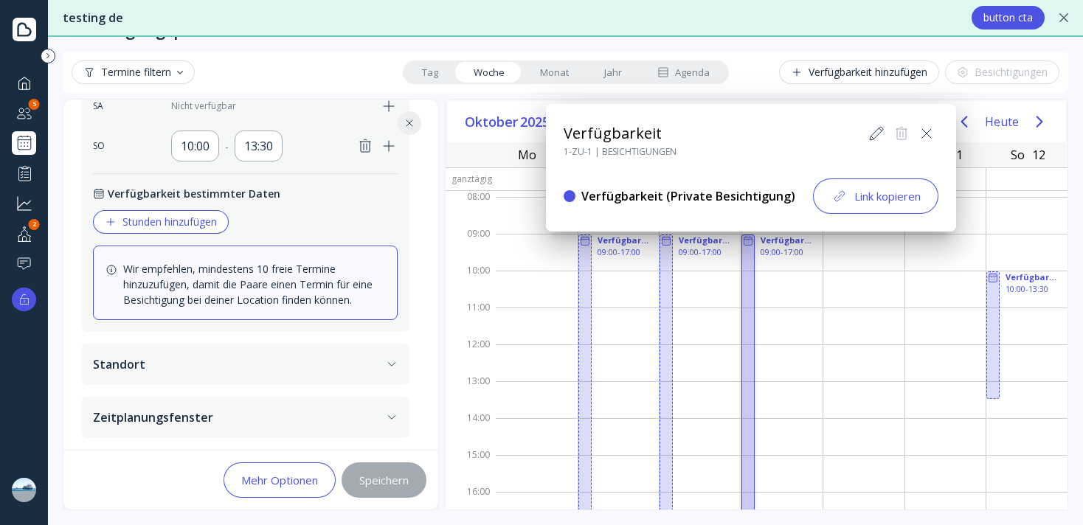
click at [856, 201] on div "Link kopieren" at bounding box center [876, 196] width 90 height 18
click at [273, 233] on div at bounding box center [541, 262] width 1319 height 761
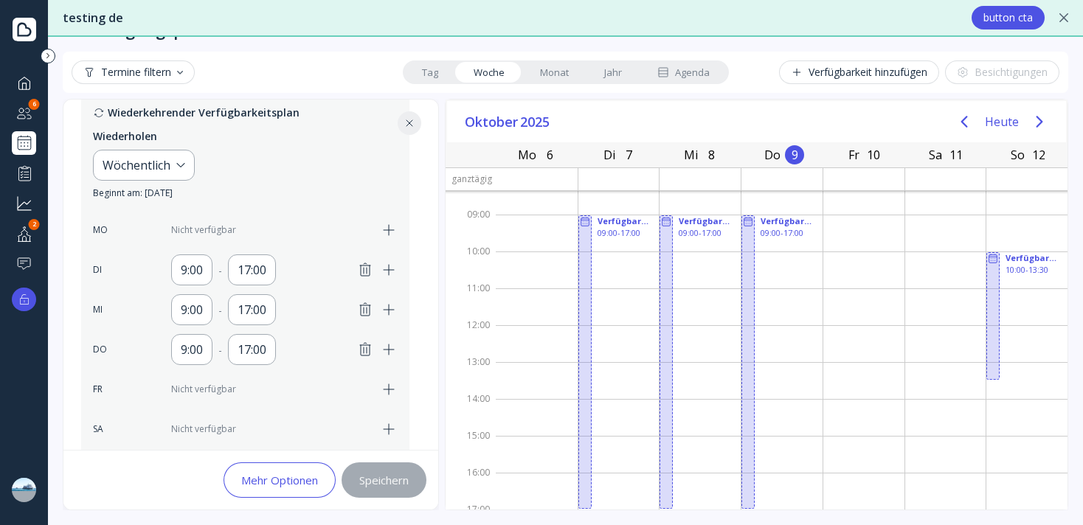
scroll to position [331, 0]
click at [251, 319] on div "17:00" at bounding box center [252, 311] width 29 height 18
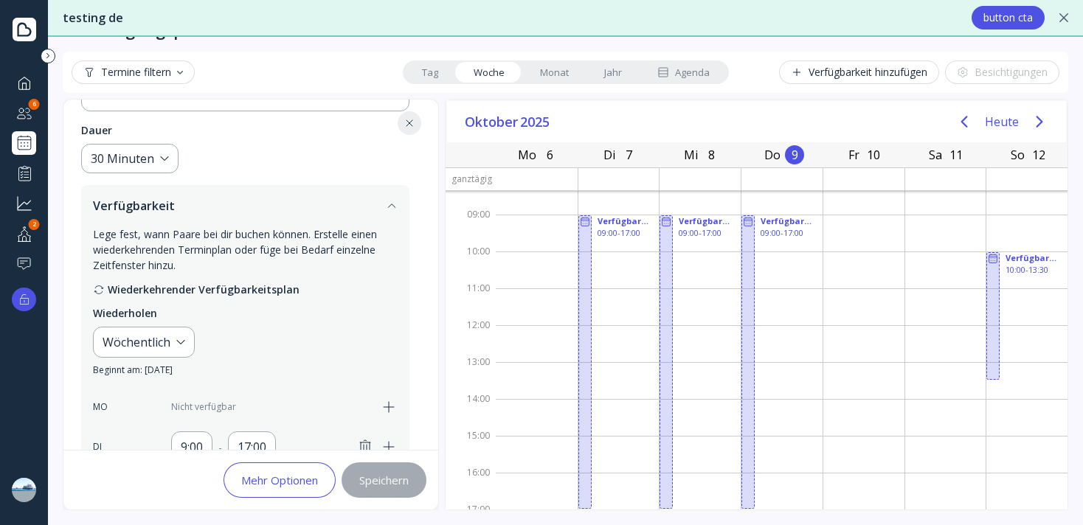
scroll to position [117, 0]
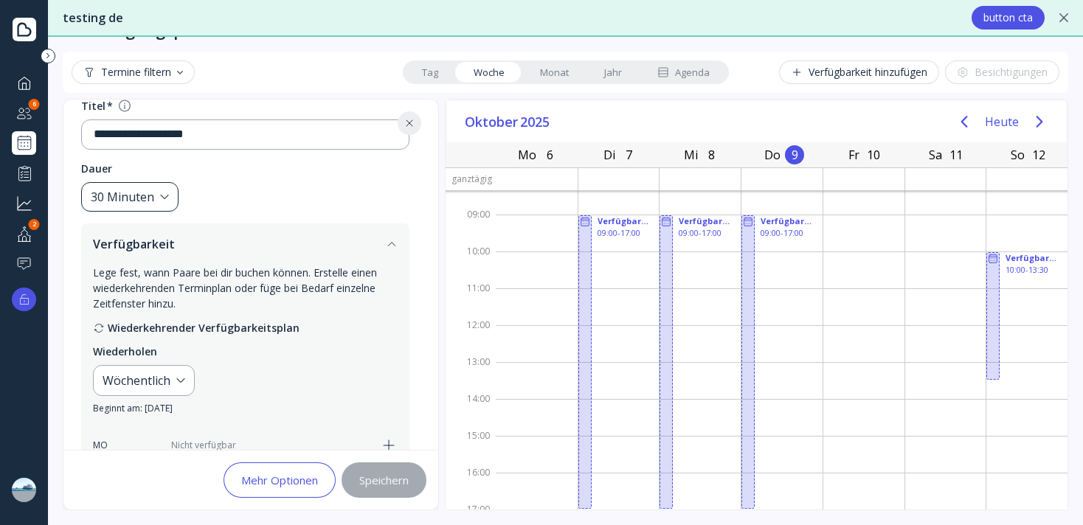
click at [150, 193] on div "30 Minuten" at bounding box center [122, 197] width 63 height 17
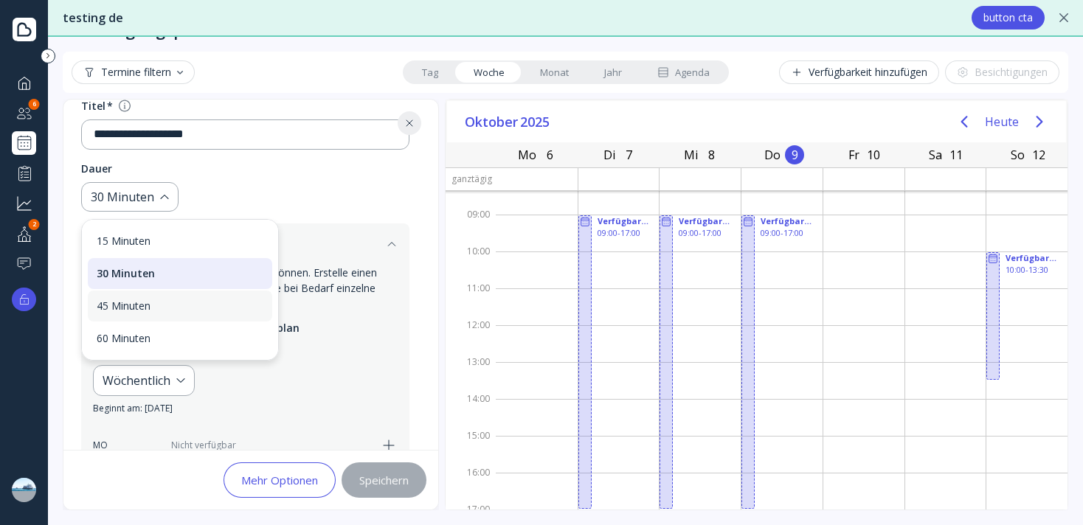
click at [130, 308] on div "45 Minuten" at bounding box center [180, 305] width 167 height 13
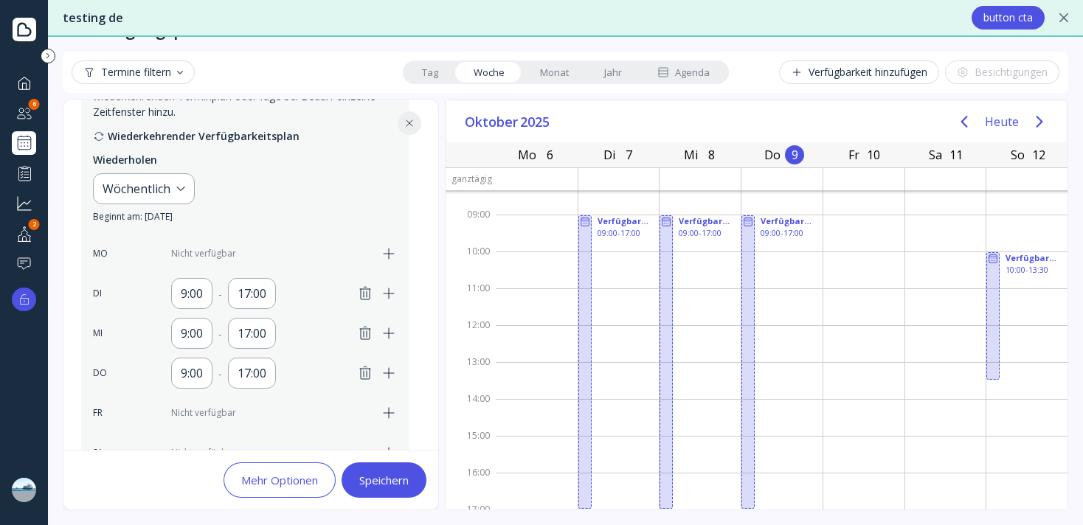
scroll to position [398, 0]
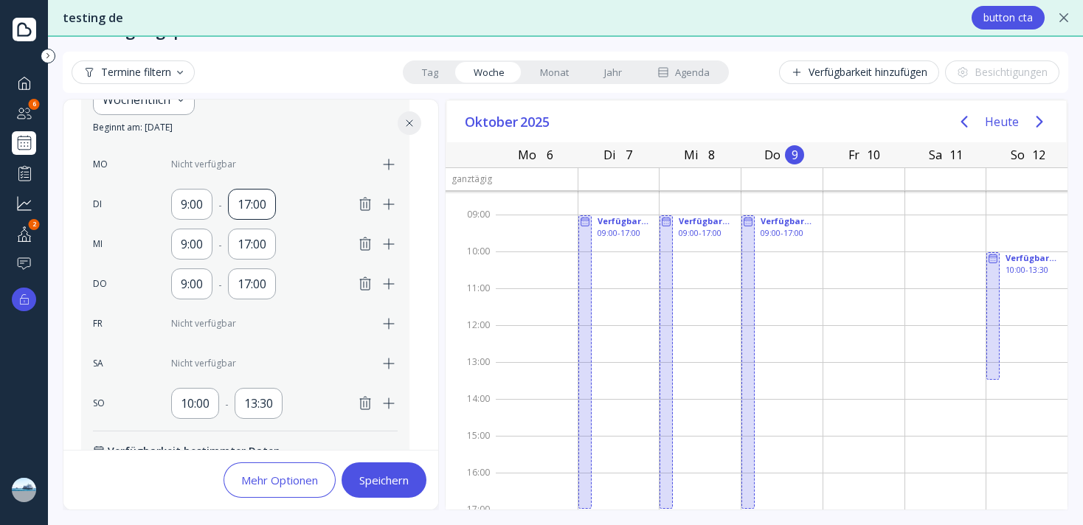
click at [254, 205] on div "17:00" at bounding box center [252, 204] width 29 height 18
click at [190, 204] on div "9:00" at bounding box center [192, 204] width 22 height 18
click at [190, 246] on div "8:00" at bounding box center [215, 249] width 56 height 13
click at [183, 203] on div "8:00" at bounding box center [192, 204] width 22 height 18
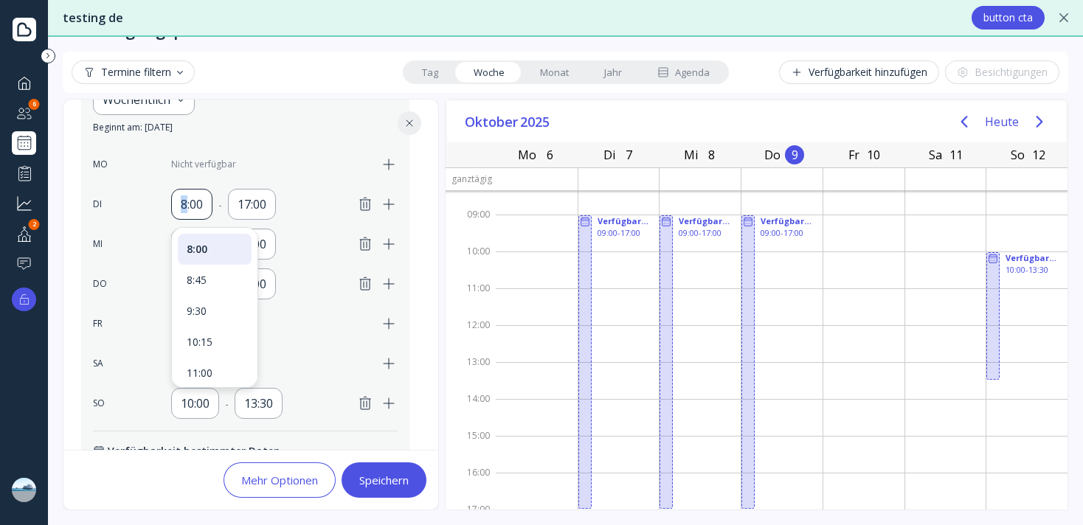
click at [183, 203] on div "8:00" at bounding box center [192, 204] width 22 height 18
click at [194, 197] on div "8:00" at bounding box center [192, 204] width 22 height 18
click at [322, 256] on div "9:00 - 17:00" at bounding box center [259, 244] width 176 height 31
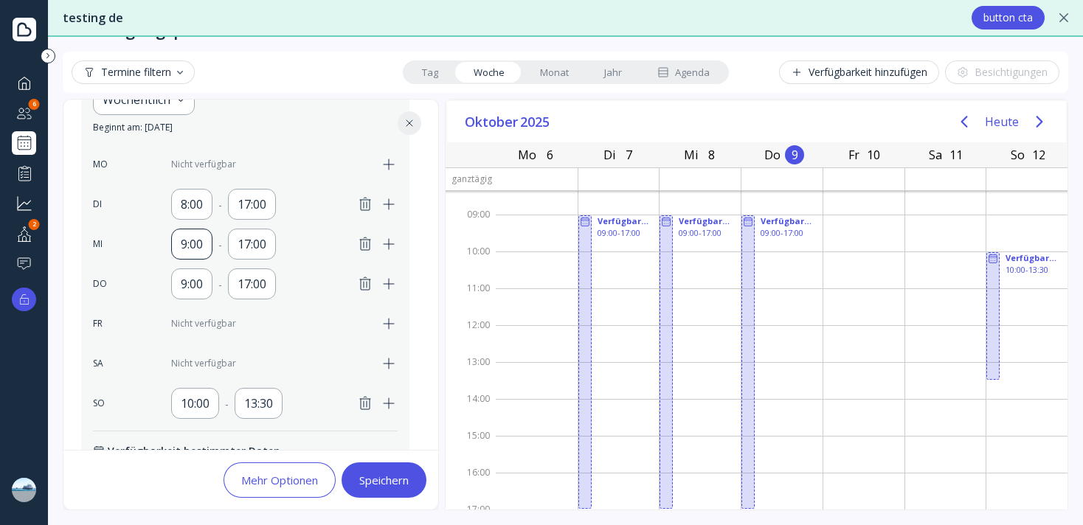
click at [181, 248] on div "9:00" at bounding box center [192, 244] width 22 height 18
click at [299, 231] on div "9:00 - 17:00" at bounding box center [259, 244] width 176 height 31
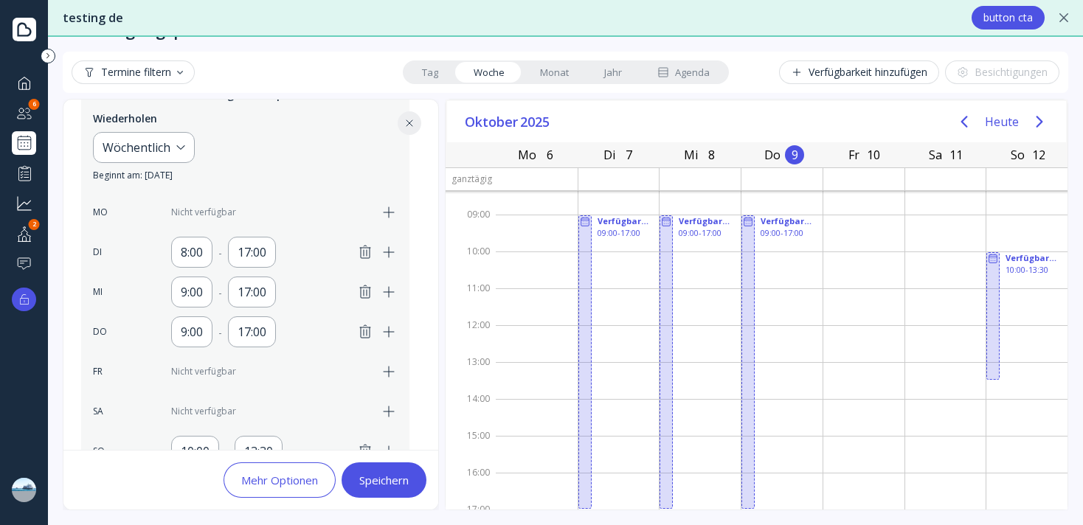
scroll to position [350, 0]
click at [196, 287] on div "9:00" at bounding box center [192, 293] width 22 height 18
click at [198, 264] on div "8:00" at bounding box center [191, 253] width 41 height 31
click at [294, 263] on div "8:00 - 17:00" at bounding box center [259, 253] width 176 height 31
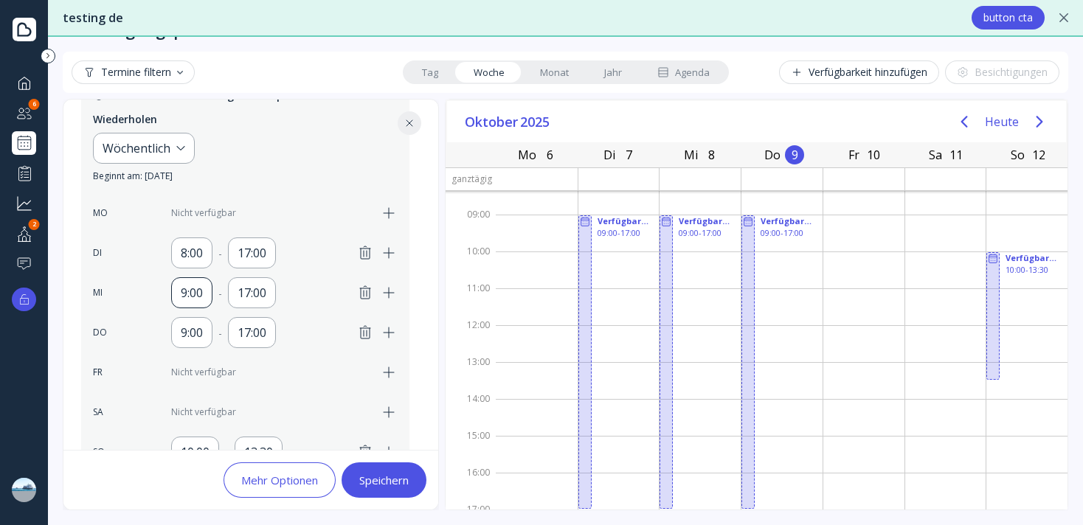
click at [184, 292] on div "9:00" at bounding box center [192, 293] width 22 height 18
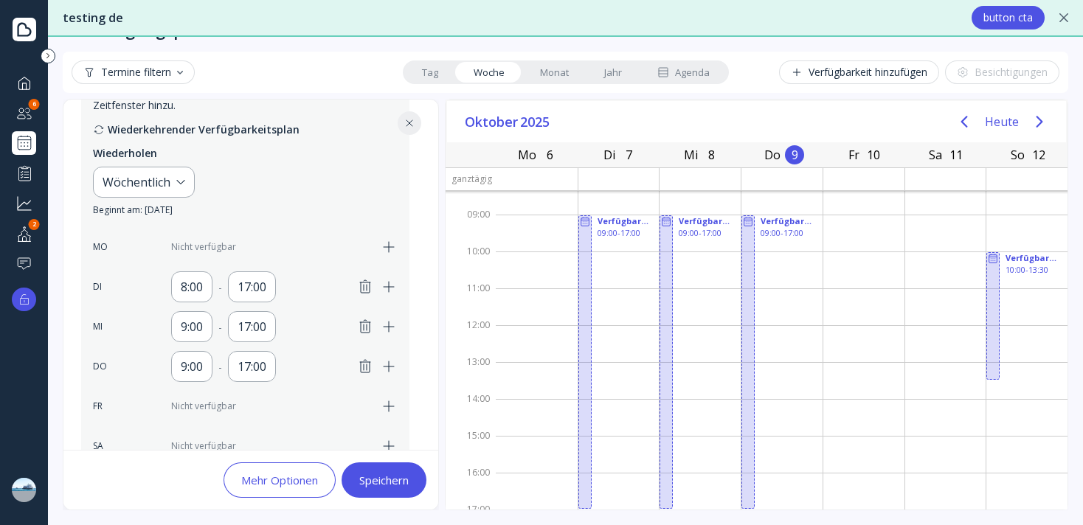
scroll to position [313, 0]
click at [186, 342] on div "9:00" at bounding box center [191, 328] width 41 height 31
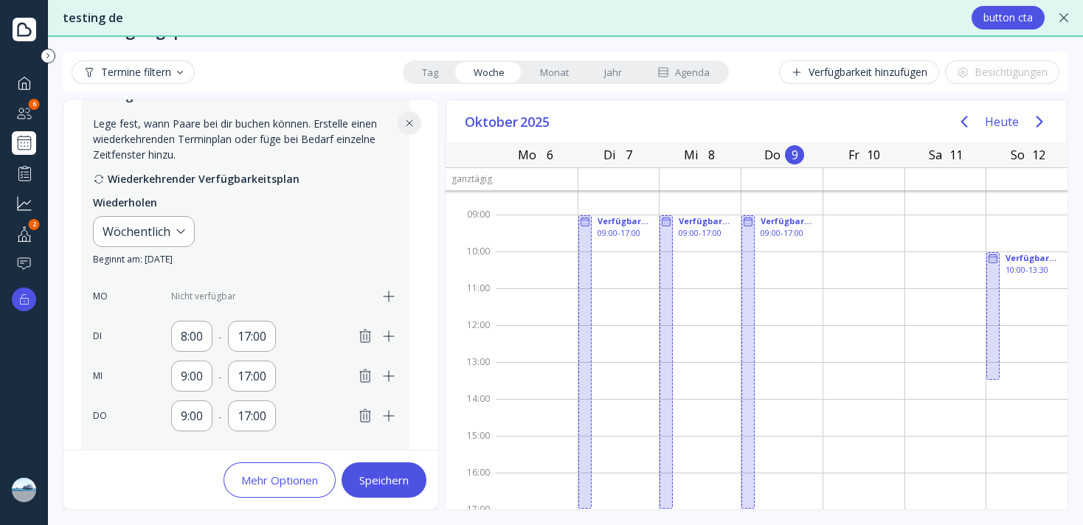
scroll to position [264, 0]
click at [193, 379] on div "9:00" at bounding box center [192, 379] width 22 height 18
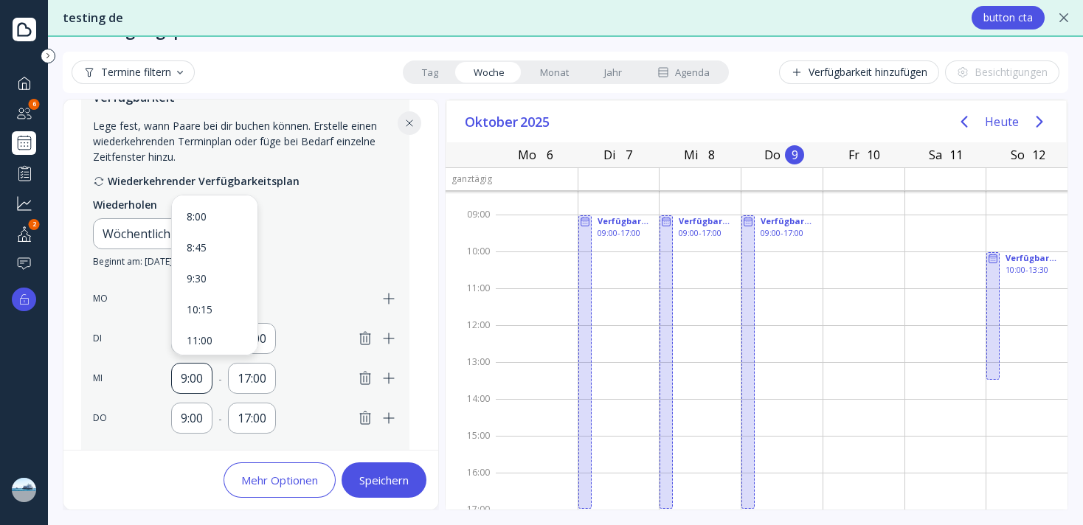
click at [192, 379] on div "9:00" at bounding box center [192, 379] width 22 height 18
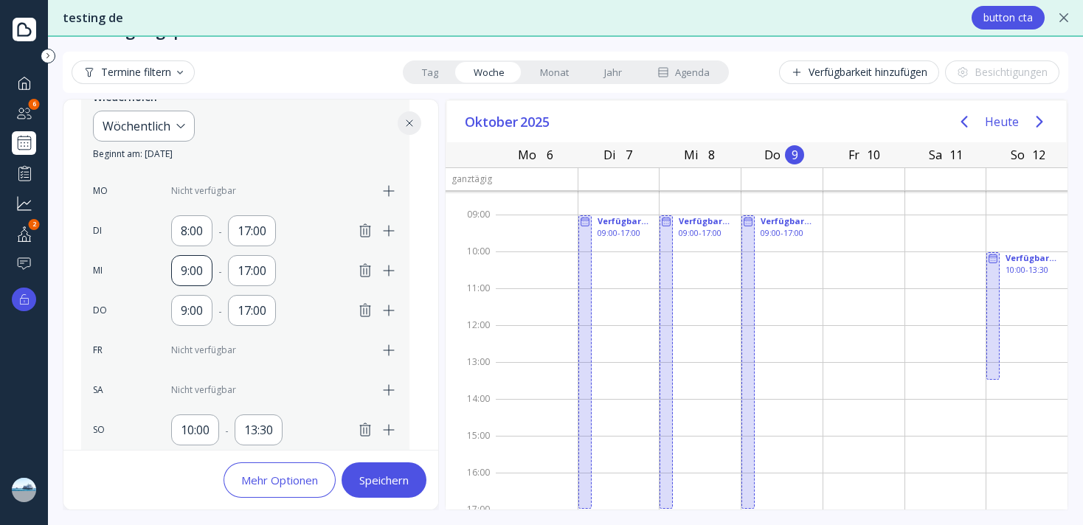
scroll to position [374, 0]
click at [193, 272] on div "9:00" at bounding box center [192, 269] width 22 height 18
